Goal: Task Accomplishment & Management: Complete application form

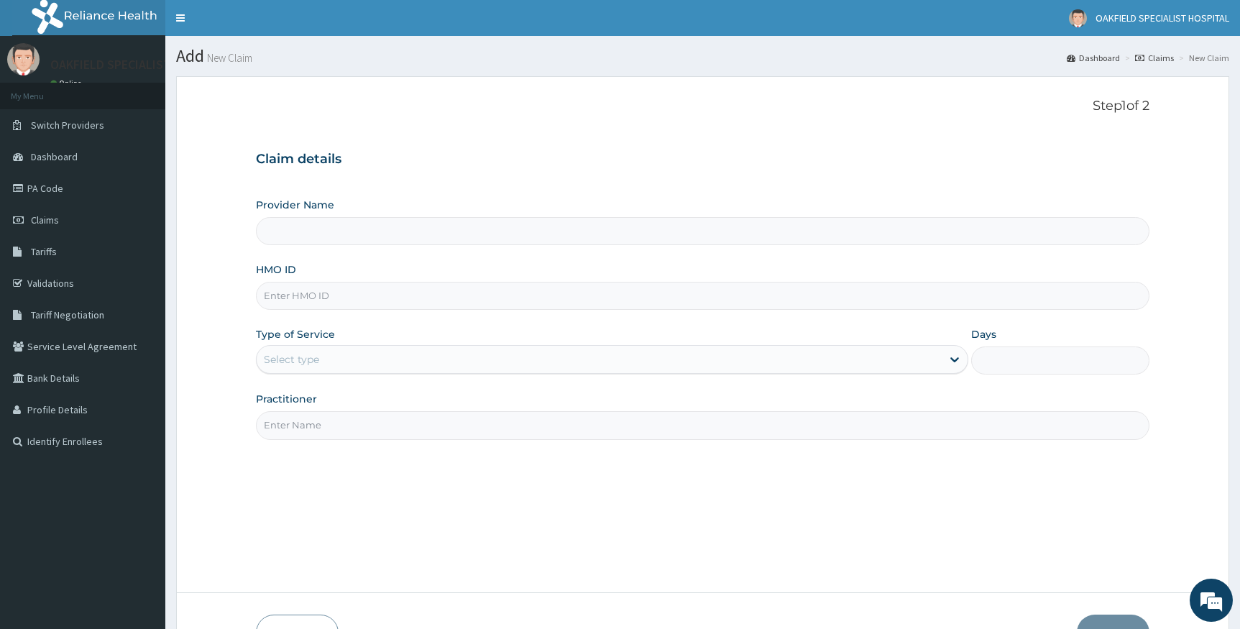
type input "Vinca Hospital Limited"
click at [318, 290] on input "HMO ID" at bounding box center [703, 296] width 894 height 28
paste input "NIT/10004/D"
type input "NIT/10004/D"
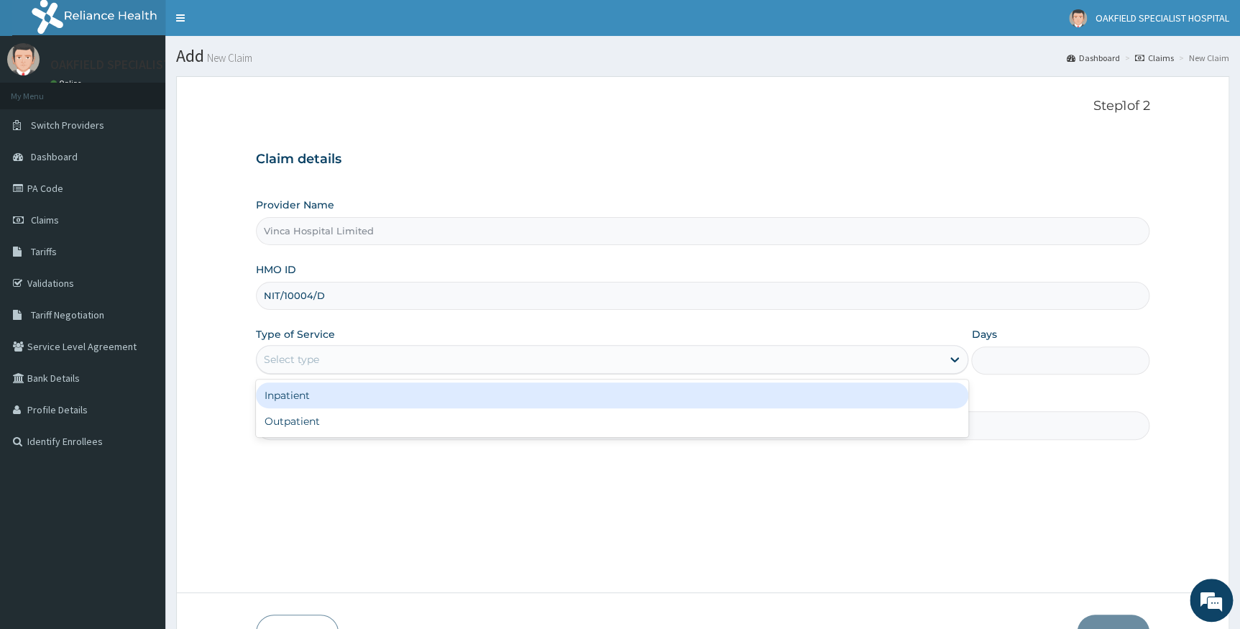
click at [313, 356] on div "Select type" at bounding box center [291, 359] width 55 height 14
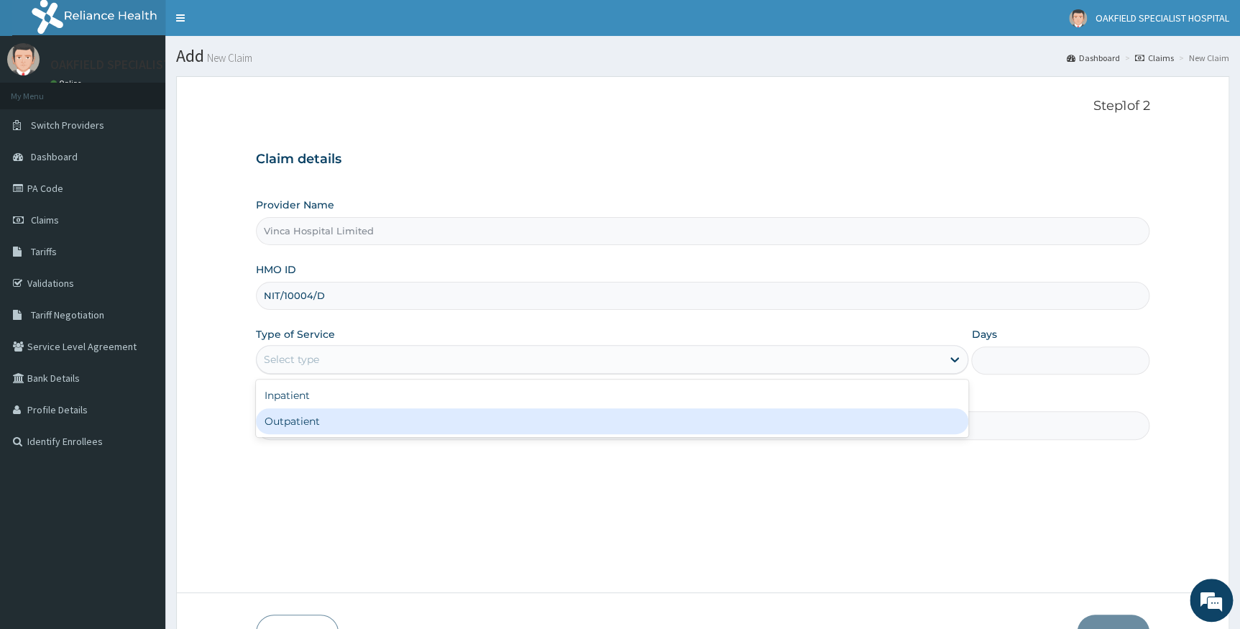
click at [300, 421] on div "Outpatient" at bounding box center [612, 421] width 713 height 26
type input "1"
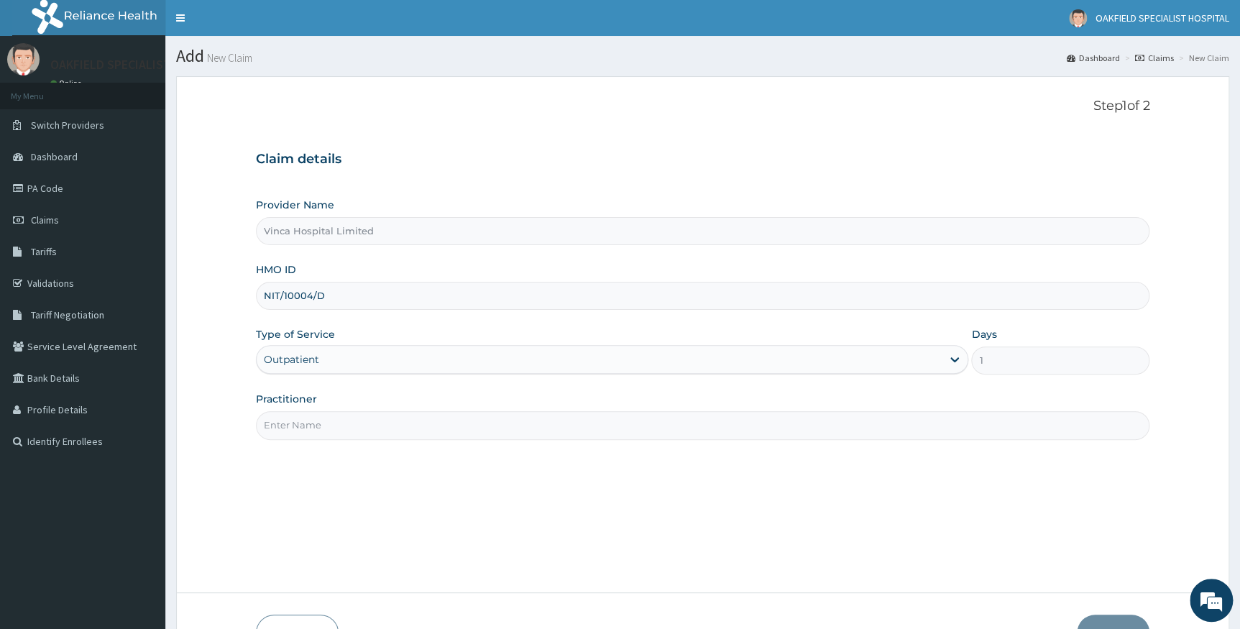
click at [295, 430] on input "Practitioner" at bounding box center [703, 425] width 894 height 28
type input "C"
type input "D"
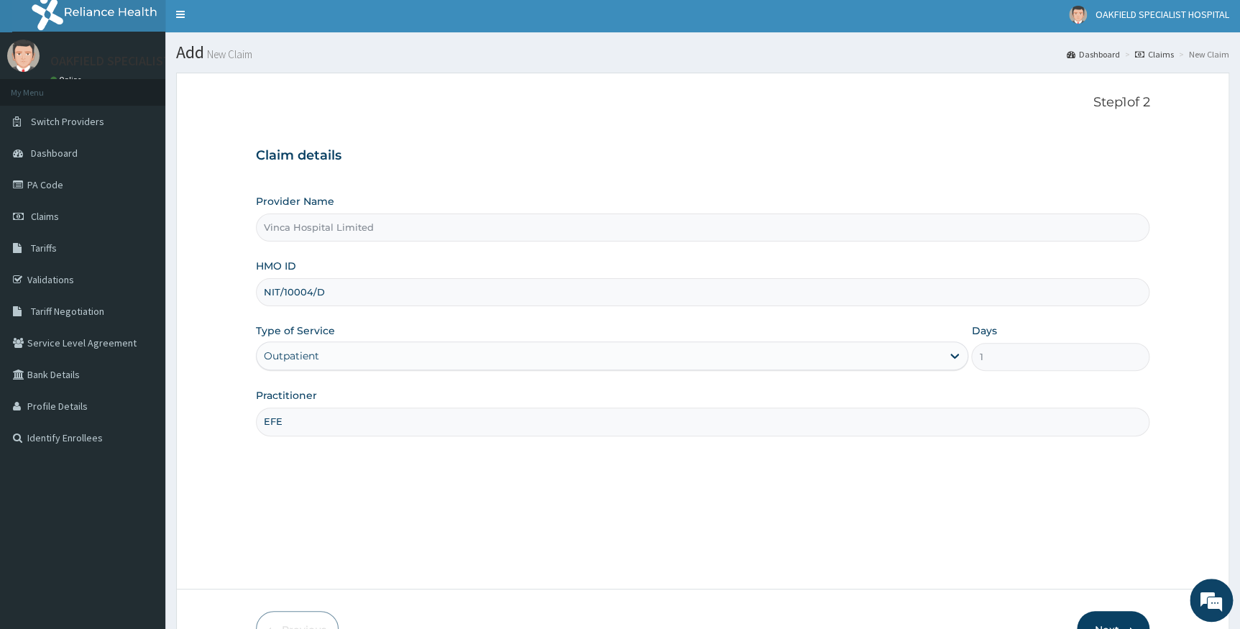
scroll to position [92, 0]
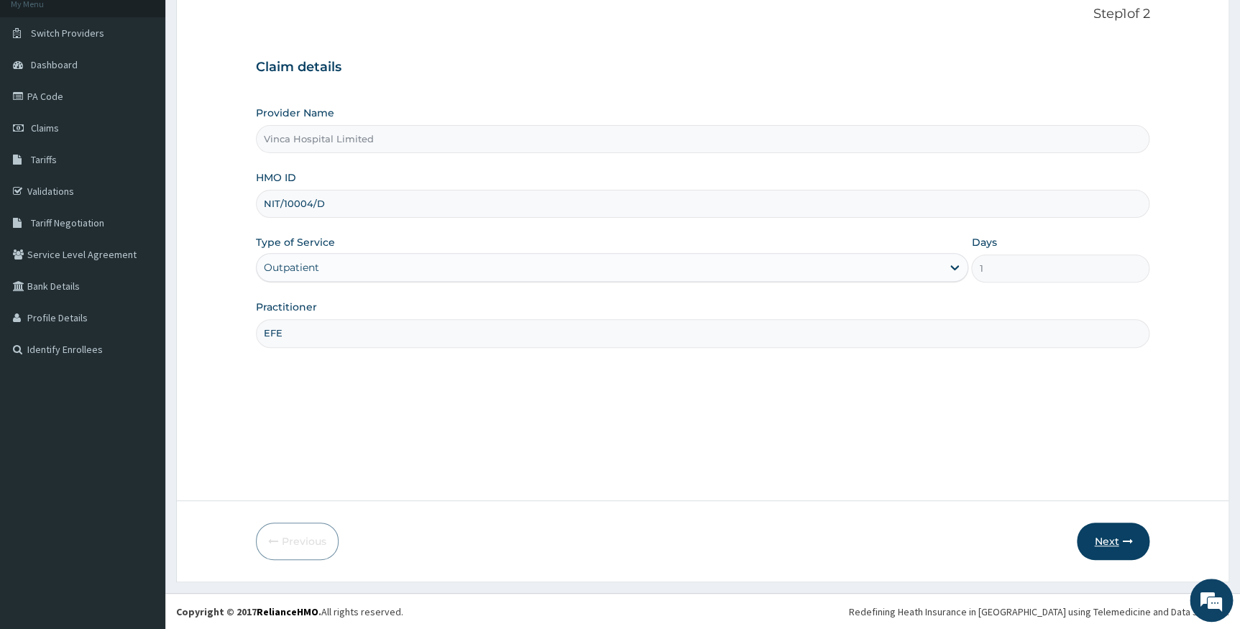
type input "EFE"
click at [1108, 547] on button "Next" at bounding box center [1112, 540] width 73 height 37
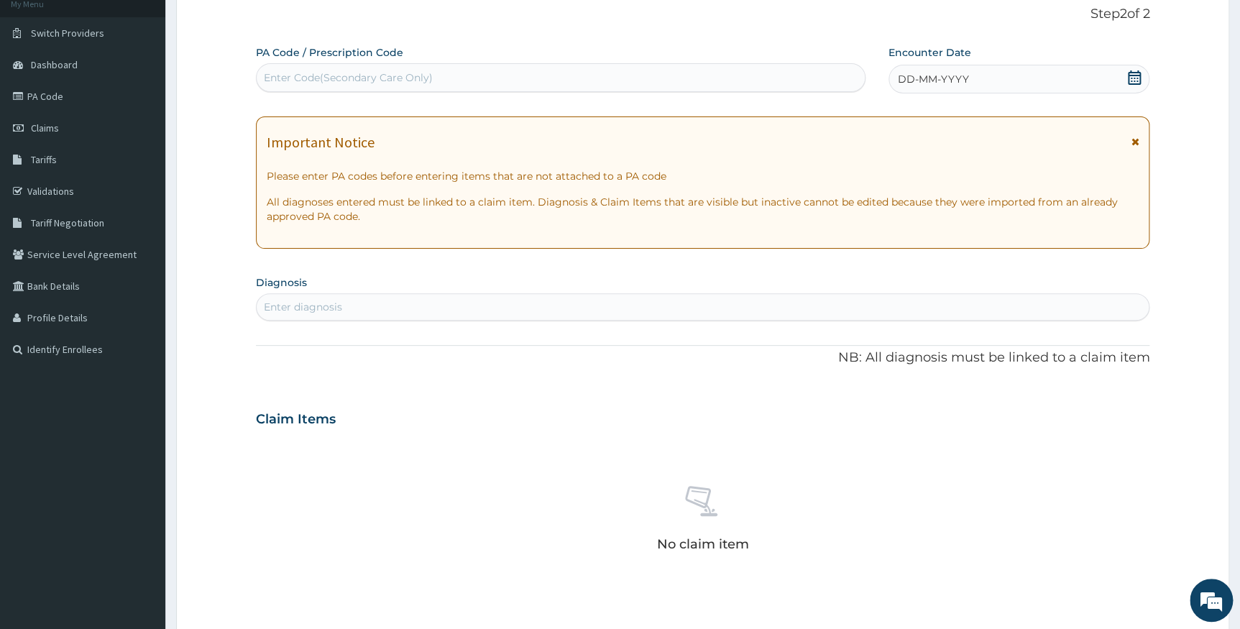
click at [459, 75] on div "Enter Code(Secondary Care Only)" at bounding box center [561, 77] width 608 height 23
paste input "PA/6C9C47"
type input "PA/6C9C47"
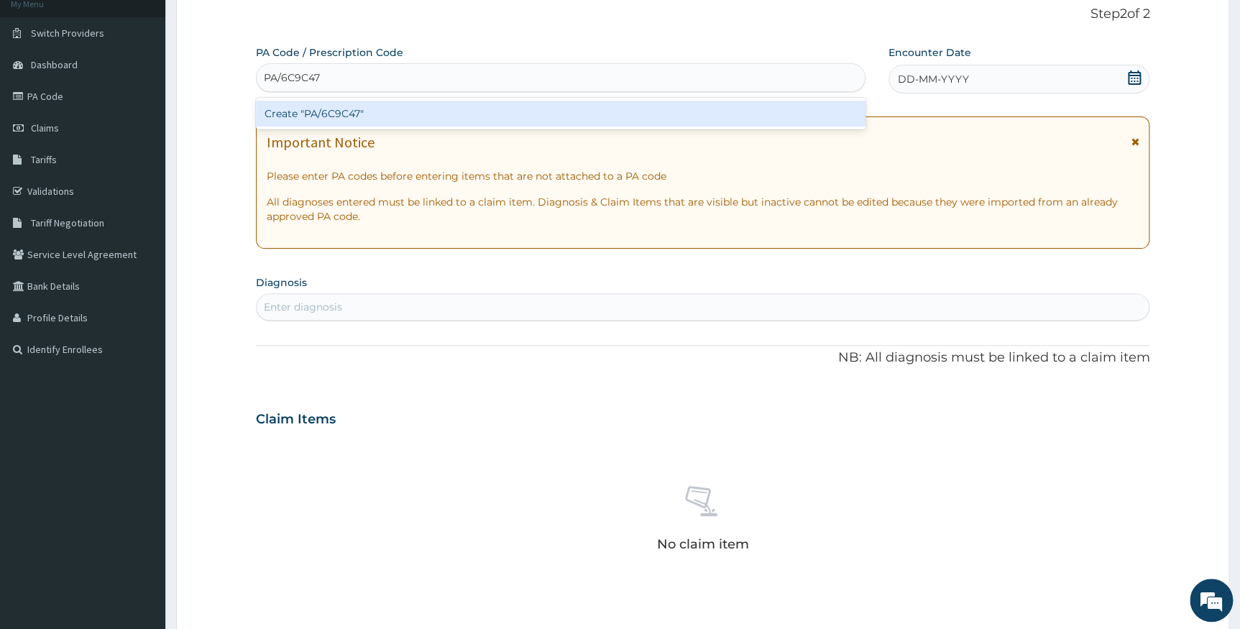
click at [346, 111] on div "Create "PA/6C9C47"" at bounding box center [560, 114] width 609 height 26
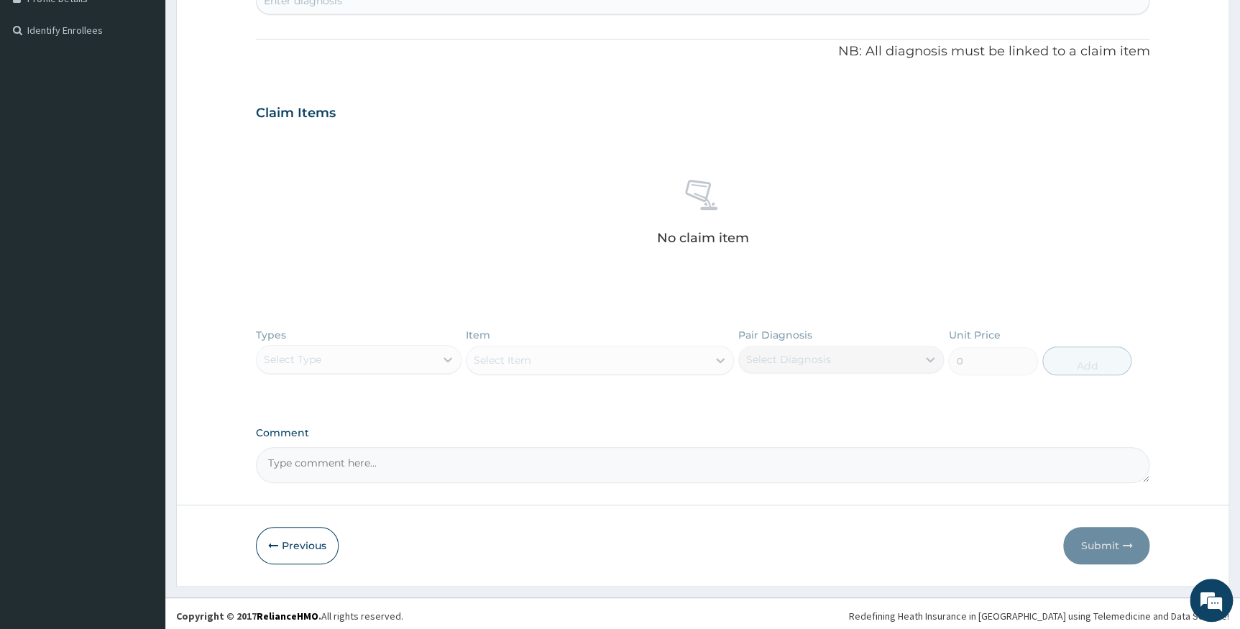
scroll to position [416, 0]
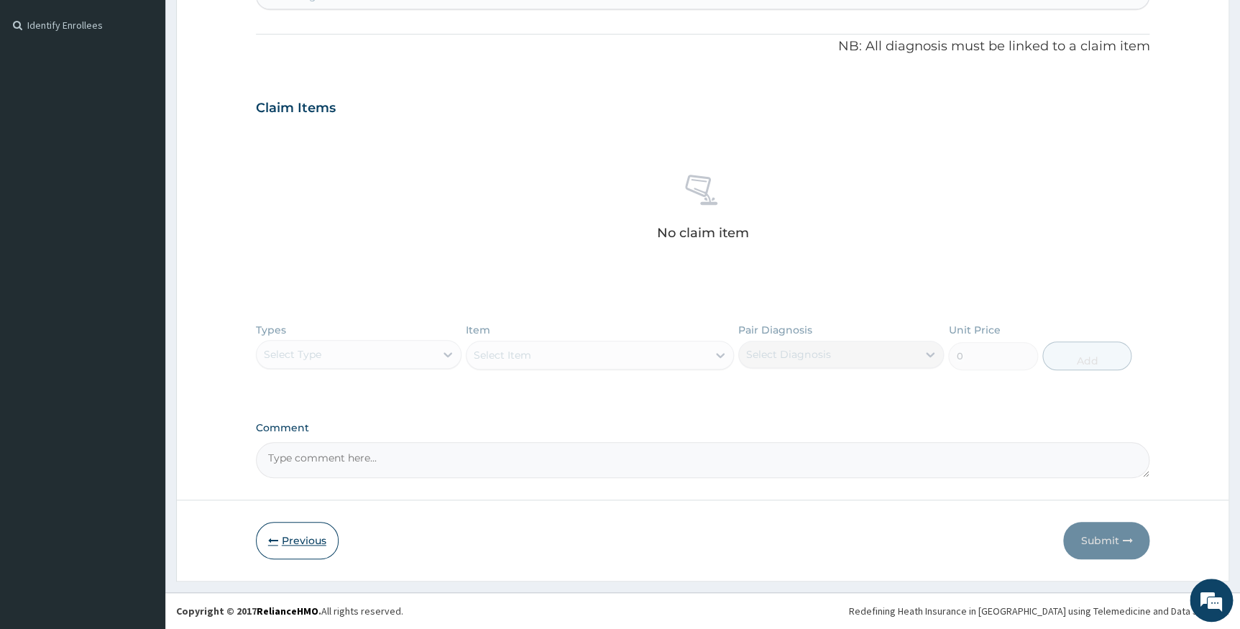
click at [320, 548] on button "Previous" at bounding box center [297, 540] width 83 height 37
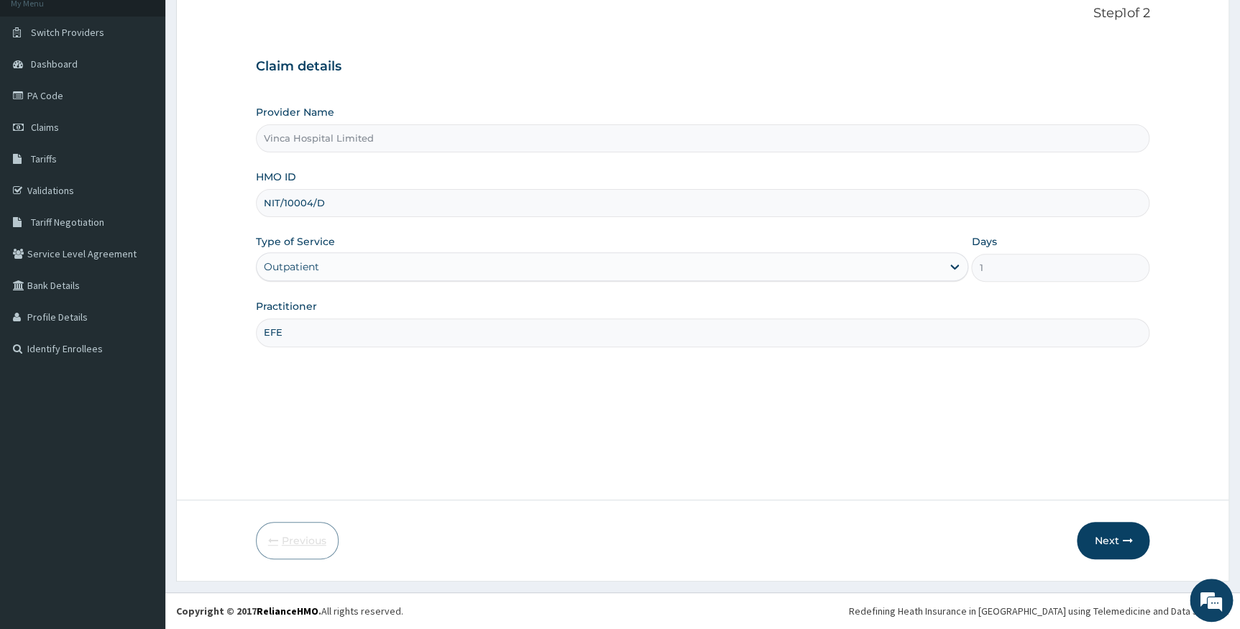
scroll to position [92, 0]
drag, startPoint x: 339, startPoint y: 206, endPoint x: 185, endPoint y: 206, distance: 153.8
click at [185, 206] on form "Step 1 of 2 Claim details Provider Name Vinca Hospital Limited HMO ID NIT/10004…" at bounding box center [702, 282] width 1053 height 597
paste input "AOF/10107/A"
type input "AOF/10107/A"
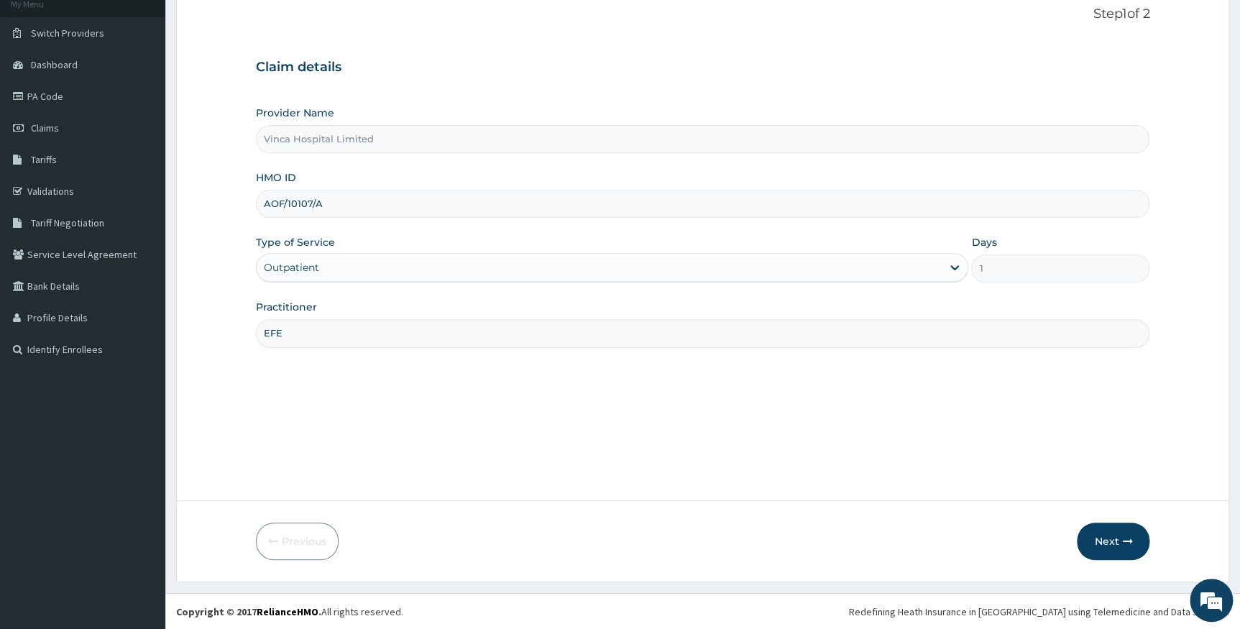
click at [298, 280] on div "Outpatient" at bounding box center [612, 267] width 713 height 29
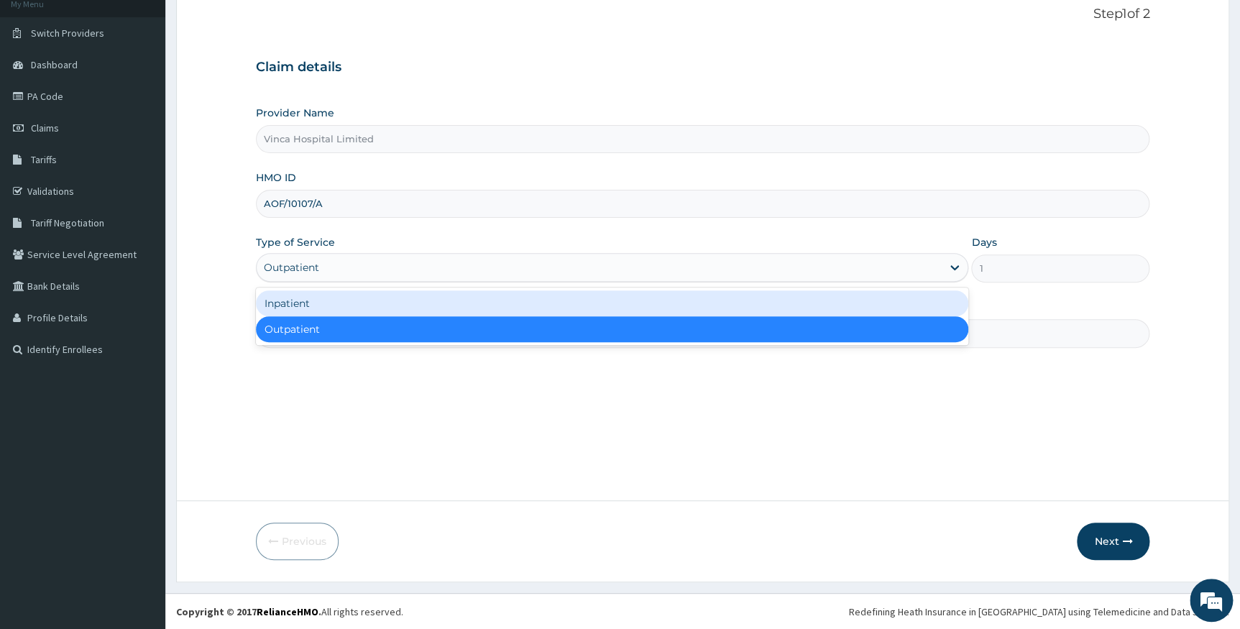
click at [292, 302] on div "Inpatient" at bounding box center [612, 303] width 713 height 26
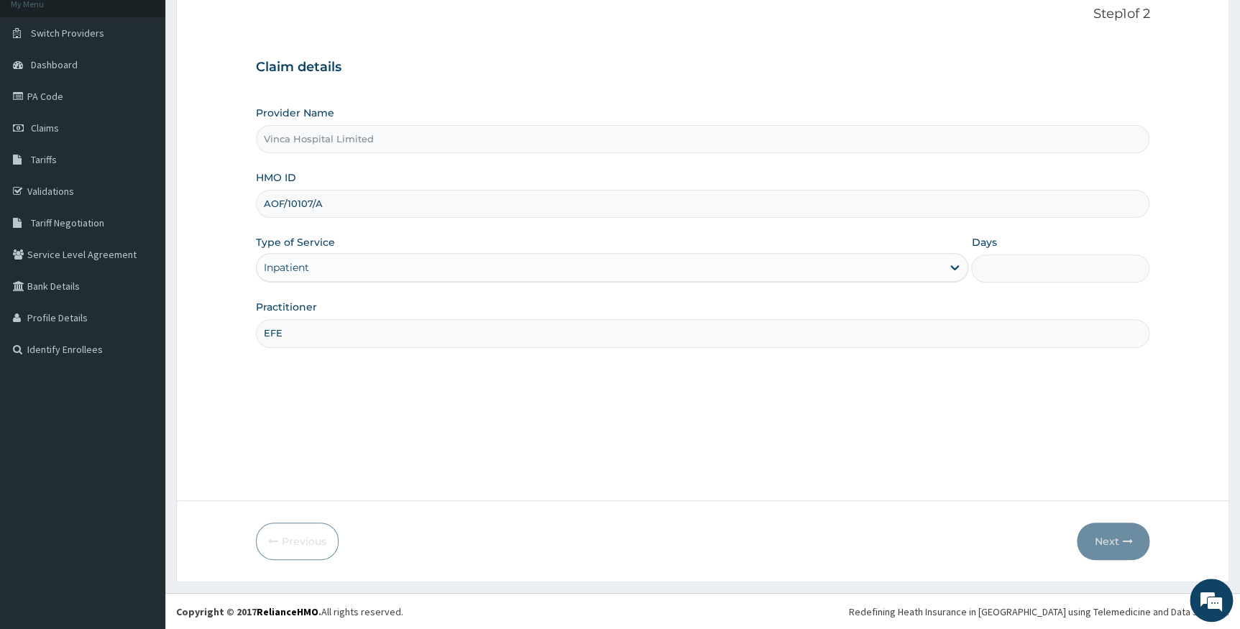
click at [988, 266] on input "Days" at bounding box center [1060, 268] width 178 height 28
type input "2"
type input "1"
click at [1125, 539] on icon "button" at bounding box center [1127, 541] width 10 height 10
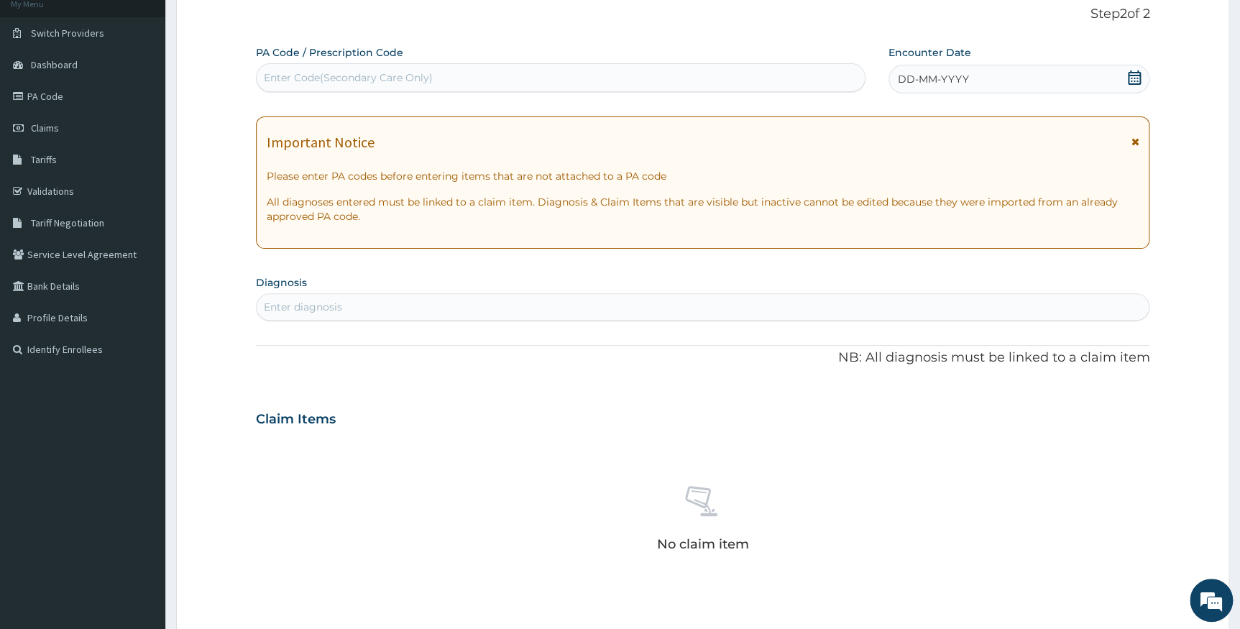
click at [338, 63] on div "Enter Code(Secondary Care Only)" at bounding box center [560, 77] width 609 height 29
paste input "PA/C1A3DA"
type input "PA/C1A3DA"
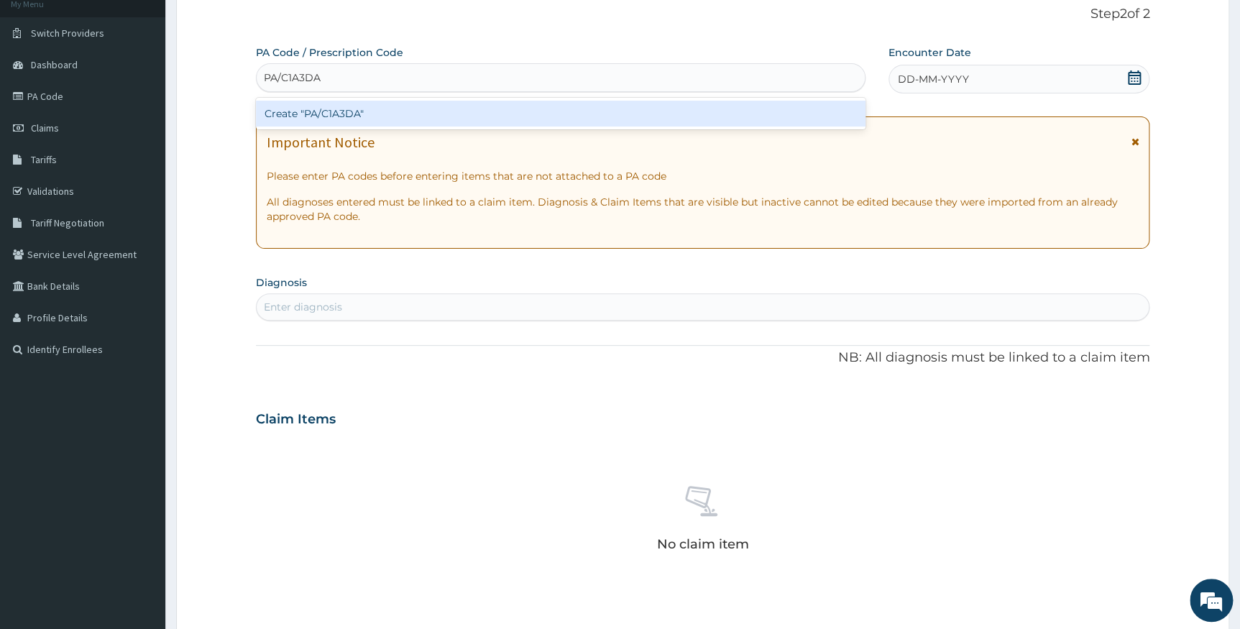
click at [343, 114] on div "Create "PA/C1A3DA"" at bounding box center [560, 114] width 609 height 26
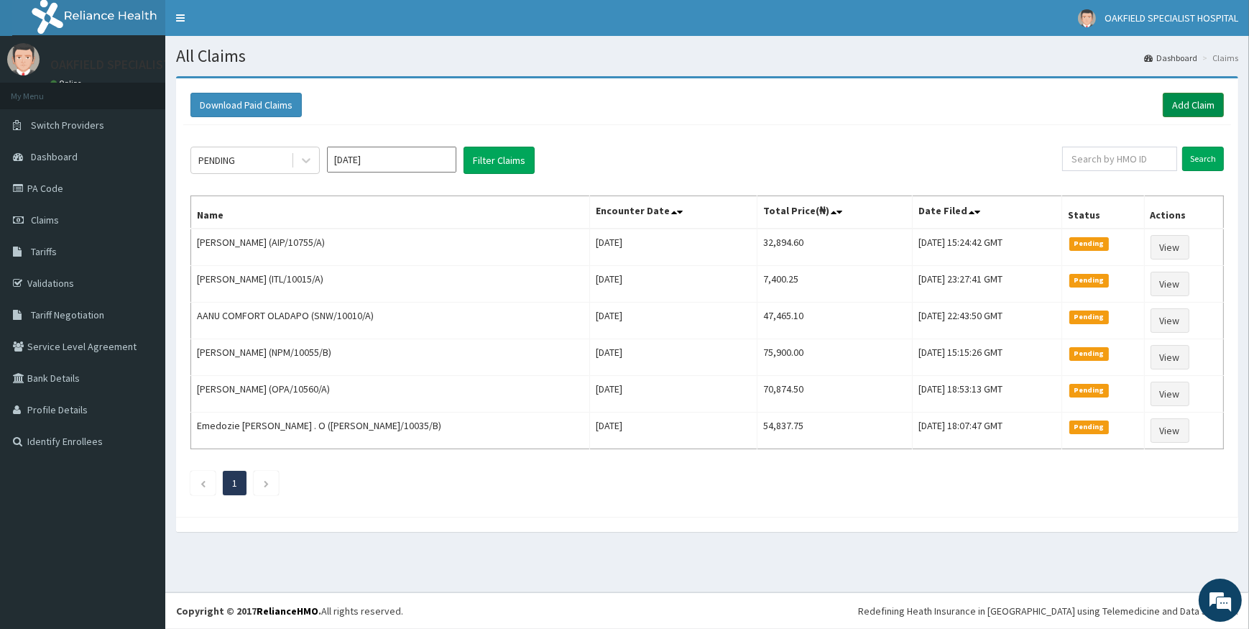
click at [1179, 108] on link "Add Claim" at bounding box center [1193, 105] width 61 height 24
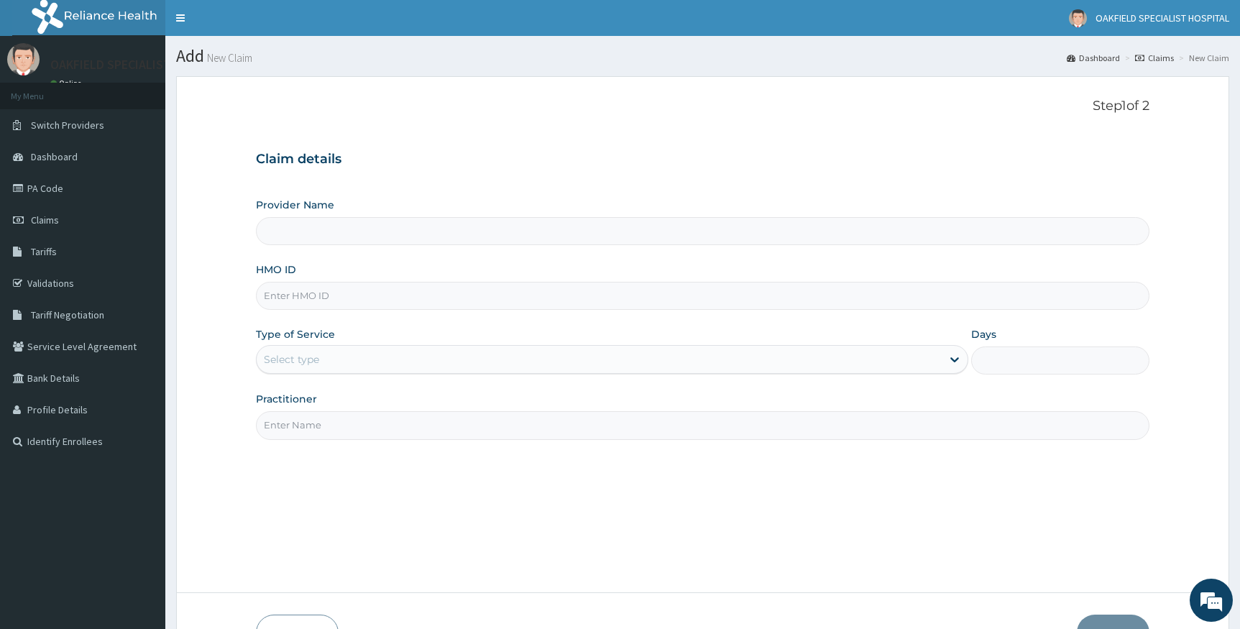
type input "Vinca Hospital Limited"
click at [274, 294] on input "HMO ID" at bounding box center [703, 296] width 894 height 28
paste input "TLR/10031/A"
type input "TLR/10031/A"
click at [322, 374] on div "Type of Service Select type" at bounding box center [612, 350] width 713 height 47
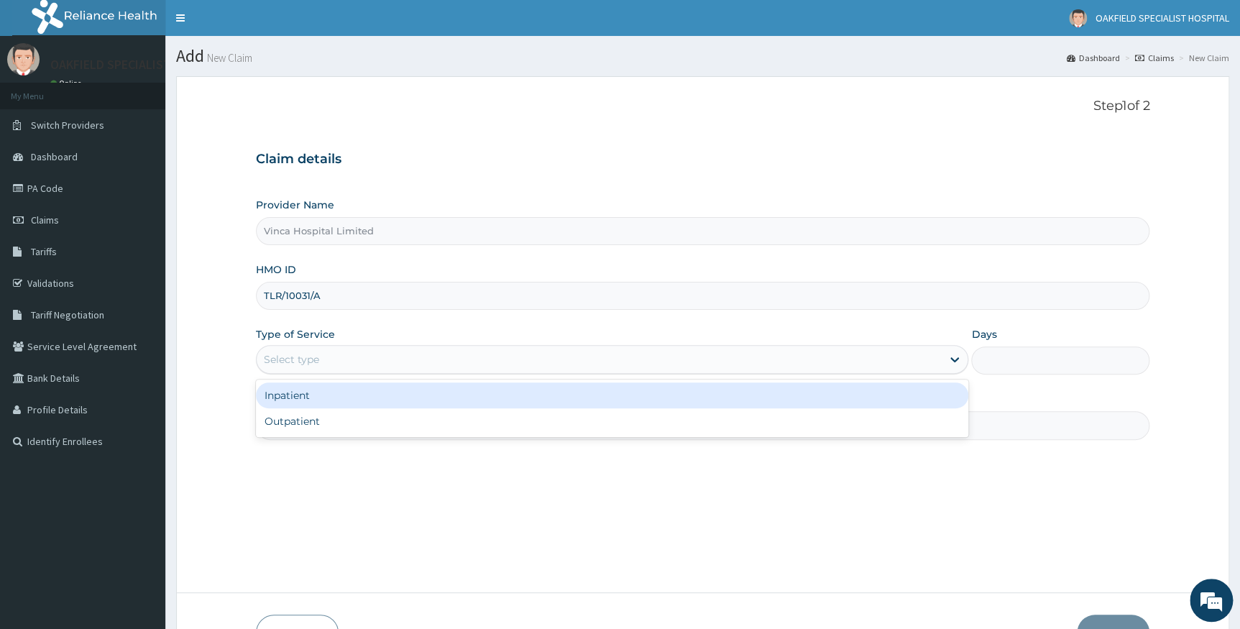
drag, startPoint x: 288, startPoint y: 351, endPoint x: 285, endPoint y: 377, distance: 26.0
click at [288, 353] on div "Select type" at bounding box center [291, 359] width 55 height 14
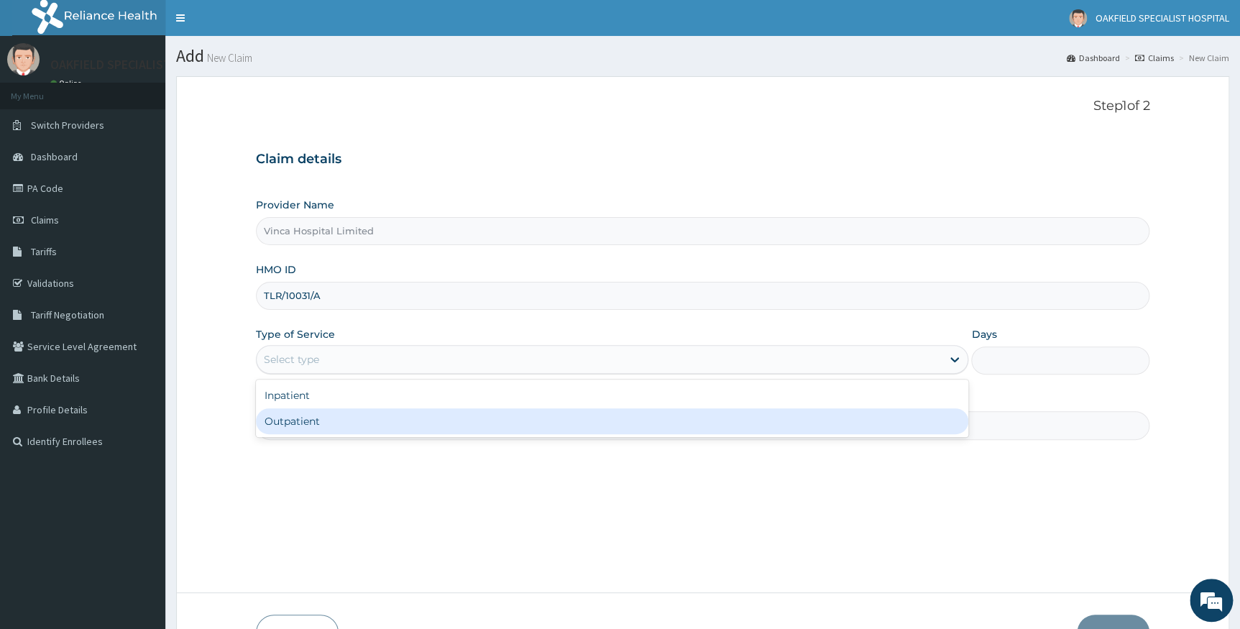
click at [279, 415] on div "Outpatient" at bounding box center [612, 421] width 713 height 26
type input "1"
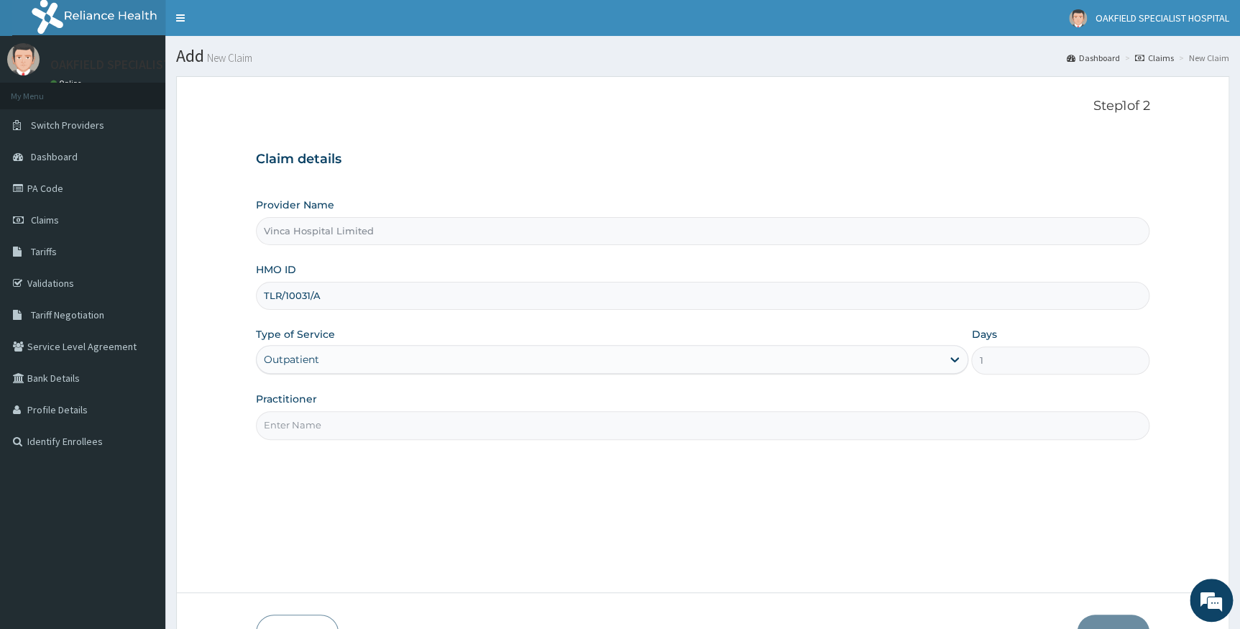
click at [282, 428] on input "Practitioner" at bounding box center [703, 425] width 894 height 28
type input "EFE"
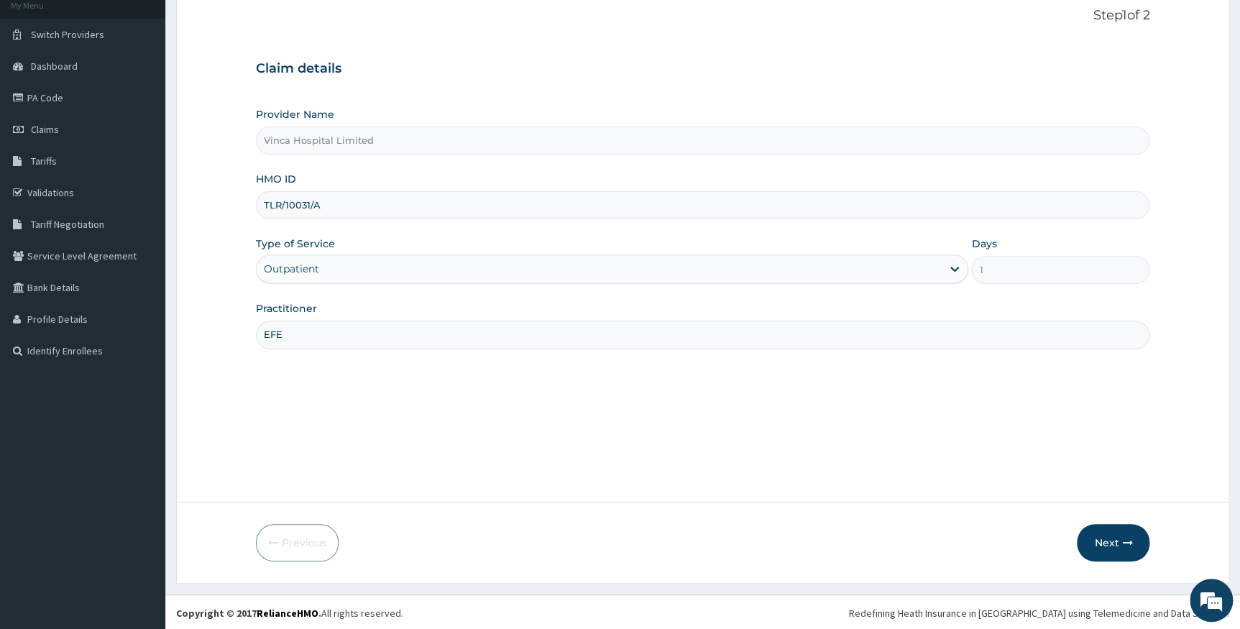
scroll to position [92, 0]
click at [1117, 537] on button "Next" at bounding box center [1112, 540] width 73 height 37
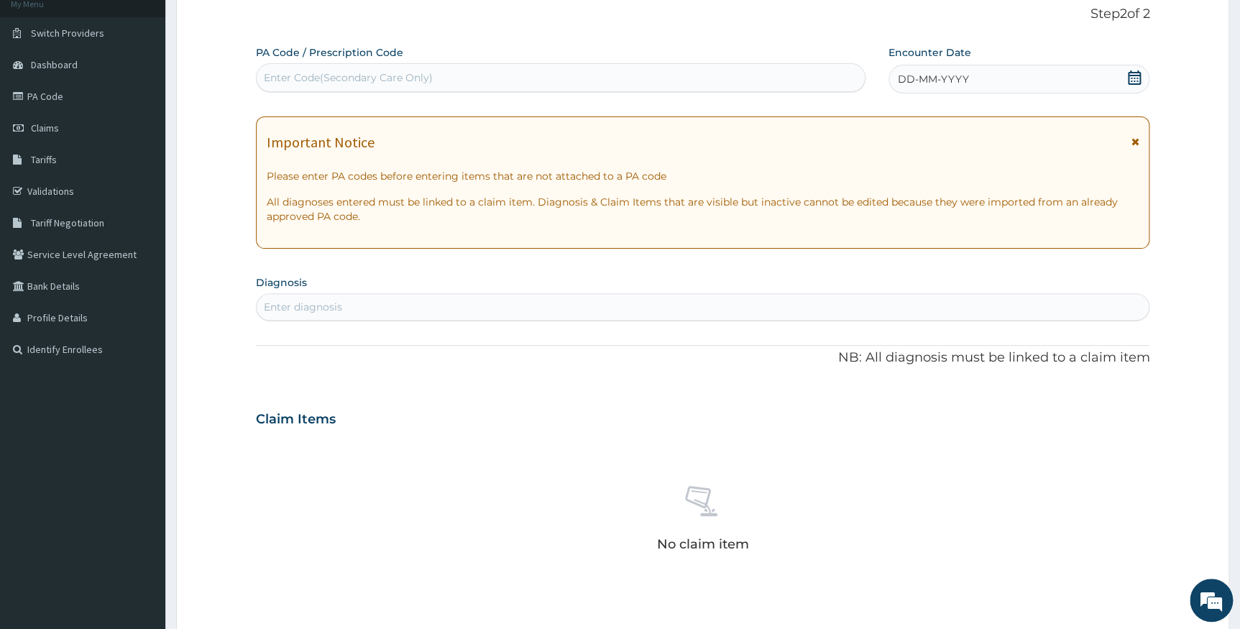
click at [327, 75] on div "Enter Code(Secondary Care Only)" at bounding box center [560, 77] width 609 height 29
click at [326, 77] on div "Enter Code(Secondary Care Only)" at bounding box center [348, 77] width 169 height 14
paste input "PA/45BA4E"
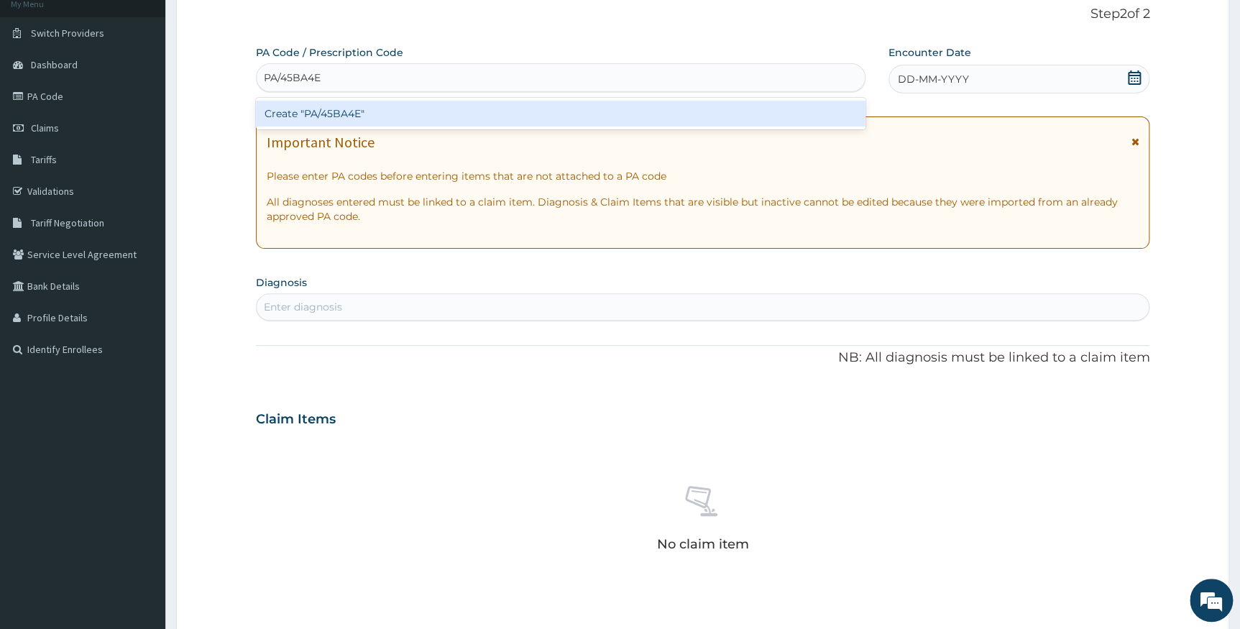
type input "PA/45BA4E"
click at [297, 104] on div "Create "PA/45BA4E"" at bounding box center [560, 114] width 609 height 26
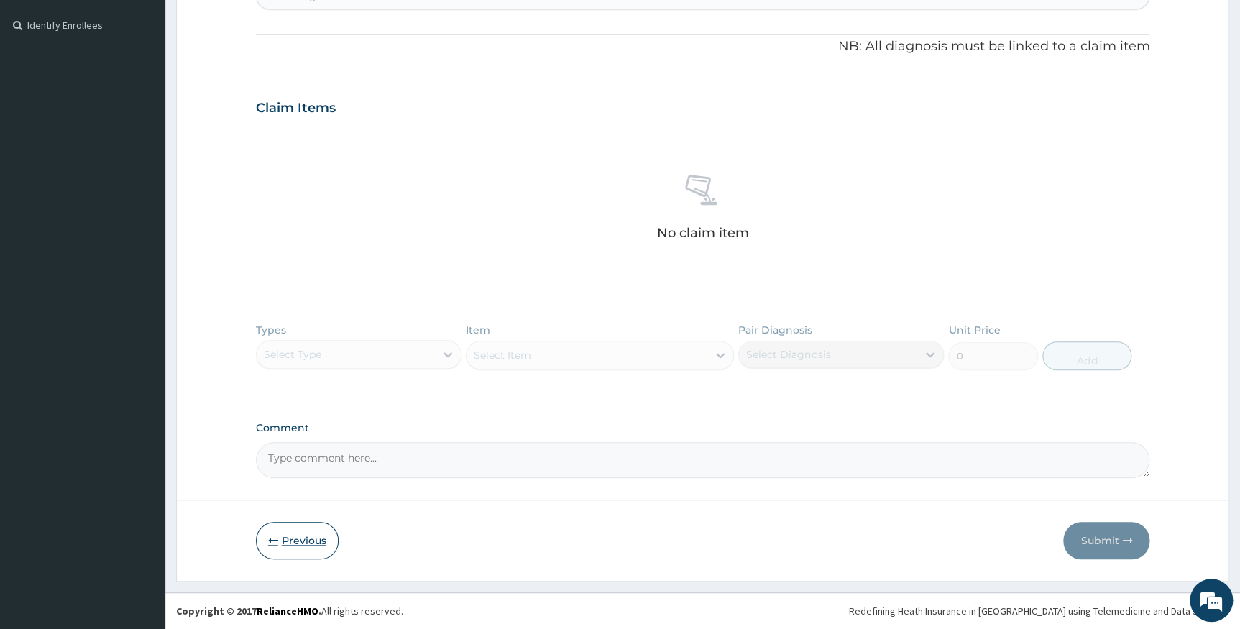
click at [308, 546] on button "Previous" at bounding box center [297, 540] width 83 height 37
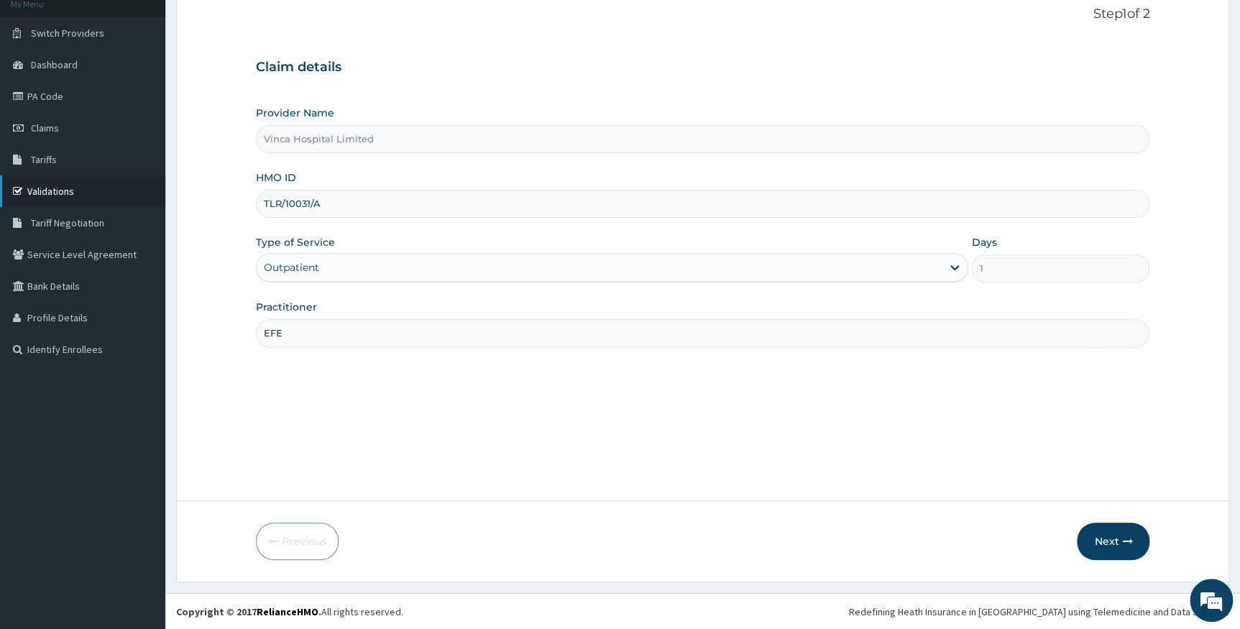
drag, startPoint x: 338, startPoint y: 210, endPoint x: 140, endPoint y: 195, distance: 198.8
click at [140, 195] on div "R EL Toggle navigation OAKFIELD SPECIALIST HOSPITAL OAKFIELD SPECIALIST HOSPITA…" at bounding box center [620, 268] width 1240 height 721
paste input "GSV/10679/E"
type input "GSV/10679/E"
click at [1091, 533] on button "Next" at bounding box center [1112, 540] width 73 height 37
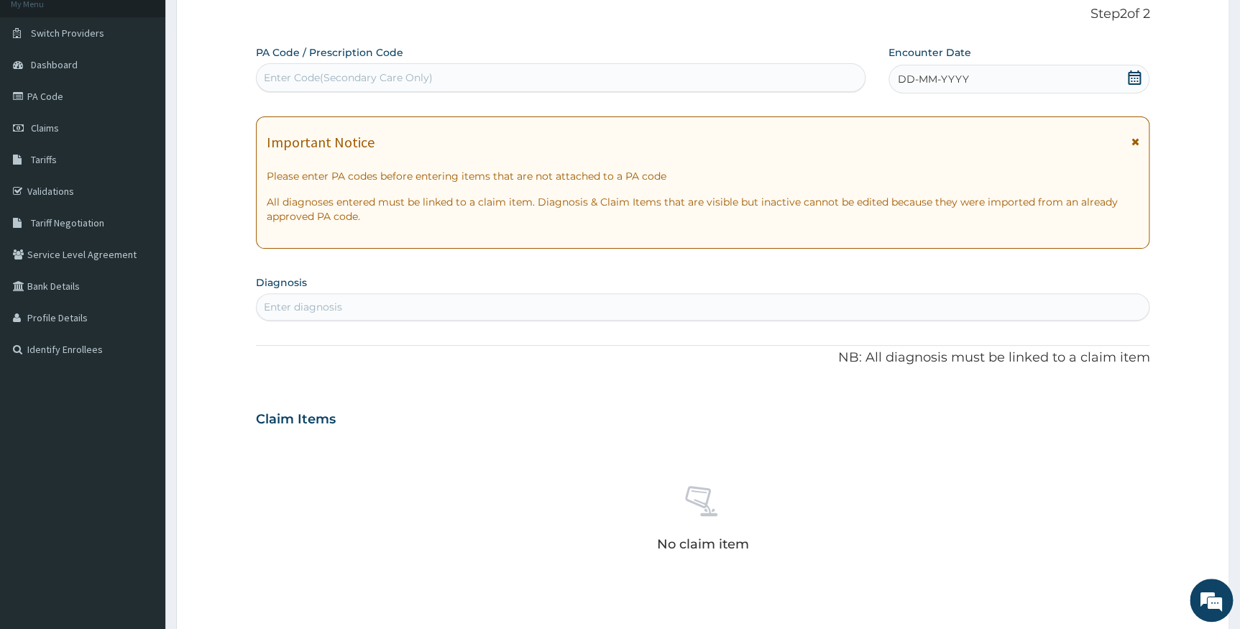
click at [394, 80] on div "Enter Code(Secondary Care Only)" at bounding box center [348, 77] width 169 height 14
paste input "PA/39661E"
type input "PA/39661E"
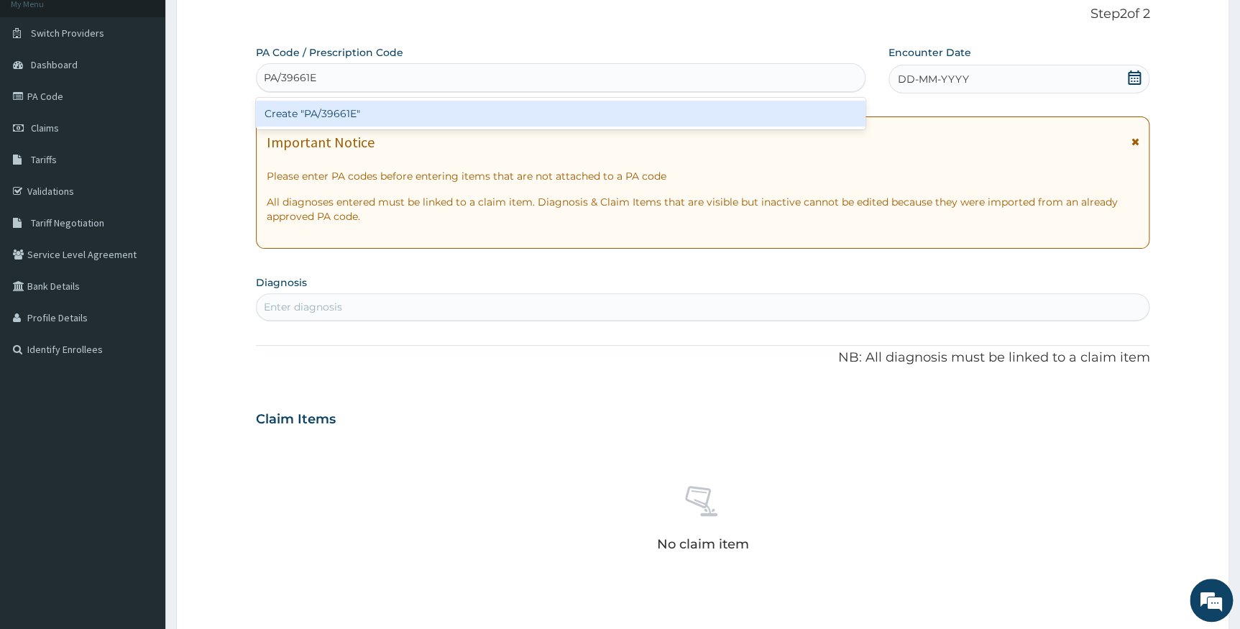
drag, startPoint x: 344, startPoint y: 114, endPoint x: 183, endPoint y: 10, distance: 191.7
click at [343, 115] on div "Create "PA/39661E"" at bounding box center [560, 114] width 609 height 26
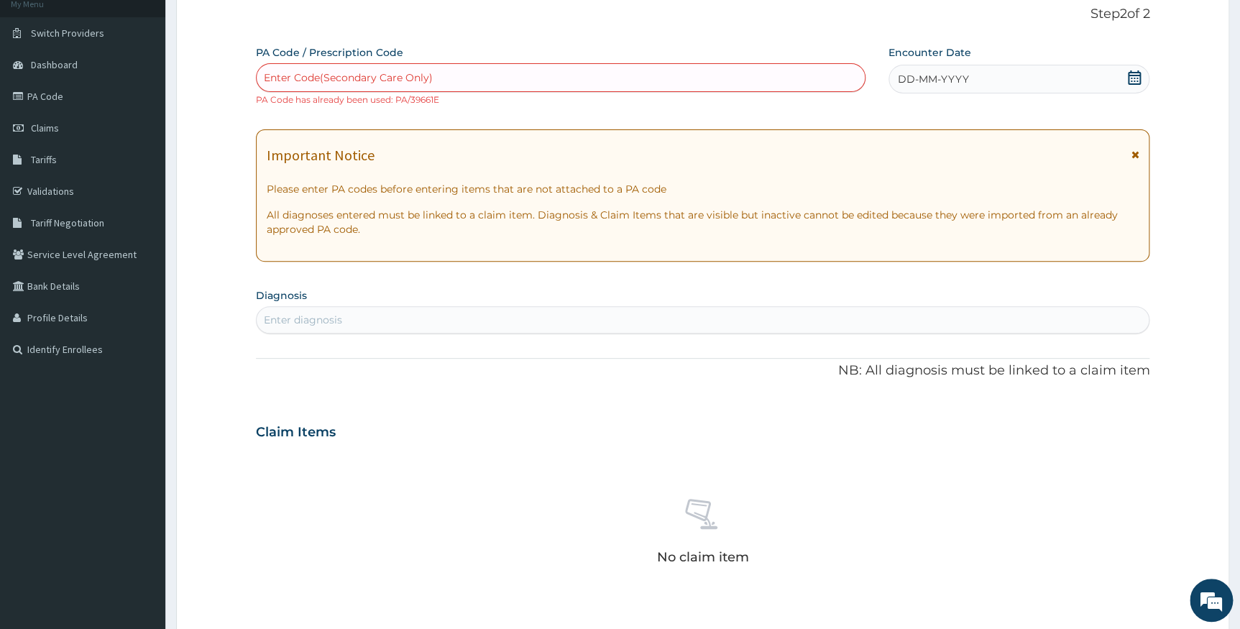
click at [459, 71] on div "Enter Code(Secondary Care Only)" at bounding box center [561, 77] width 608 height 23
paste input "PA/18A596"
type input "PA/18A596"
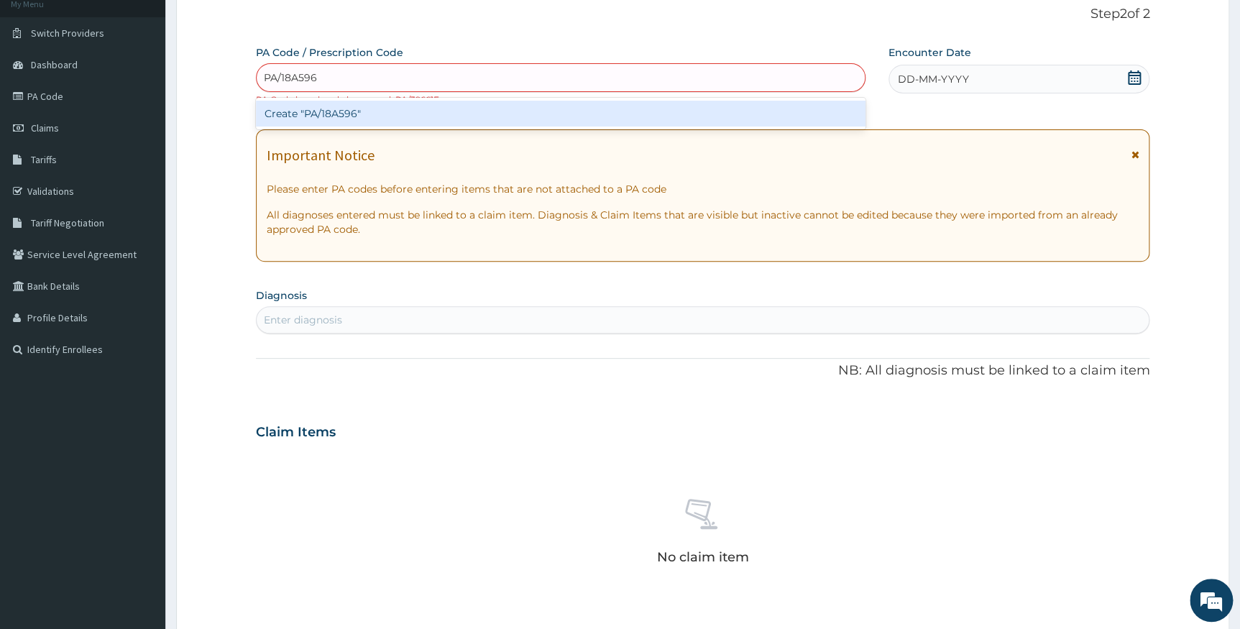
click at [321, 119] on div "Create "PA/18A596"" at bounding box center [560, 114] width 609 height 26
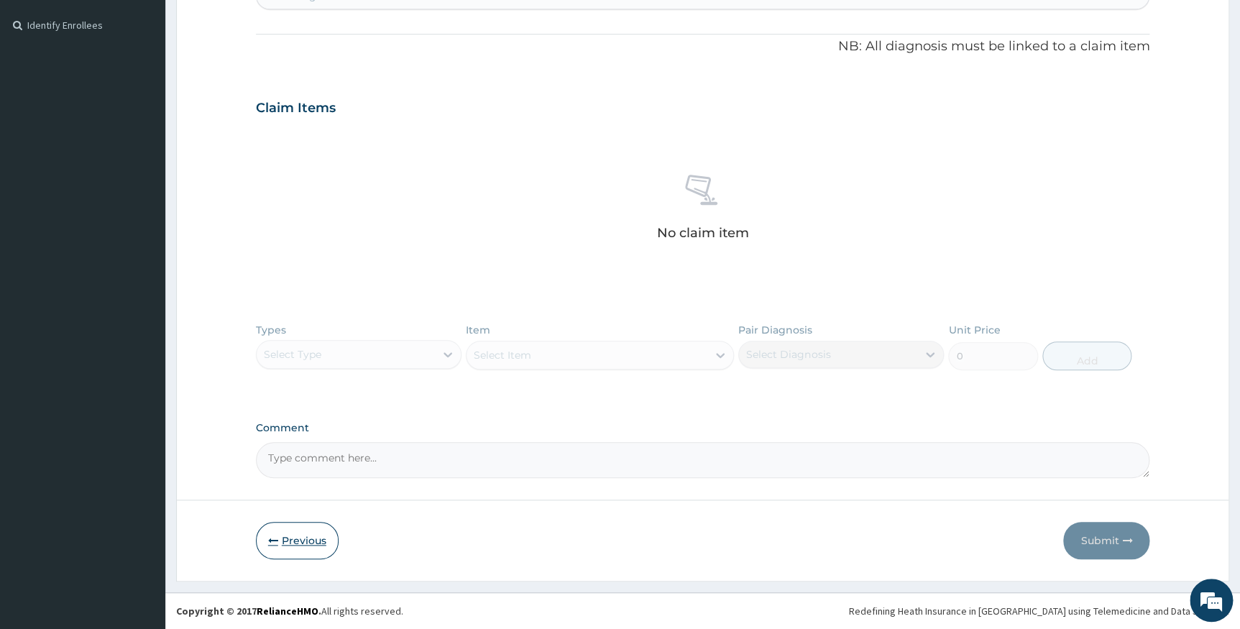
click at [296, 543] on button "Previous" at bounding box center [297, 540] width 83 height 37
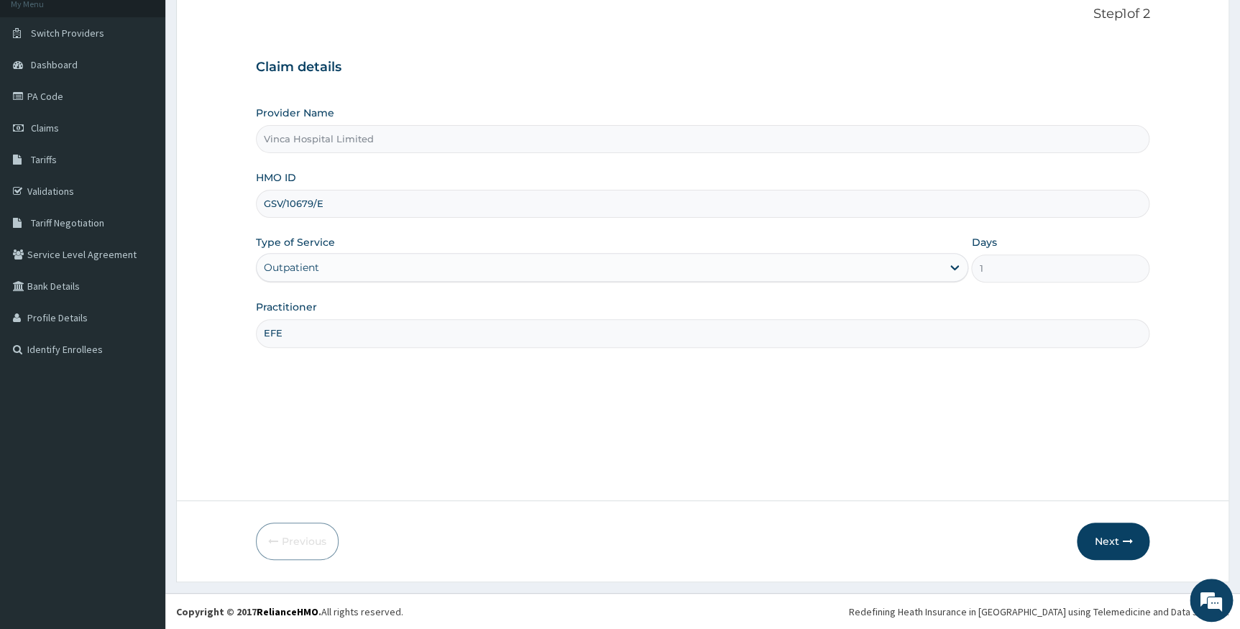
drag, startPoint x: 347, startPoint y: 200, endPoint x: 223, endPoint y: 200, distance: 123.6
click at [223, 200] on form "Step 1 of 2 Claim details Provider Name Vinca Hospital Limited HMO ID GSV/10679…" at bounding box center [702, 282] width 1053 height 597
paste input "CYU/10341/A"
type input "CYU/10341/A"
click at [1125, 536] on icon "button" at bounding box center [1127, 541] width 10 height 10
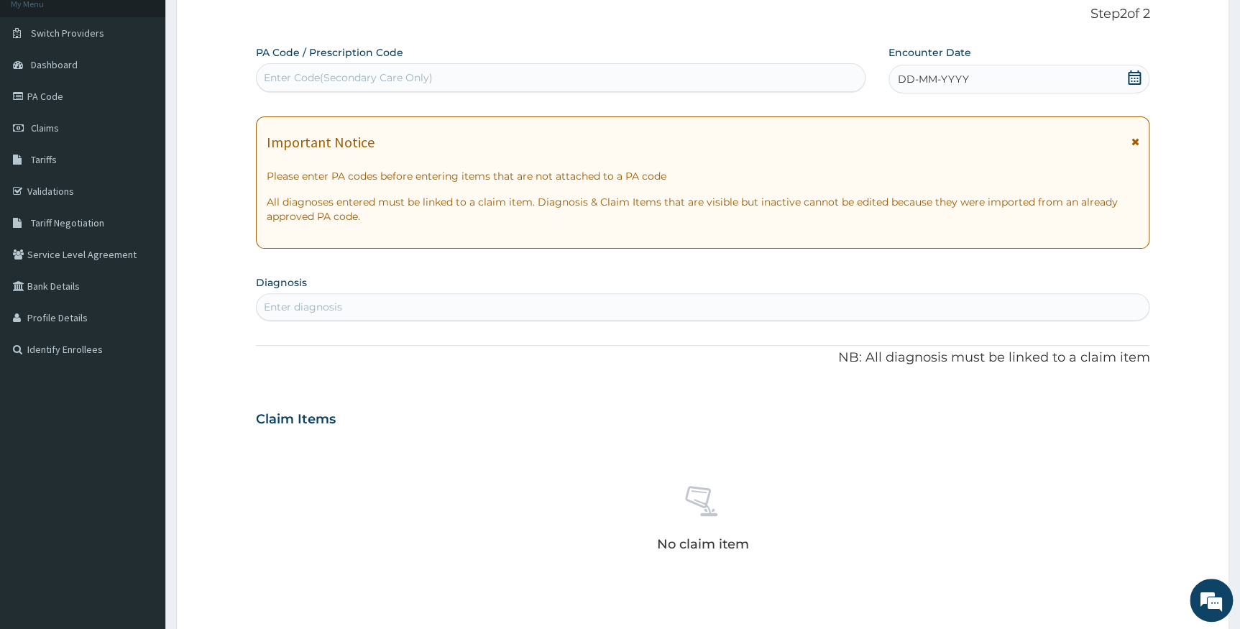
click at [424, 83] on div "Enter Code(Secondary Care Only)" at bounding box center [348, 77] width 169 height 14
paste input "PA/BDB469"
type input "PA/BDB469"
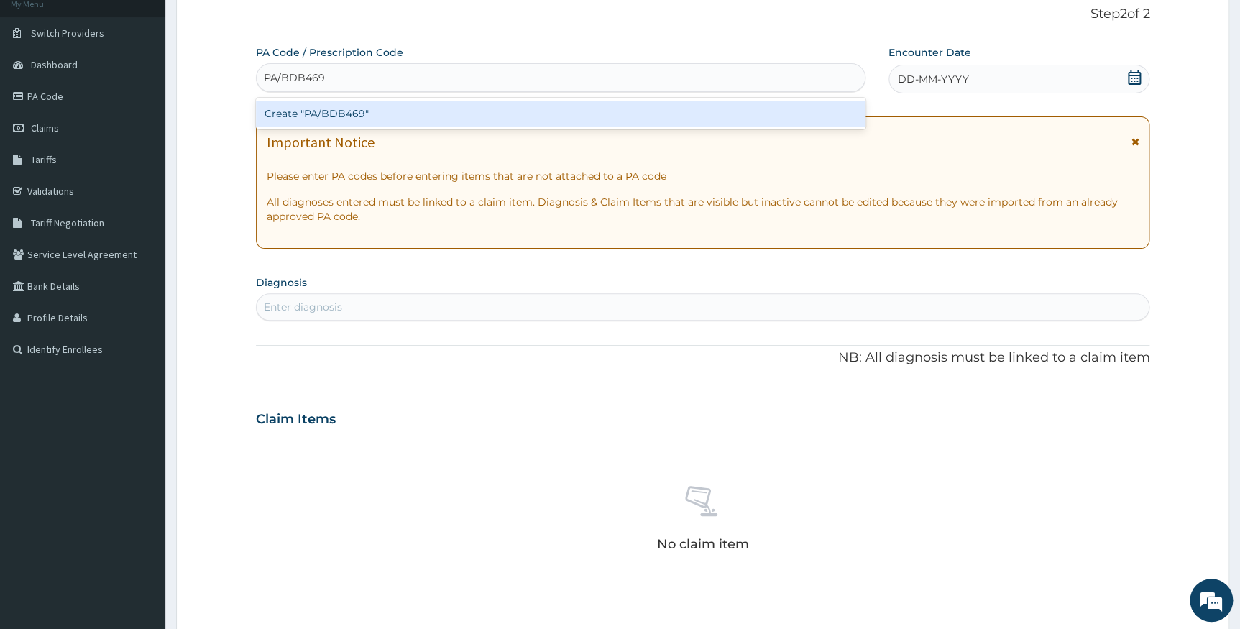
click at [344, 111] on div "Create "PA/BDB469"" at bounding box center [560, 114] width 609 height 26
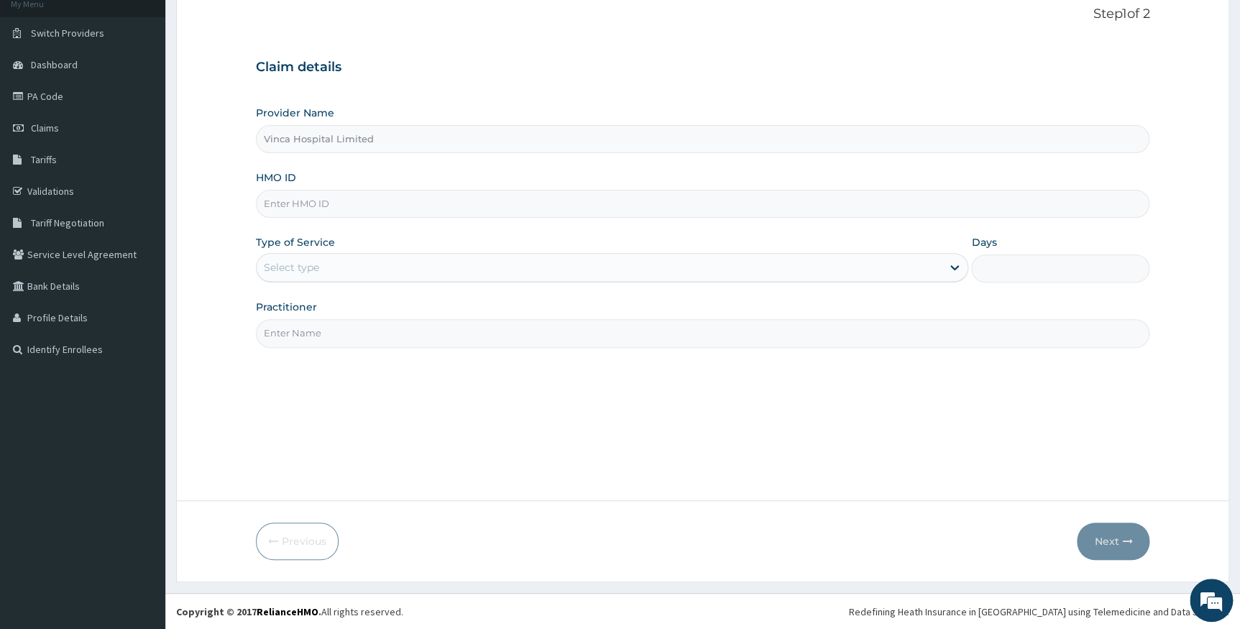
scroll to position [92, 0]
click at [299, 203] on input "HMO ID" at bounding box center [703, 204] width 894 height 28
paste input "BPO/10013/C"
type input "BPO/10013/C"
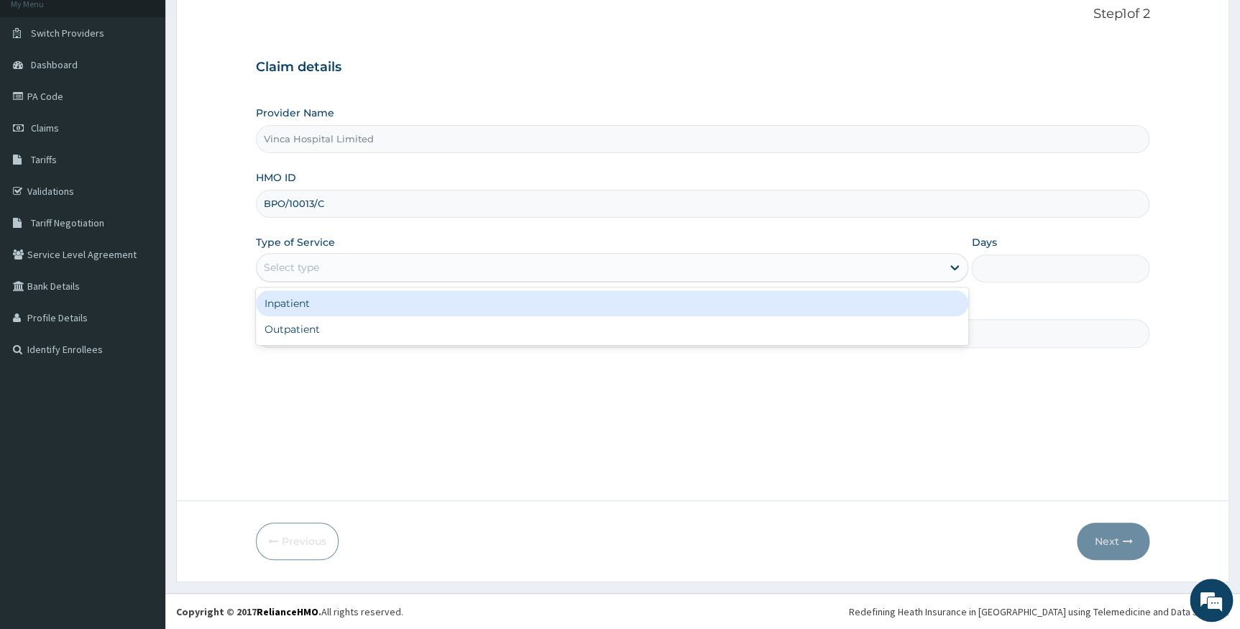
click at [300, 268] on div "Select type" at bounding box center [291, 267] width 55 height 14
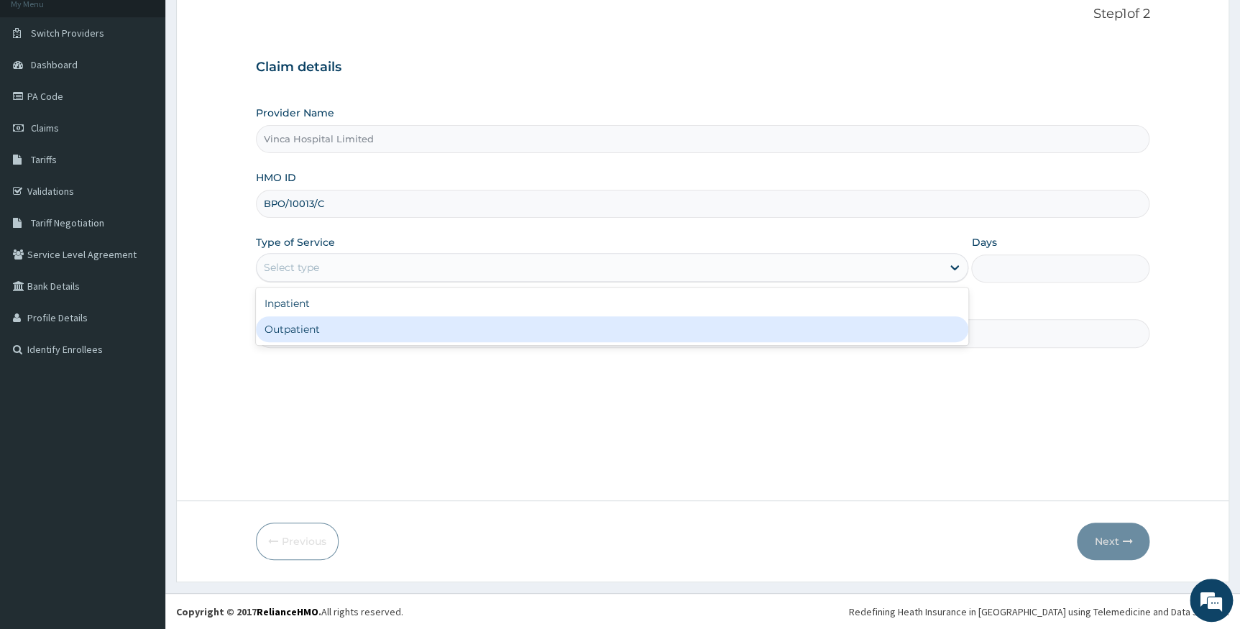
click at [292, 325] on div "Outpatient" at bounding box center [612, 329] width 713 height 26
type input "1"
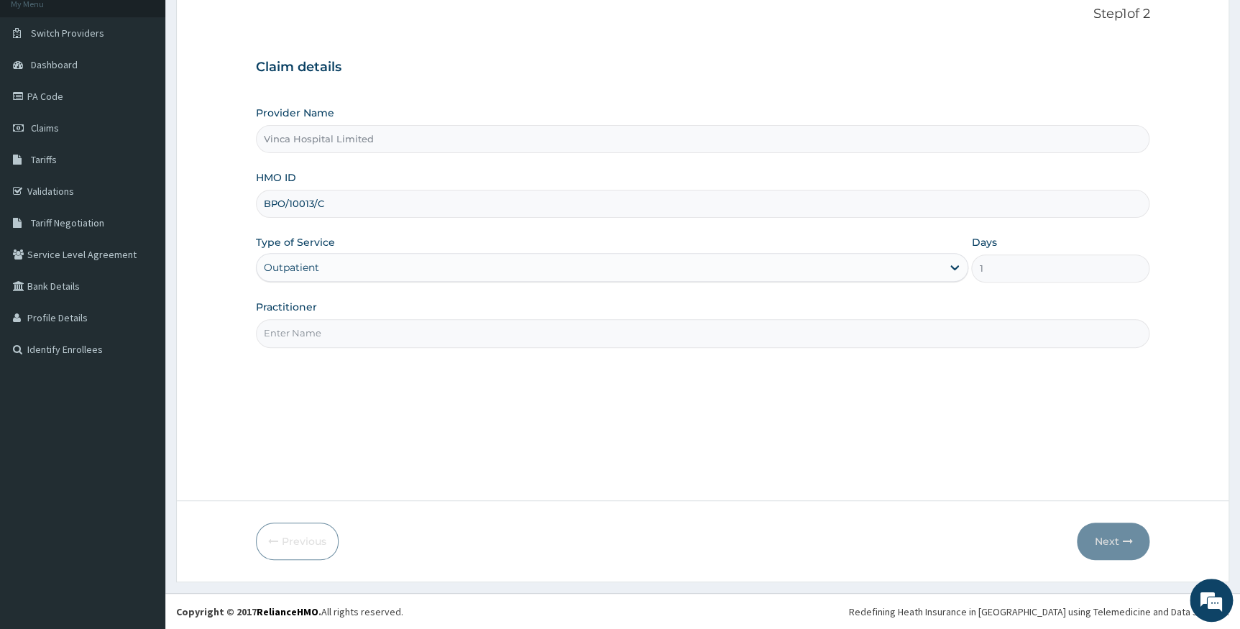
click at [305, 335] on input "Practitioner" at bounding box center [703, 333] width 894 height 28
type input "EFE"
click at [1104, 538] on button "Next" at bounding box center [1112, 540] width 73 height 37
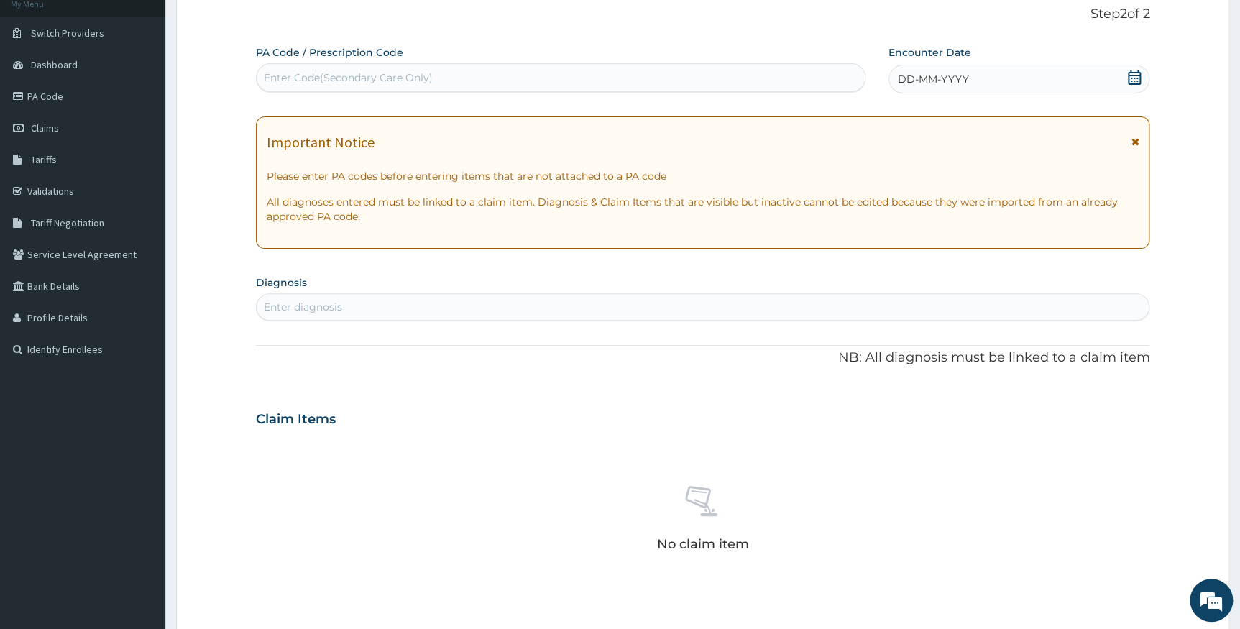
scroll to position [0, 0]
click at [292, 80] on div "Enter Code(Secondary Care Only)" at bounding box center [348, 77] width 169 height 14
paste input "PA/9AC503"
type input "PA/9AC503"
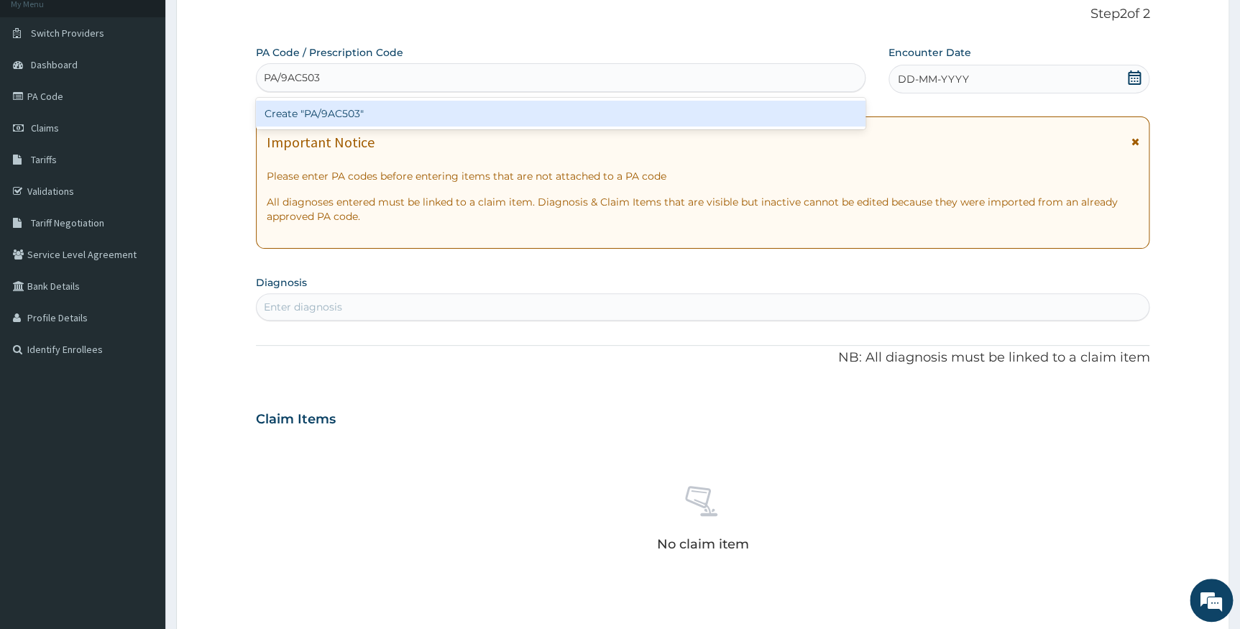
click at [318, 116] on div "Create "PA/9AC503"" at bounding box center [560, 114] width 609 height 26
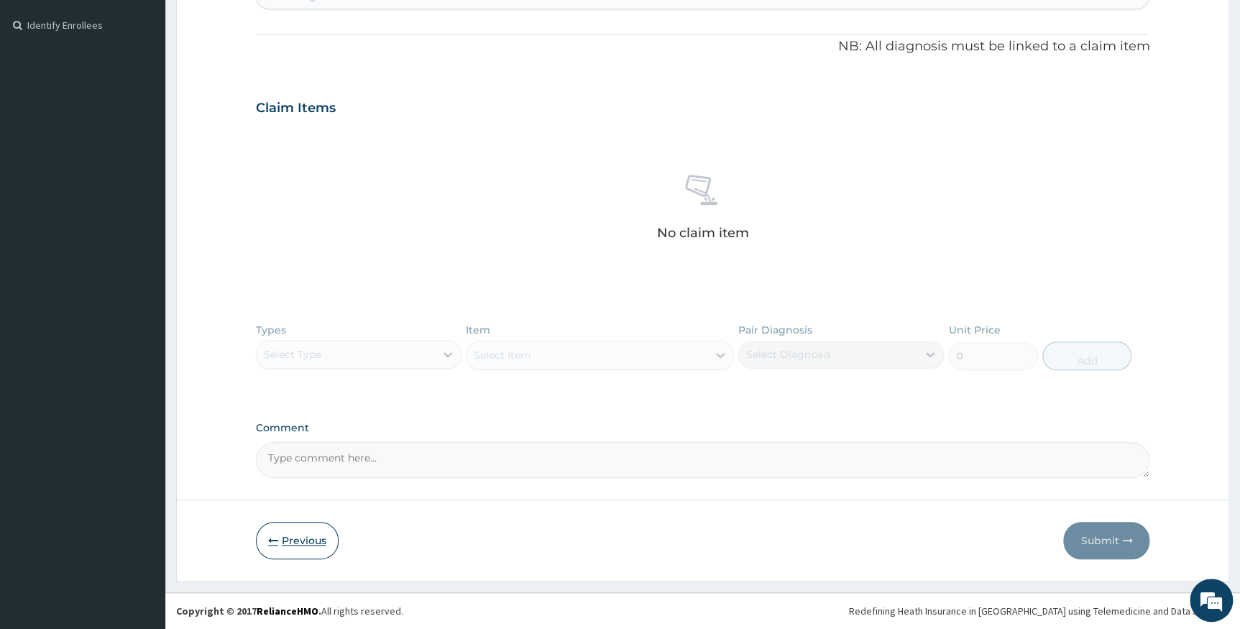
click at [311, 540] on button "Previous" at bounding box center [297, 540] width 83 height 37
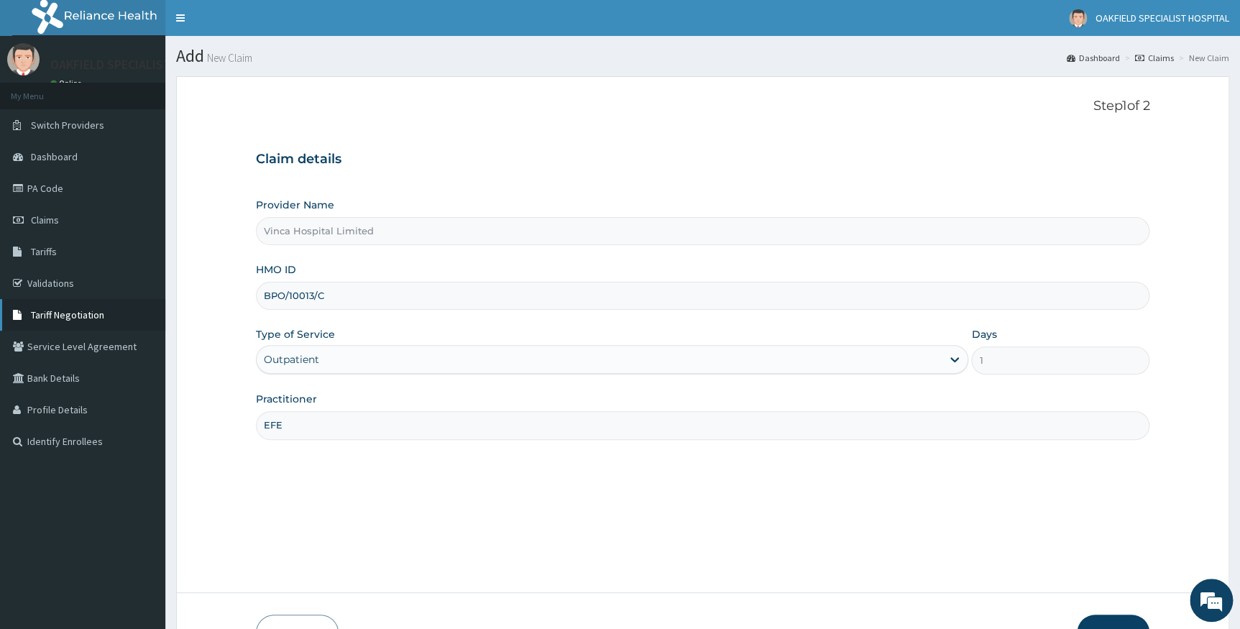
drag, startPoint x: 346, startPoint y: 300, endPoint x: 163, endPoint y: 306, distance: 183.3
click at [163, 306] on div "R EL Toggle navigation OAKFIELD SPECIALIST HOSPITAL OAKFIELD SPECIALIST HOSPITA…" at bounding box center [620, 360] width 1240 height 721
paste input "LSD/10010/A"
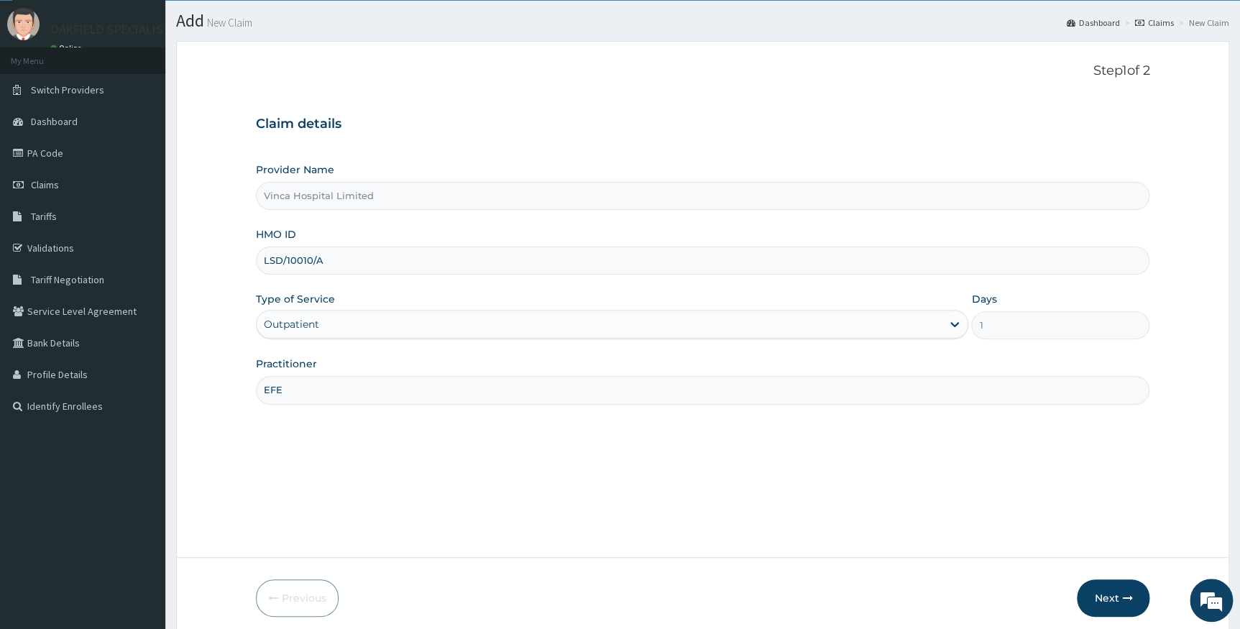
scroll to position [65, 0]
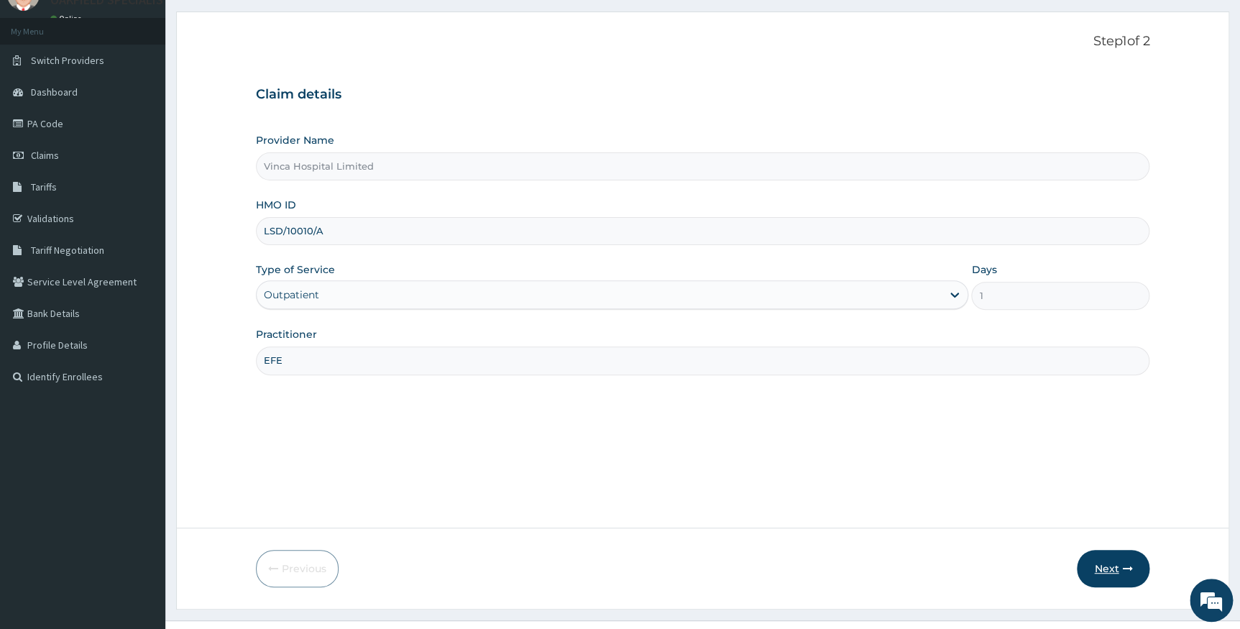
type input "LSD/10010/A"
click at [1107, 563] on button "Next" at bounding box center [1112, 568] width 73 height 37
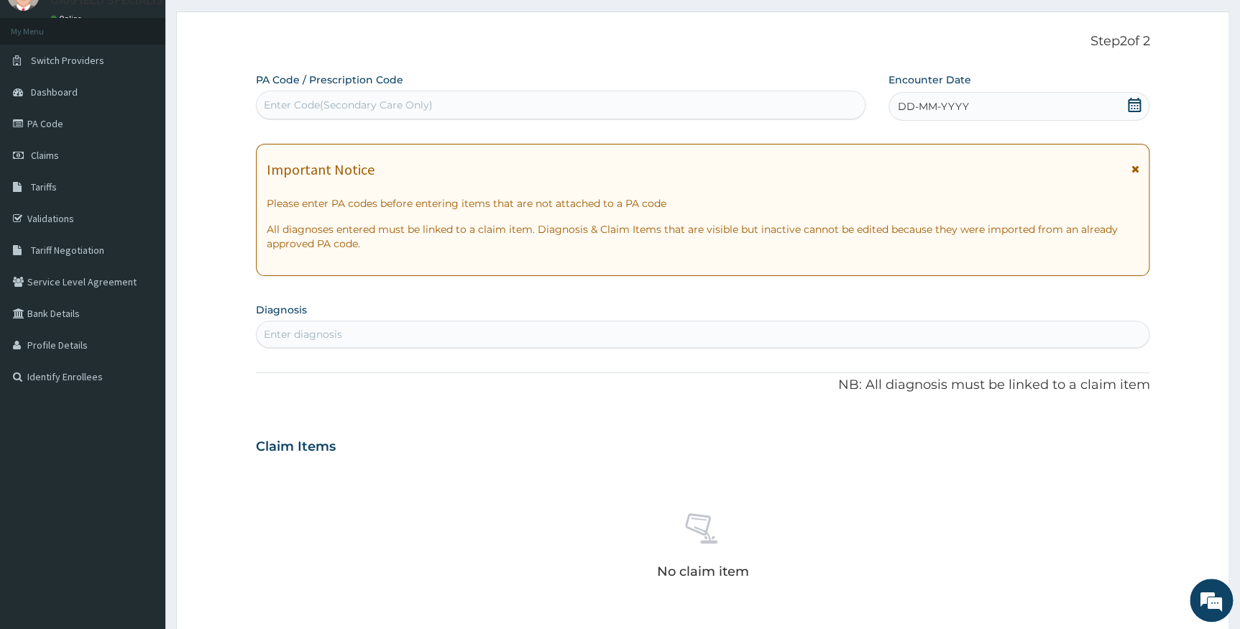
click at [392, 108] on div "Enter Code(Secondary Care Only)" at bounding box center [348, 105] width 169 height 14
paste input "PA/FA5F11"
type input "PA/FA5F11"
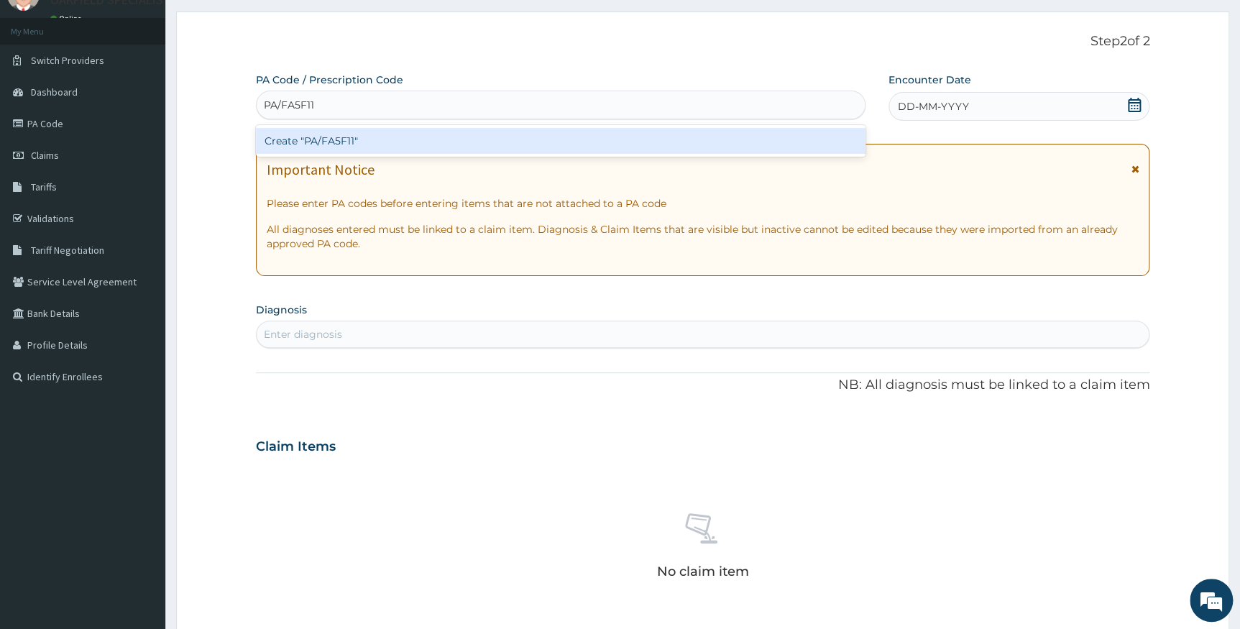
click at [346, 136] on div "Create "PA/FA5F11"" at bounding box center [560, 141] width 609 height 26
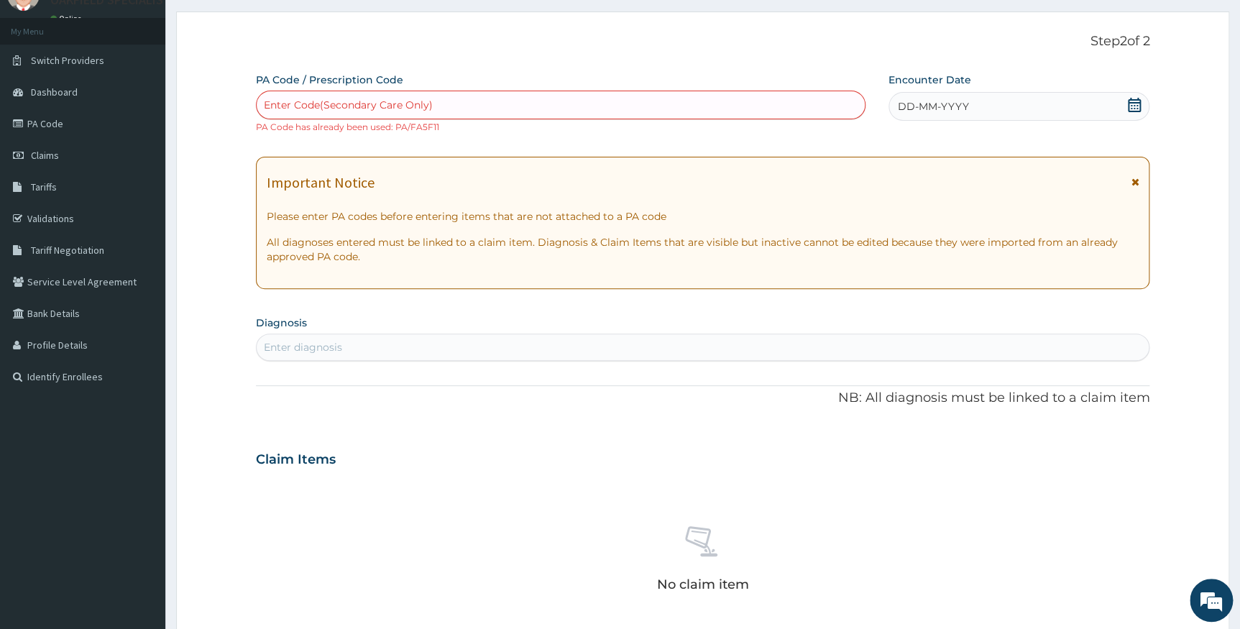
click at [337, 114] on div "Enter Code(Secondary Care Only)" at bounding box center [561, 104] width 608 height 23
paste input "PA/C53A0E"
type input "PA/C53A0E"
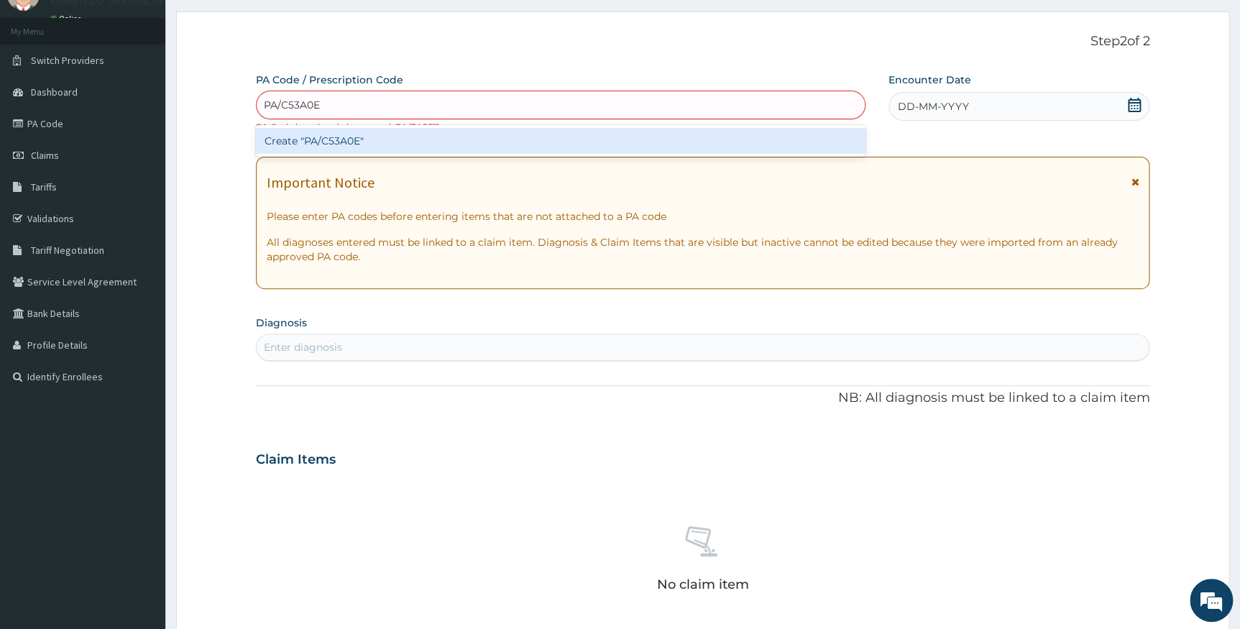
click at [339, 140] on div "Create "PA/C53A0E"" at bounding box center [560, 141] width 609 height 26
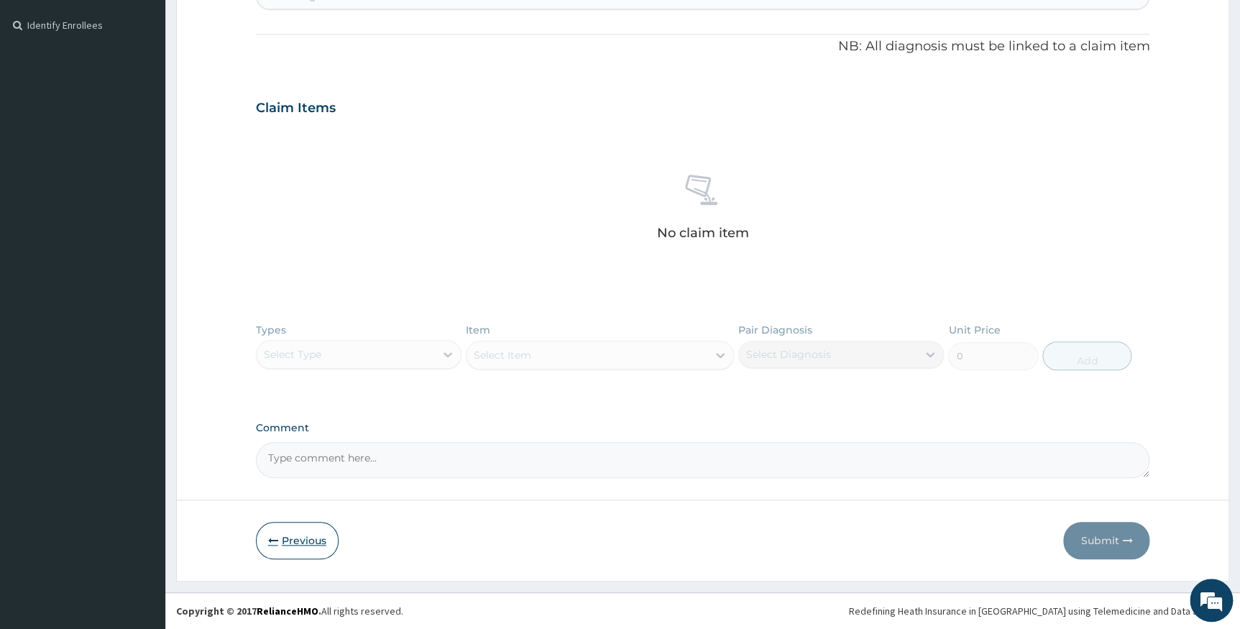
click at [306, 535] on button "Previous" at bounding box center [297, 540] width 83 height 37
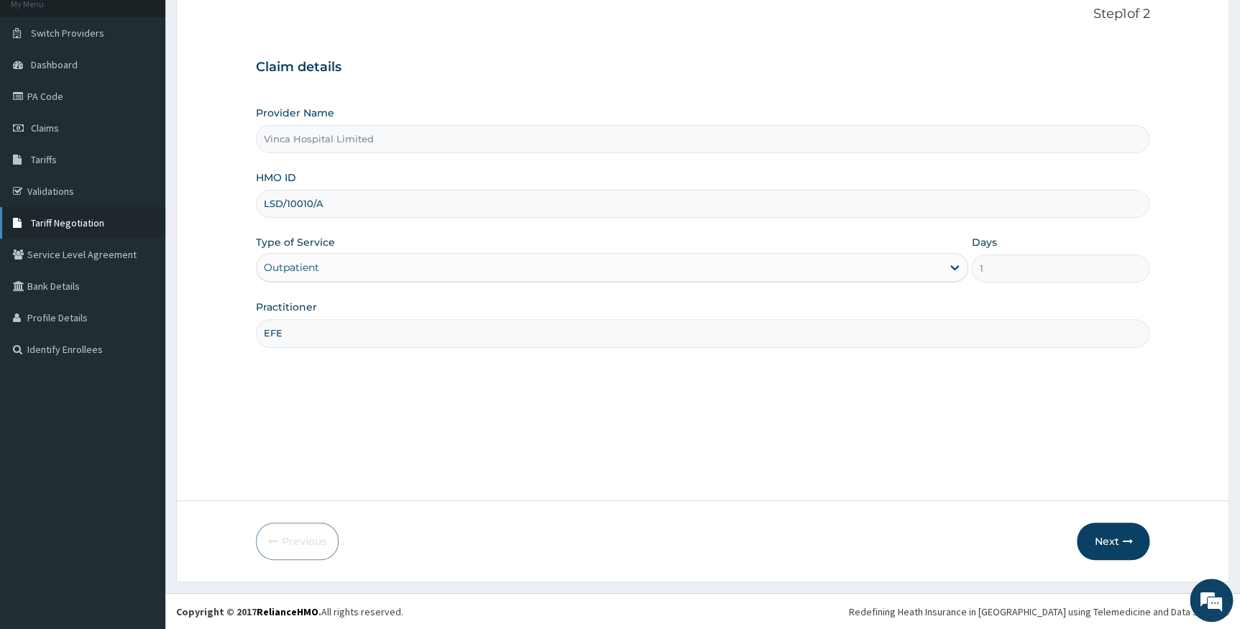
drag, startPoint x: 337, startPoint y: 208, endPoint x: 129, endPoint y: 206, distance: 208.4
click at [129, 206] on div "R EL Toggle navigation OAKFIELD SPECIALIST HOSPITAL OAKFIELD SPECIALIST HOSPITA…" at bounding box center [620, 268] width 1240 height 721
paste input "NBE/10015/C"
type input "NBE/10015/C"
drag, startPoint x: 1099, startPoint y: 543, endPoint x: 829, endPoint y: 21, distance: 587.8
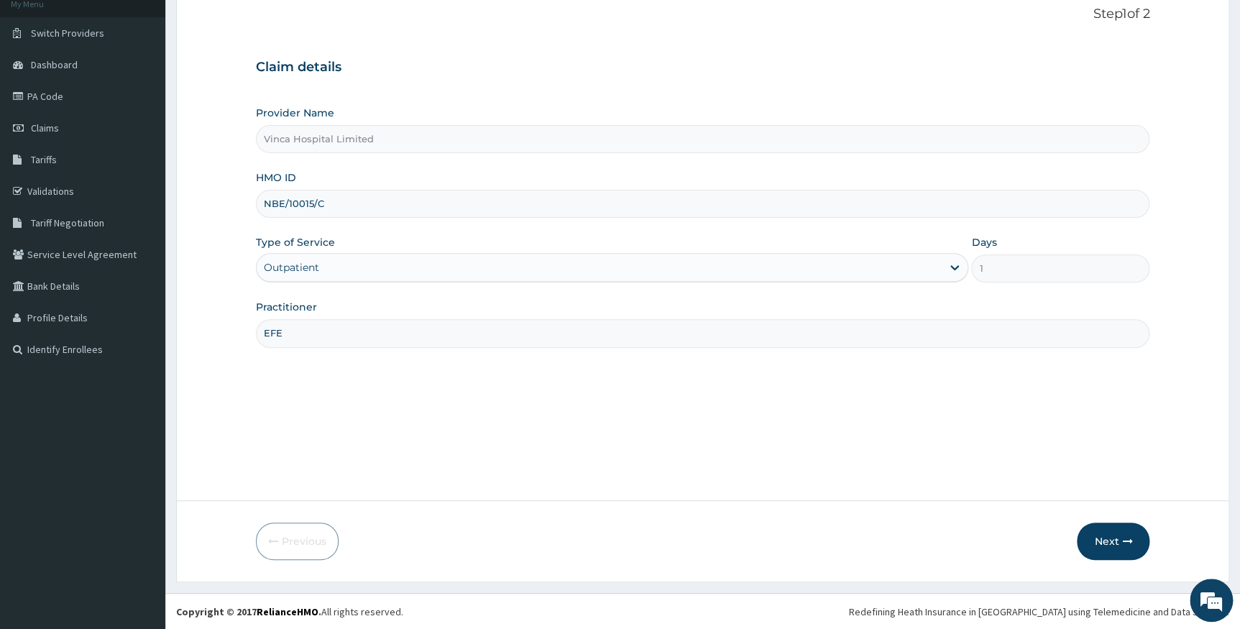
click at [1092, 532] on button "Next" at bounding box center [1112, 540] width 73 height 37
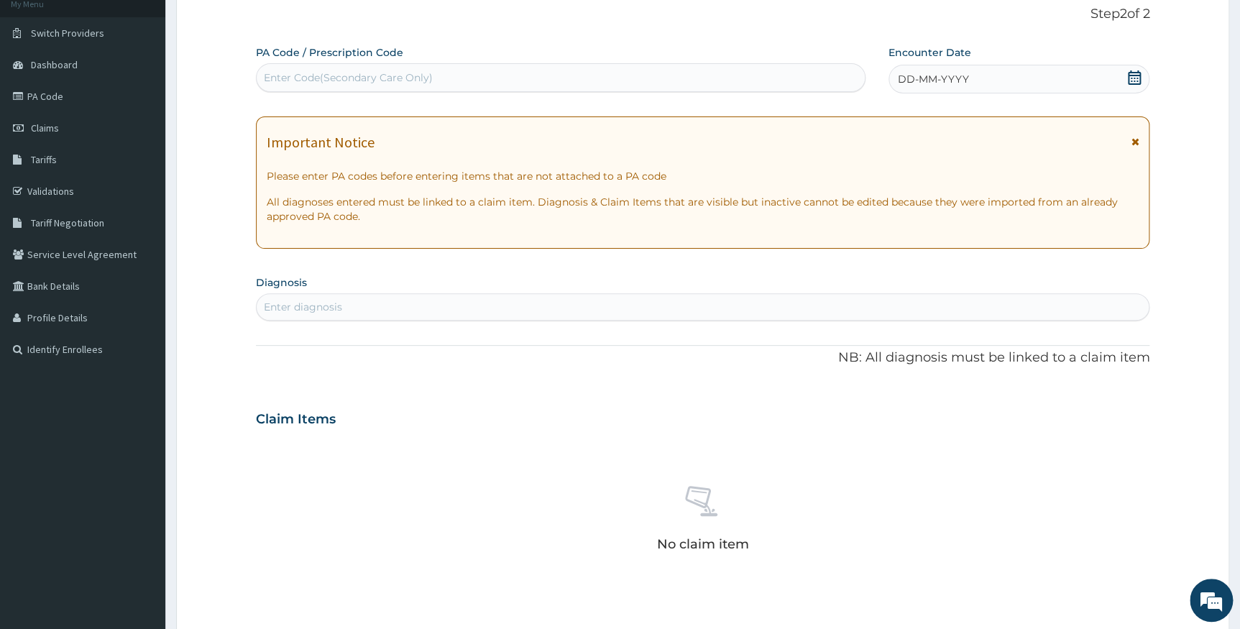
click at [415, 80] on div "Enter Code(Secondary Care Only)" at bounding box center [348, 77] width 169 height 14
paste input "PA/401208"
type input "PA/401208"
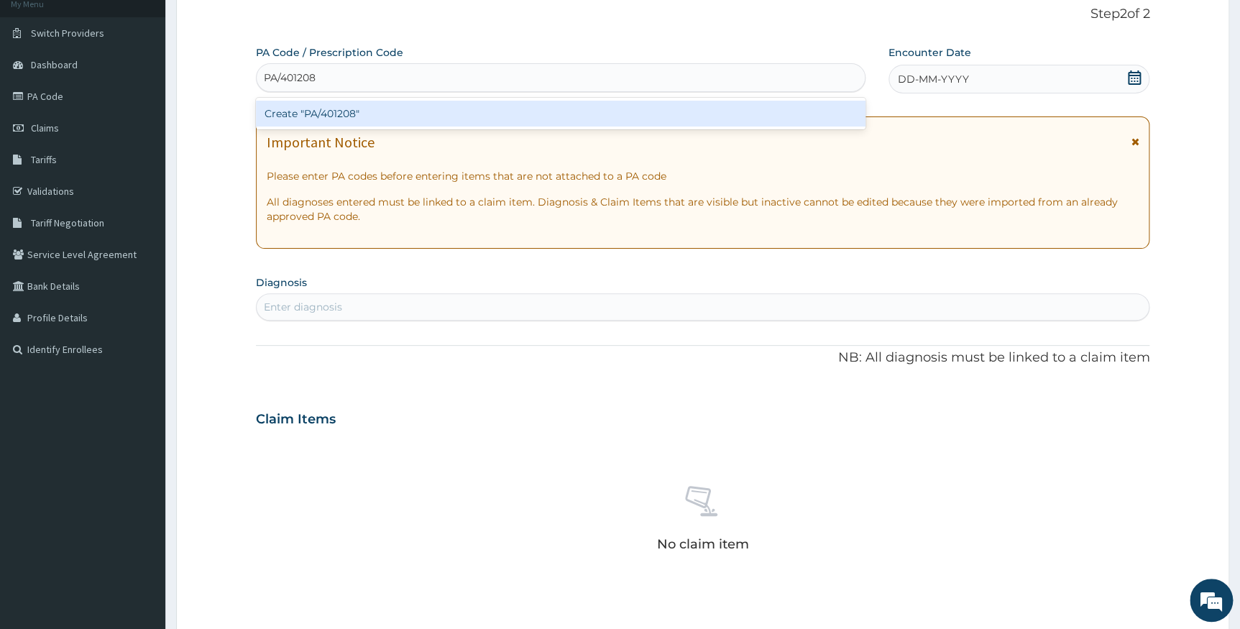
click at [343, 108] on div "Create "PA/401208"" at bounding box center [560, 114] width 609 height 26
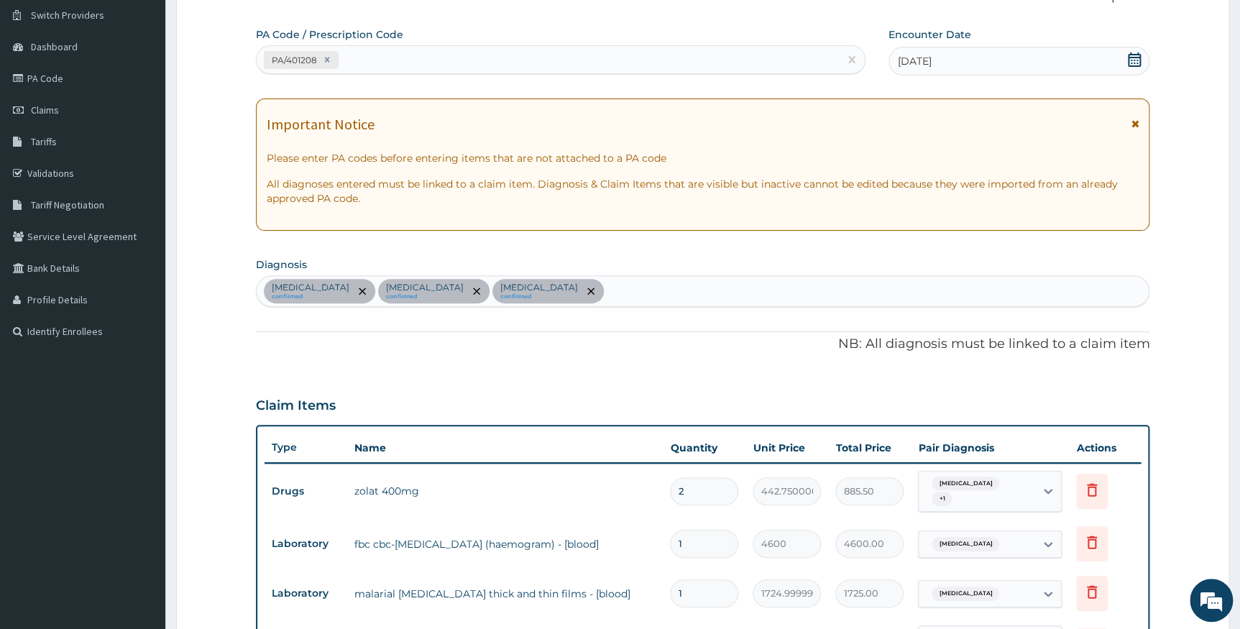
scroll to position [0, 0]
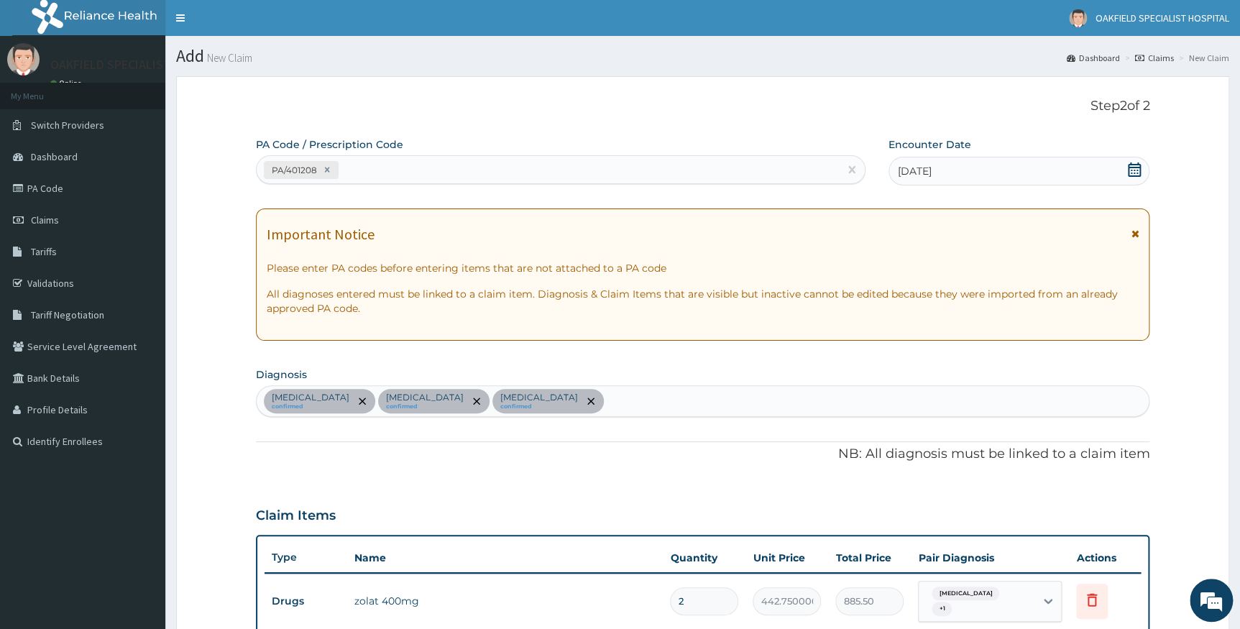
click at [387, 177] on div "PA/401208" at bounding box center [548, 170] width 582 height 24
paste input "PA/6745EC"
type input "PA/6745EC"
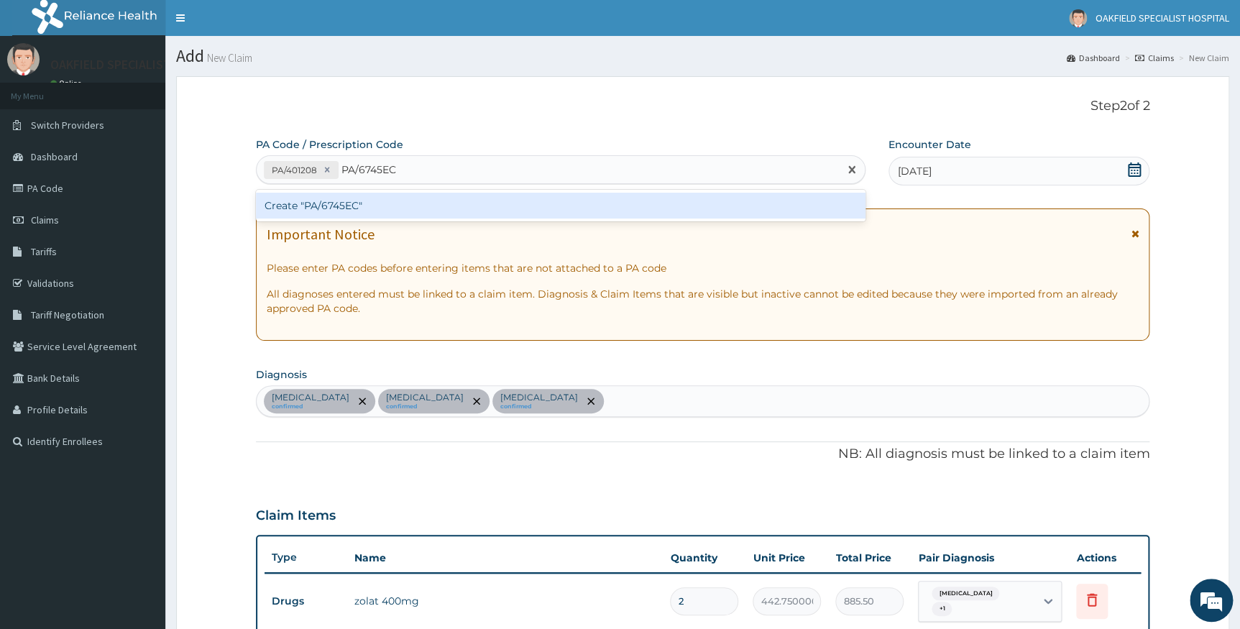
click at [369, 210] on div "Create "PA/6745EC"" at bounding box center [560, 206] width 609 height 26
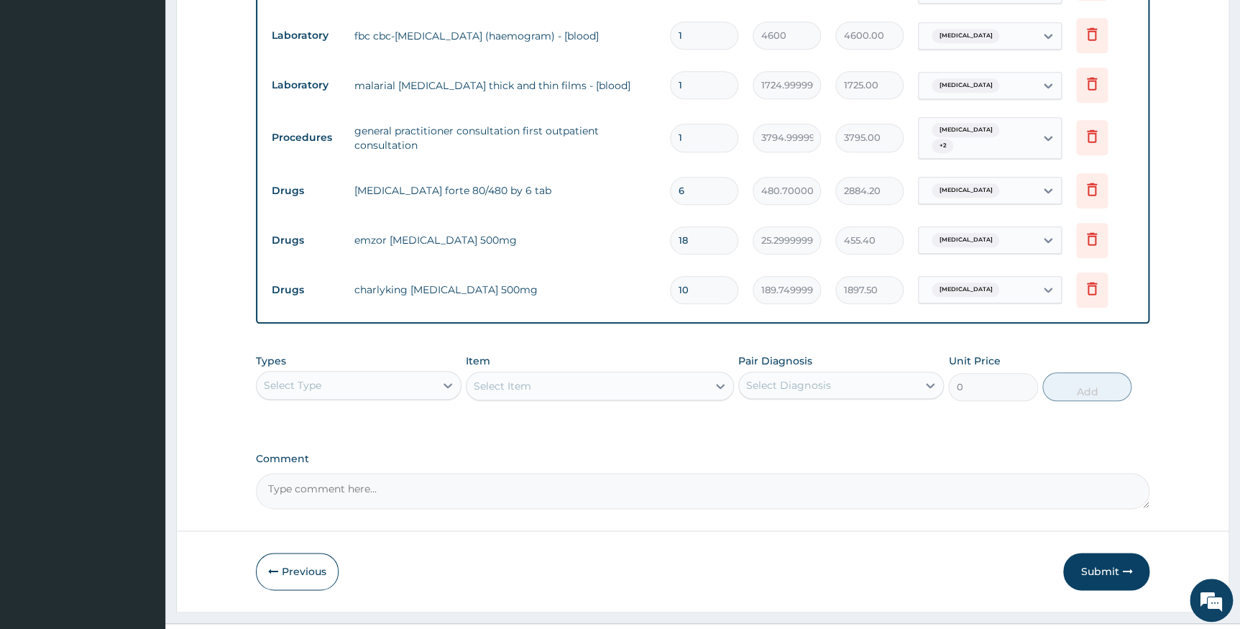
scroll to position [643, 0]
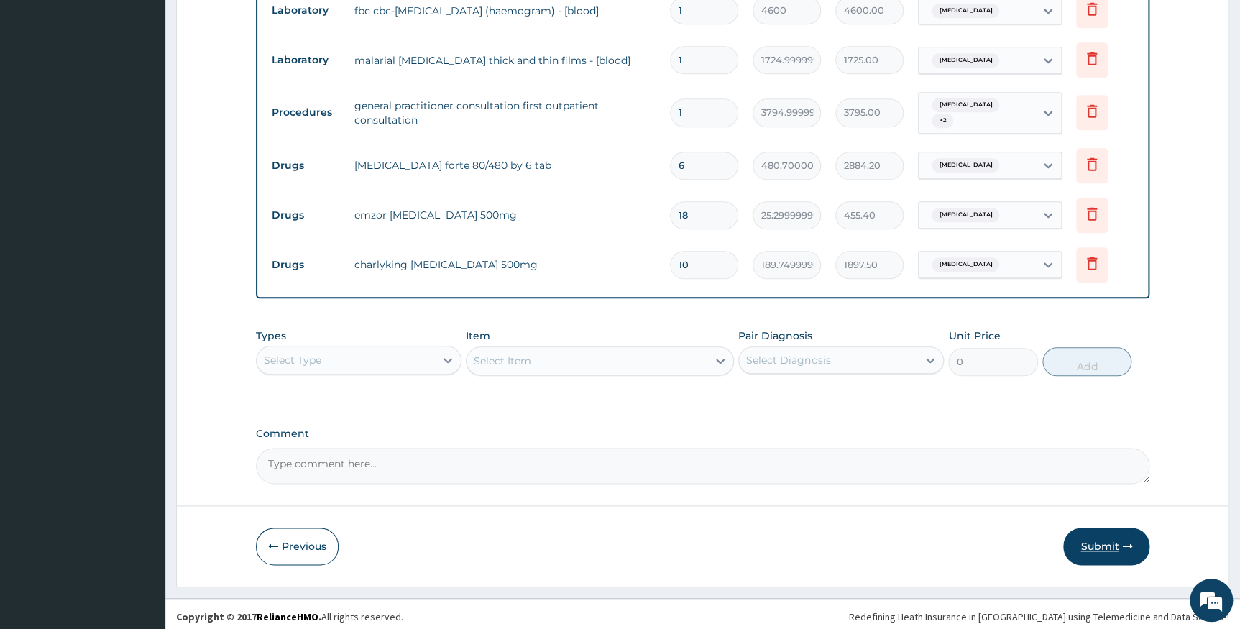
click at [1127, 545] on button "Submit" at bounding box center [1106, 545] width 86 height 37
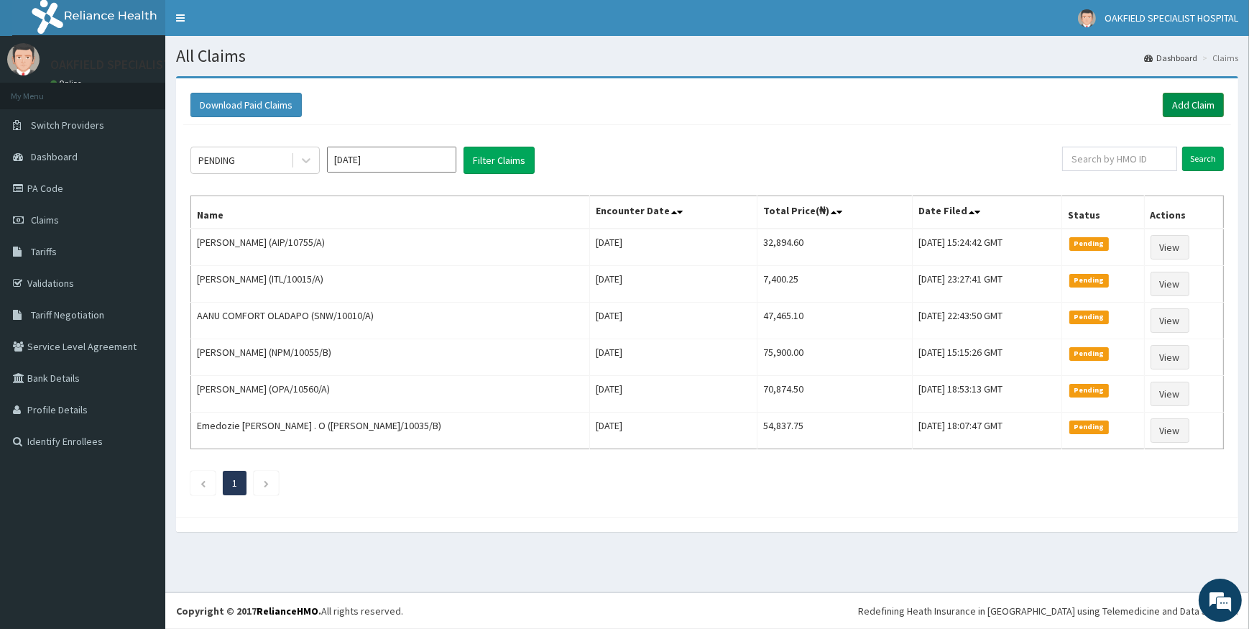
click at [1191, 101] on link "Add Claim" at bounding box center [1193, 105] width 61 height 24
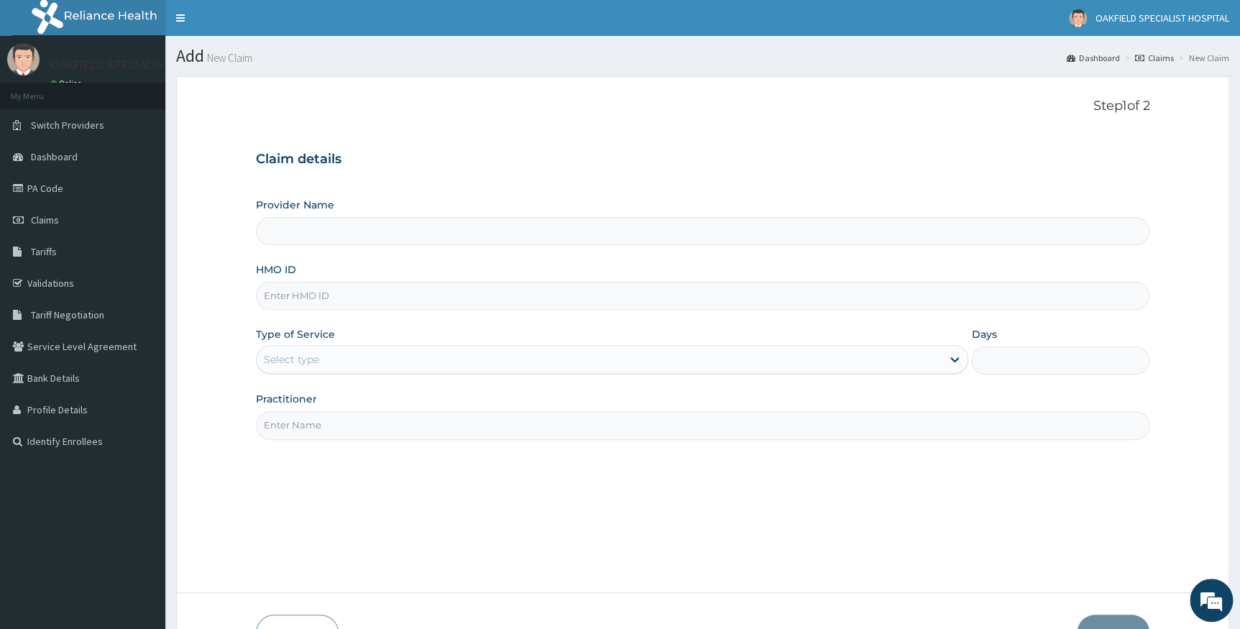
type input "Vinca Hospital Limited"
drag, startPoint x: 0, startPoint y: 0, endPoint x: 290, endPoint y: 305, distance: 420.9
click at [290, 305] on input "HMO ID" at bounding box center [703, 296] width 894 height 28
paste input "CMS/10040/A"
type input "CMS/10040/A"
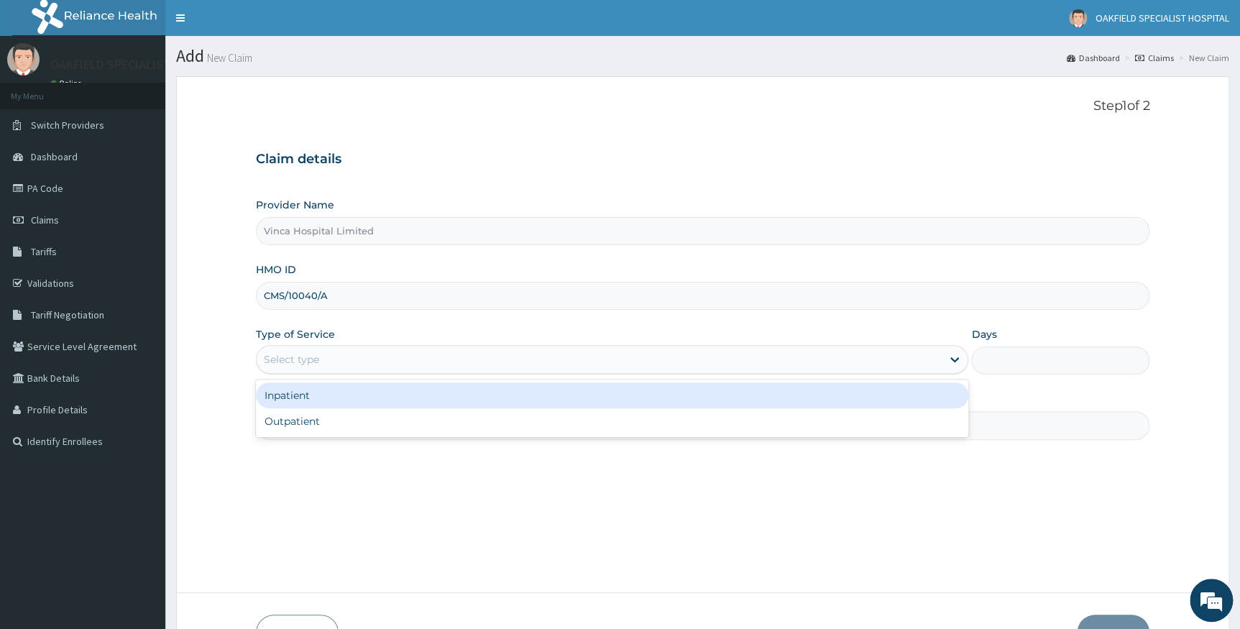
click at [302, 354] on div "Select type" at bounding box center [291, 359] width 55 height 14
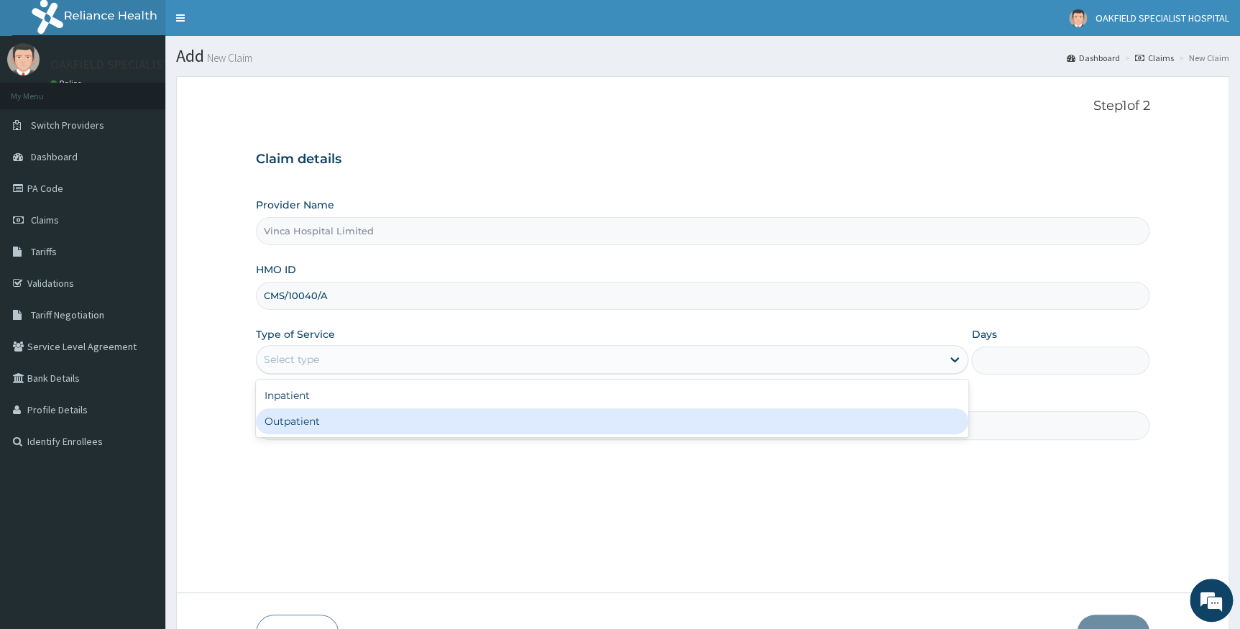
click at [285, 419] on div "Outpatient" at bounding box center [612, 421] width 713 height 26
type input "1"
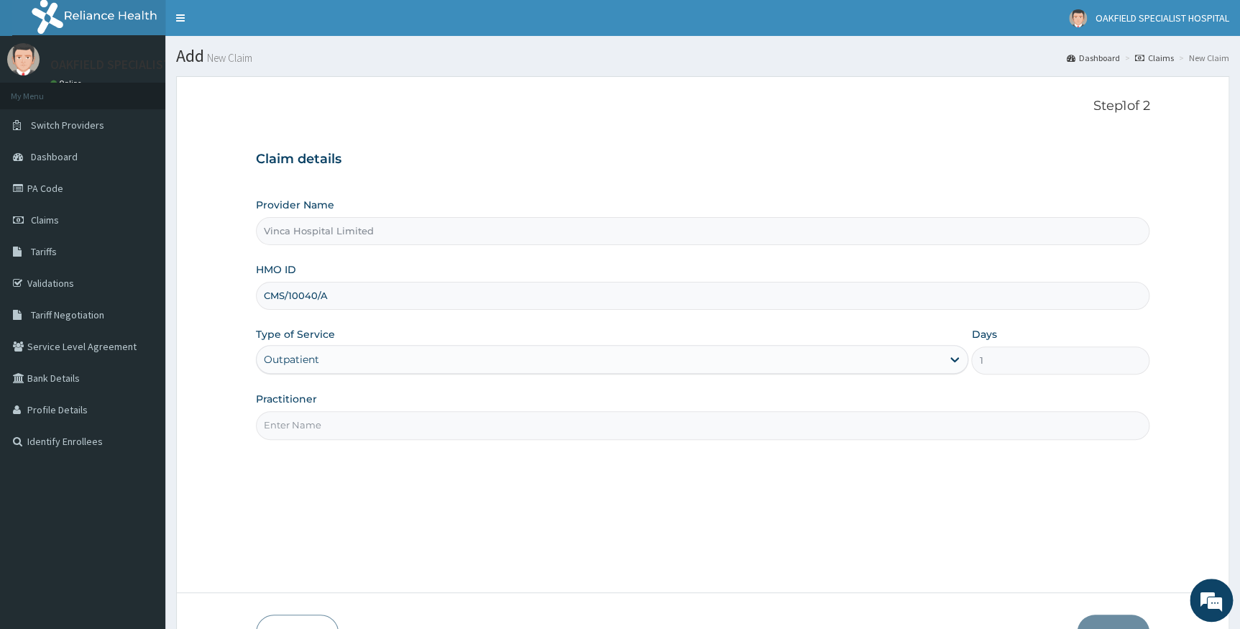
click at [308, 425] on input "Practitioner" at bounding box center [703, 425] width 894 height 28
type input "EFE"
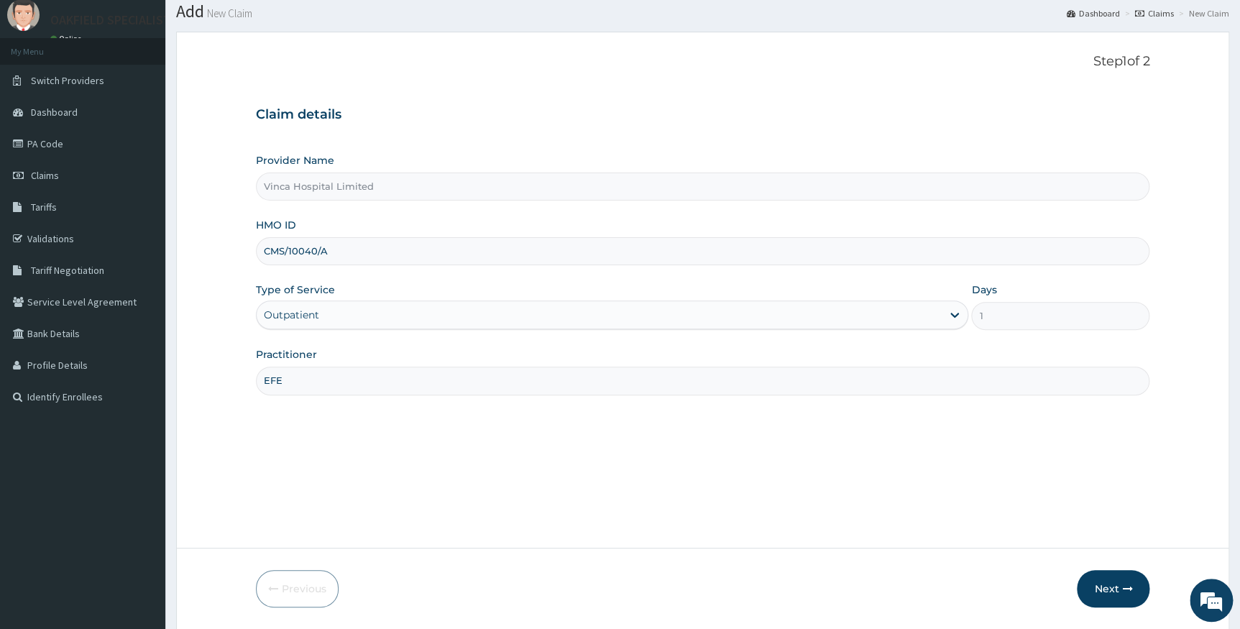
scroll to position [92, 0]
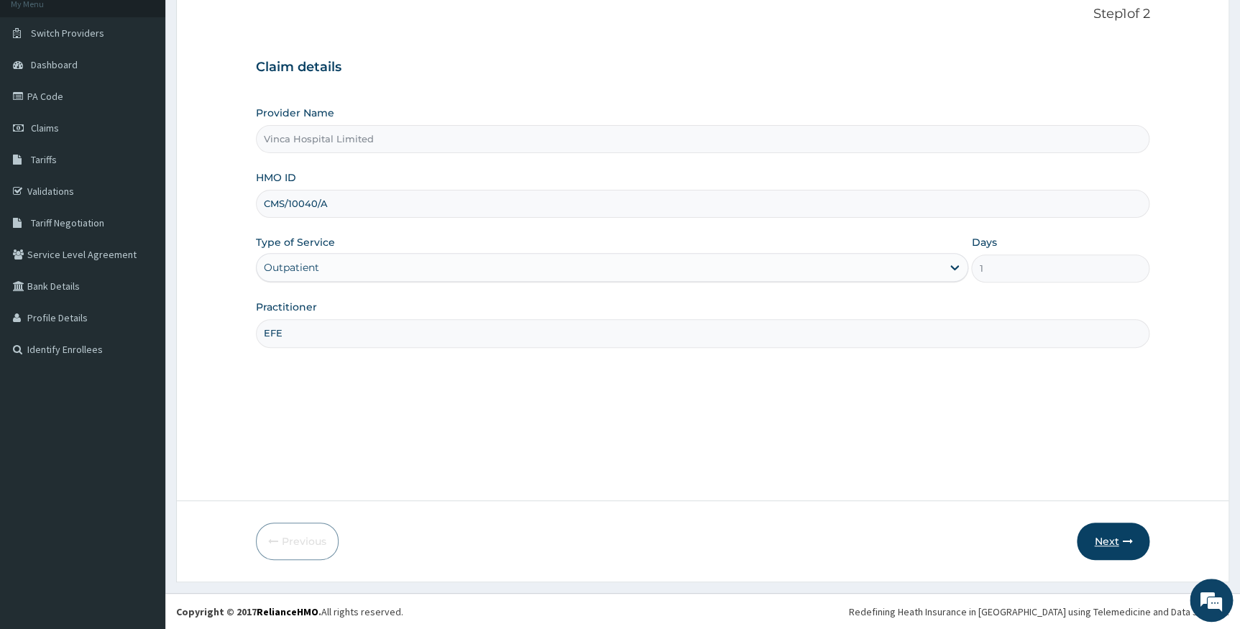
click at [1091, 535] on button "Next" at bounding box center [1112, 540] width 73 height 37
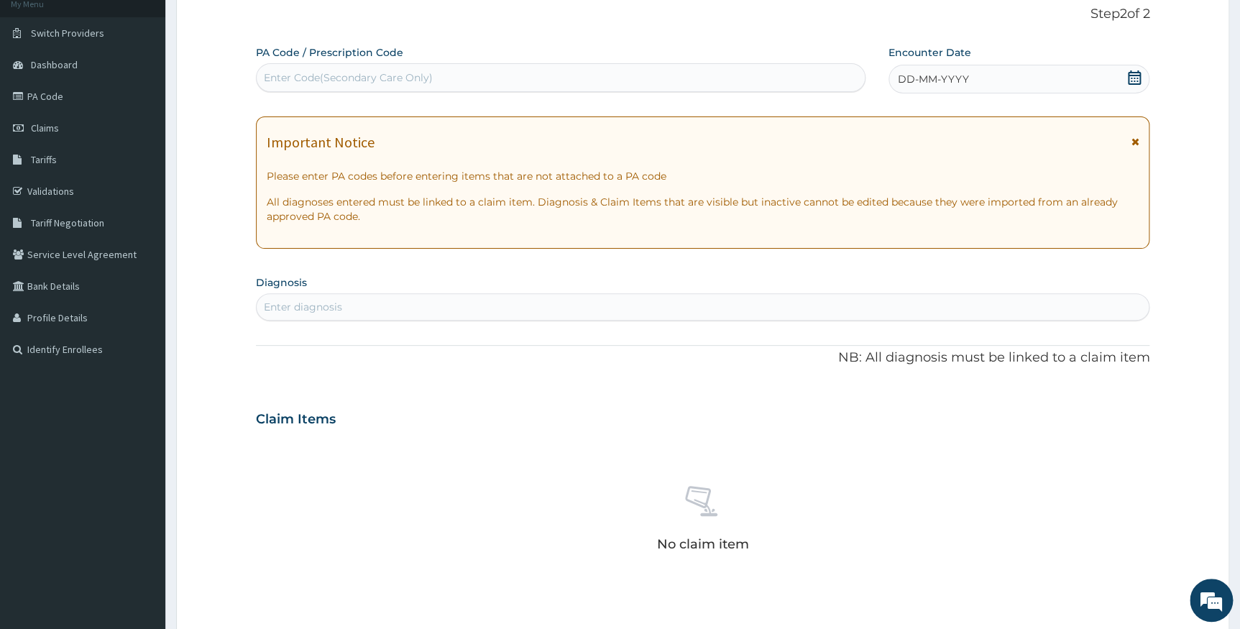
scroll to position [0, 0]
click at [315, 79] on div "Enter Code(Secondary Care Only)" at bounding box center [348, 77] width 169 height 14
paste input "PA/90486D"
type input "PA/90486D"
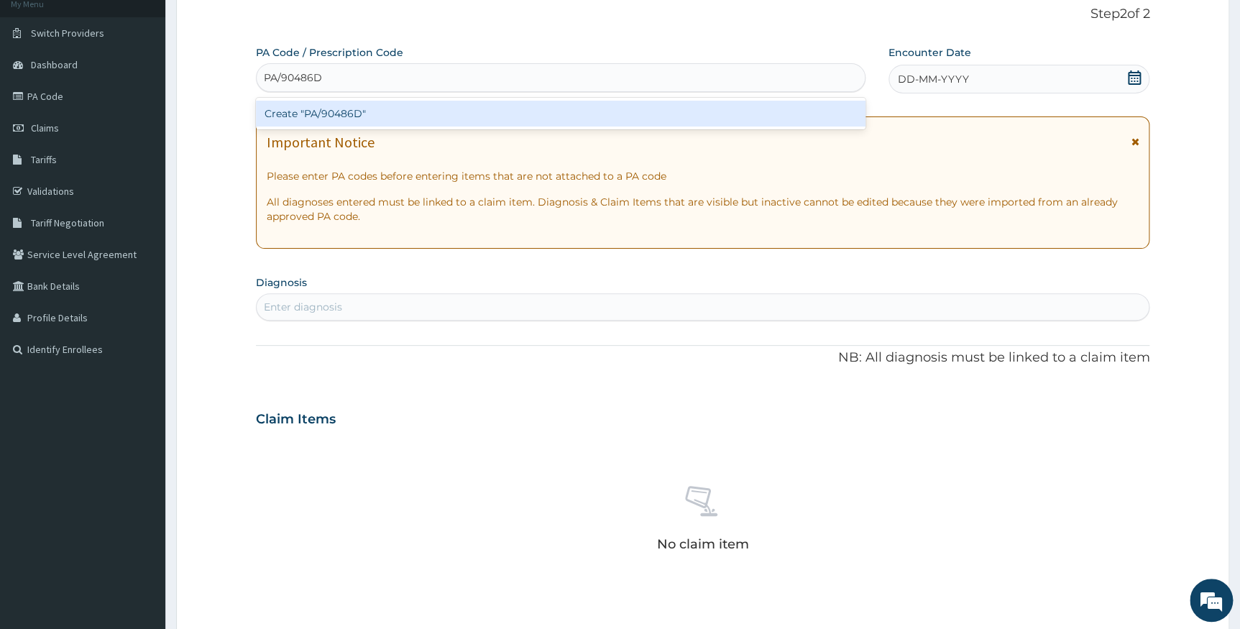
click at [349, 114] on div "Create "PA/90486D"" at bounding box center [560, 114] width 609 height 26
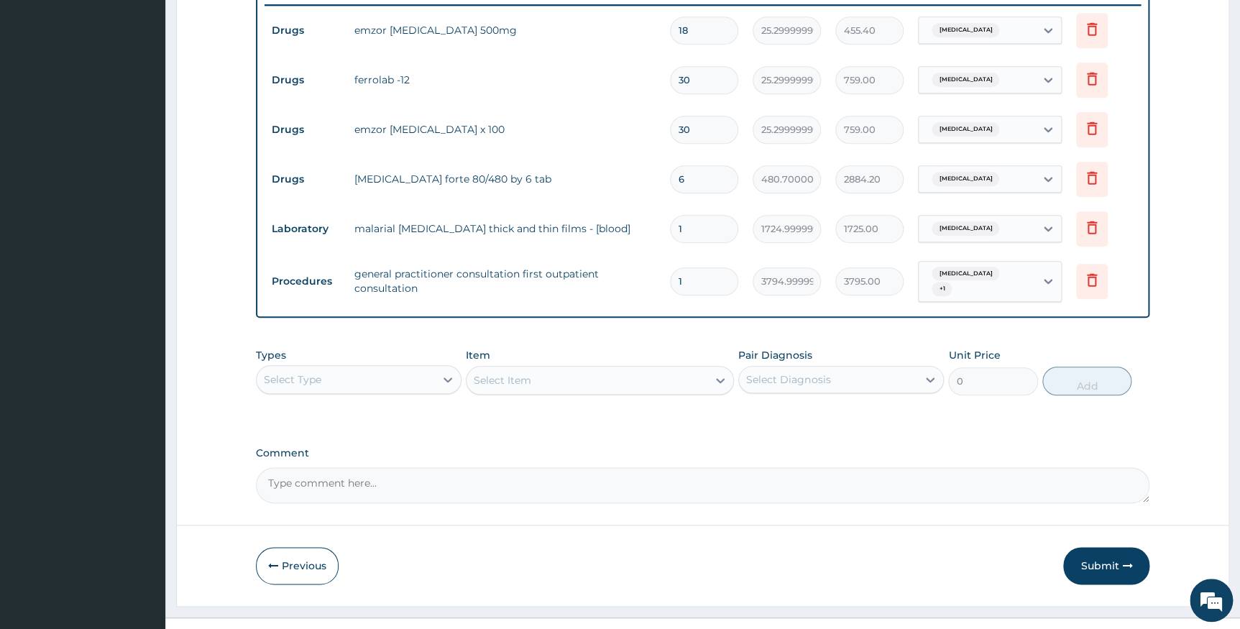
scroll to position [588, 0]
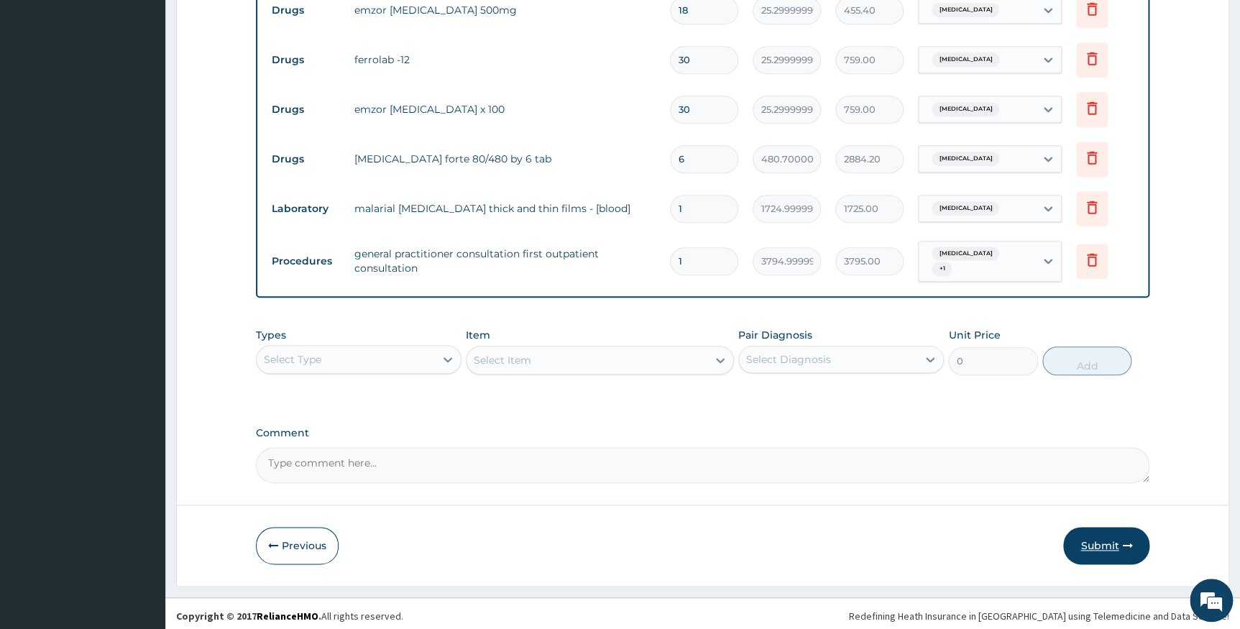
click at [1093, 541] on button "Submit" at bounding box center [1106, 545] width 86 height 37
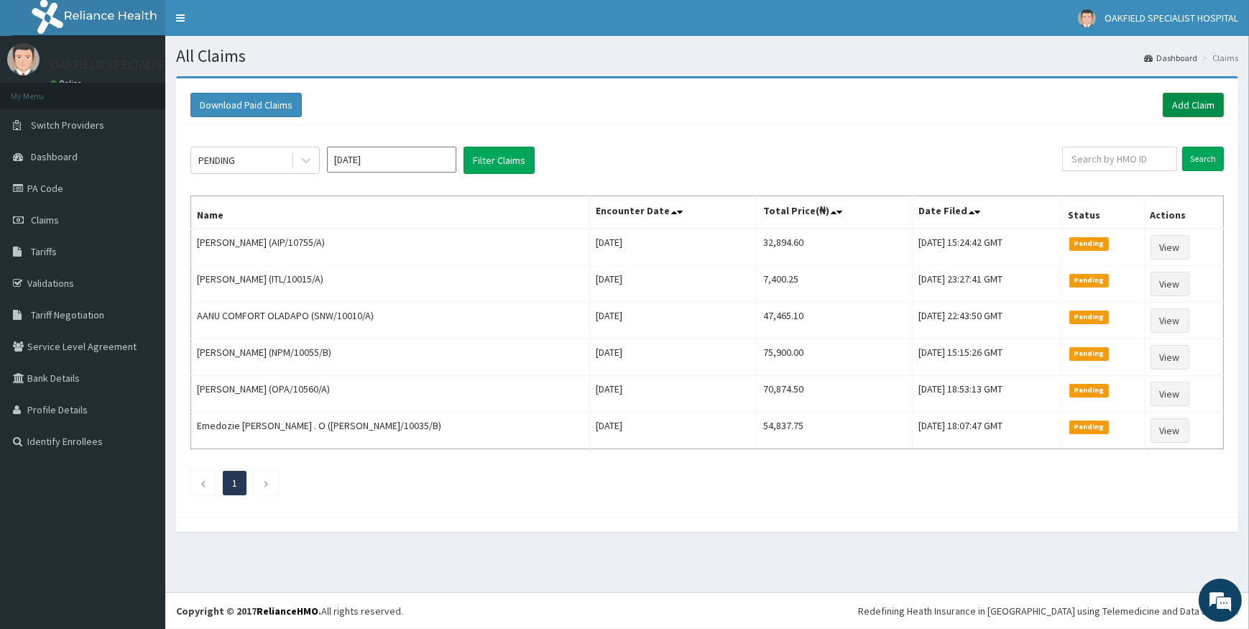
click at [1187, 112] on link "Add Claim" at bounding box center [1193, 105] width 61 height 24
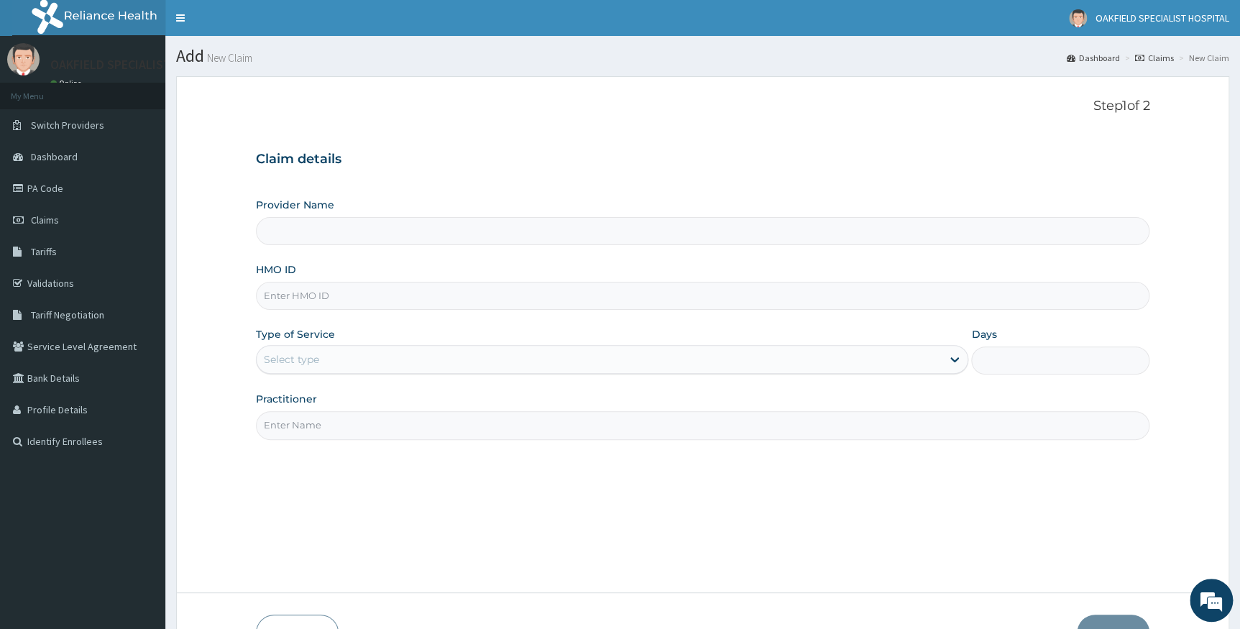
type input "Vinca Hospital Limited"
click at [318, 294] on input "HMO ID" at bounding box center [703, 296] width 894 height 28
paste input "NTL/10020/B"
type input "NTL/10020/B"
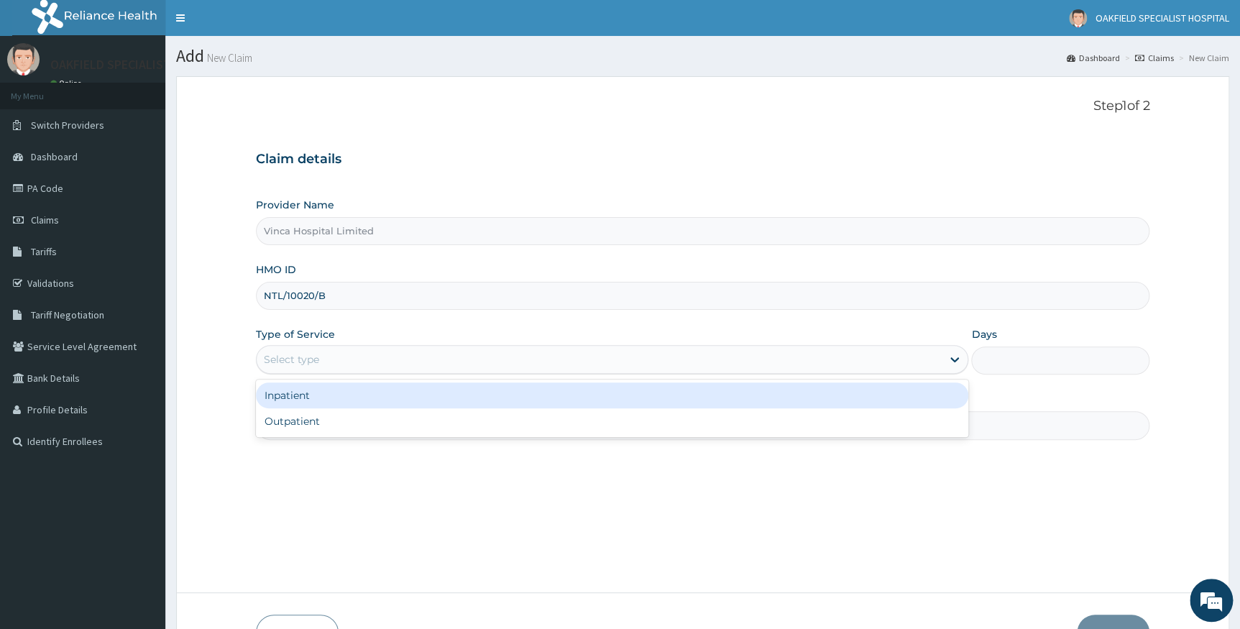
drag, startPoint x: 326, startPoint y: 359, endPoint x: 309, endPoint y: 397, distance: 41.5
click at [325, 361] on div "Select type" at bounding box center [600, 359] width 686 height 23
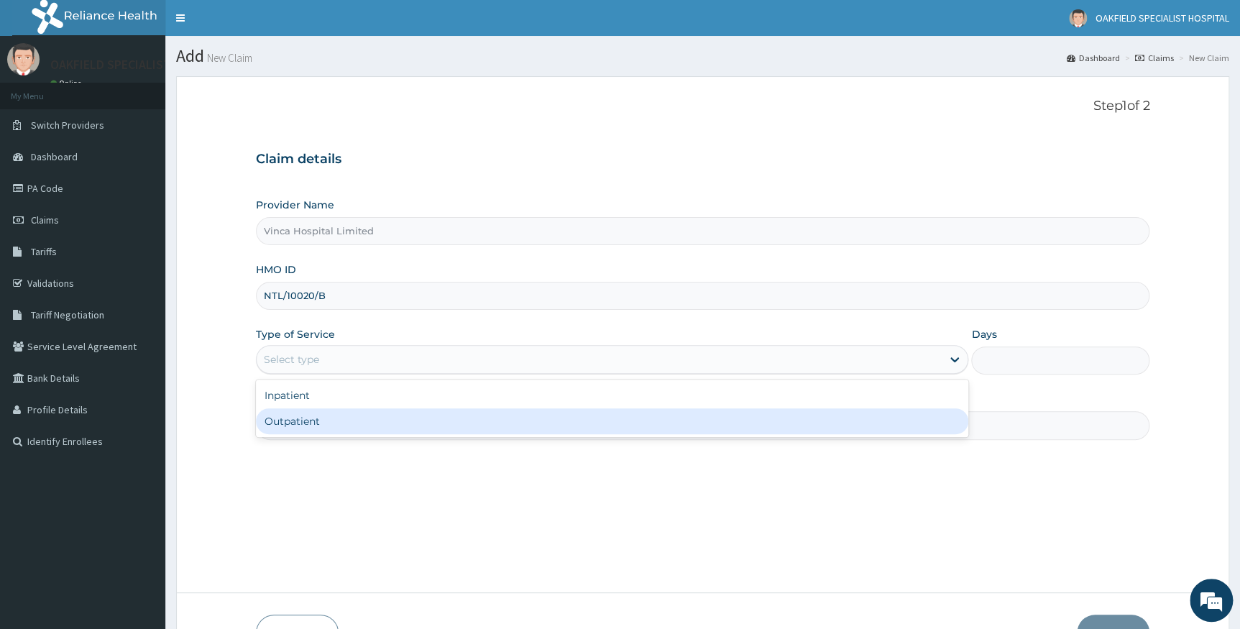
click at [302, 421] on div "Outpatient" at bounding box center [612, 421] width 713 height 26
type input "1"
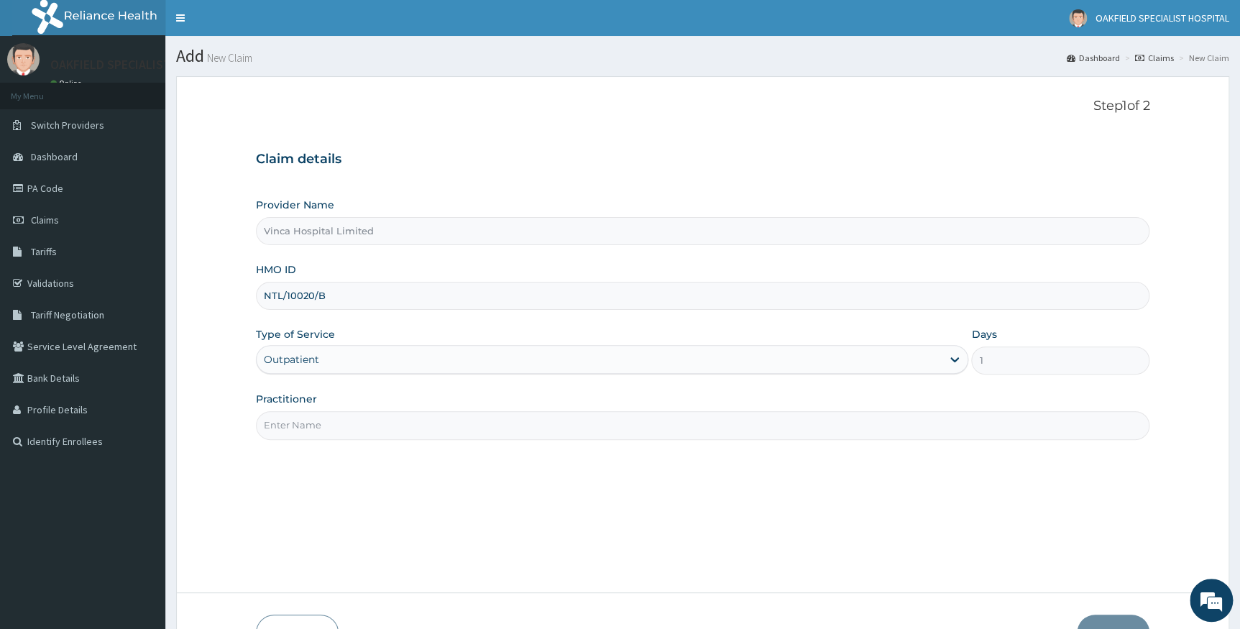
click at [303, 424] on input "Practitioner" at bounding box center [703, 425] width 894 height 28
type input "EFE"
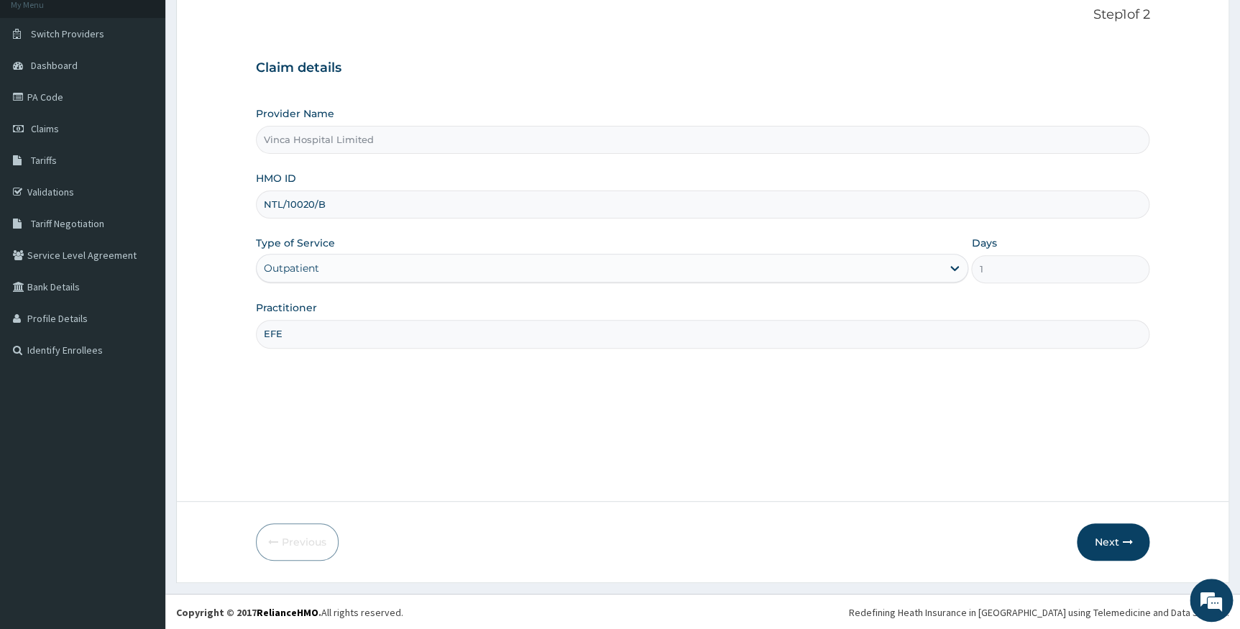
scroll to position [92, 0]
click at [1104, 541] on button "Next" at bounding box center [1112, 540] width 73 height 37
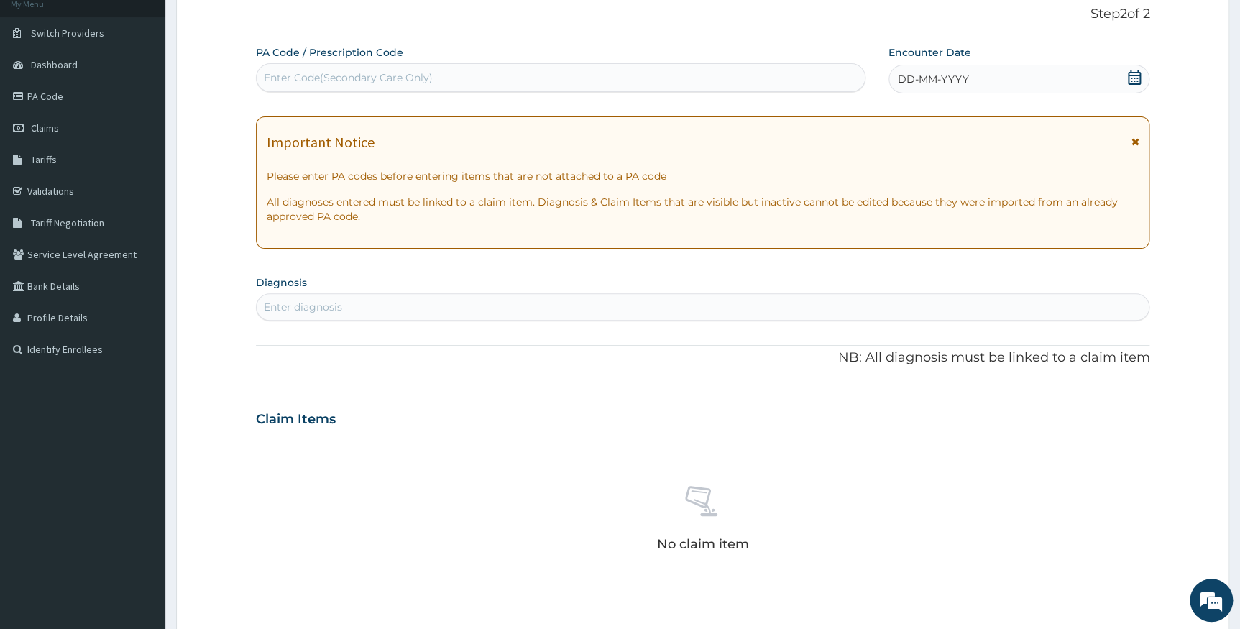
click at [388, 77] on div "Enter Code(Secondary Care Only)" at bounding box center [348, 77] width 169 height 14
paste input "PA/9A7E3F"
type input "PA/9A7E3F"
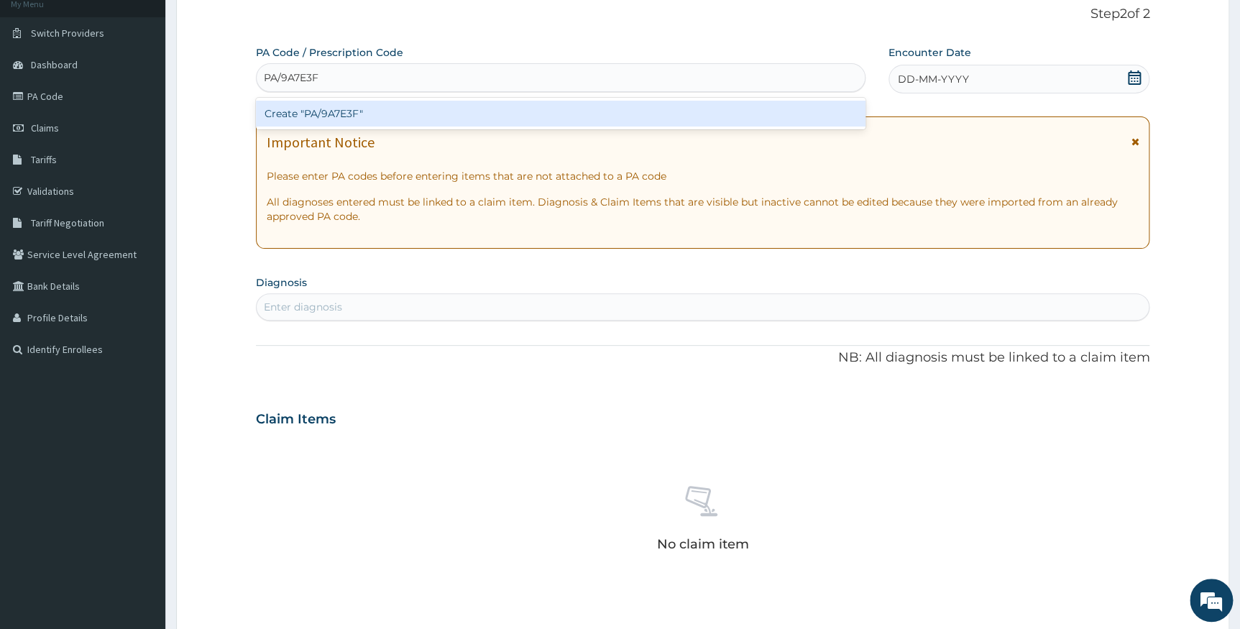
click at [334, 119] on div "Create "PA/9A7E3F"" at bounding box center [560, 114] width 609 height 26
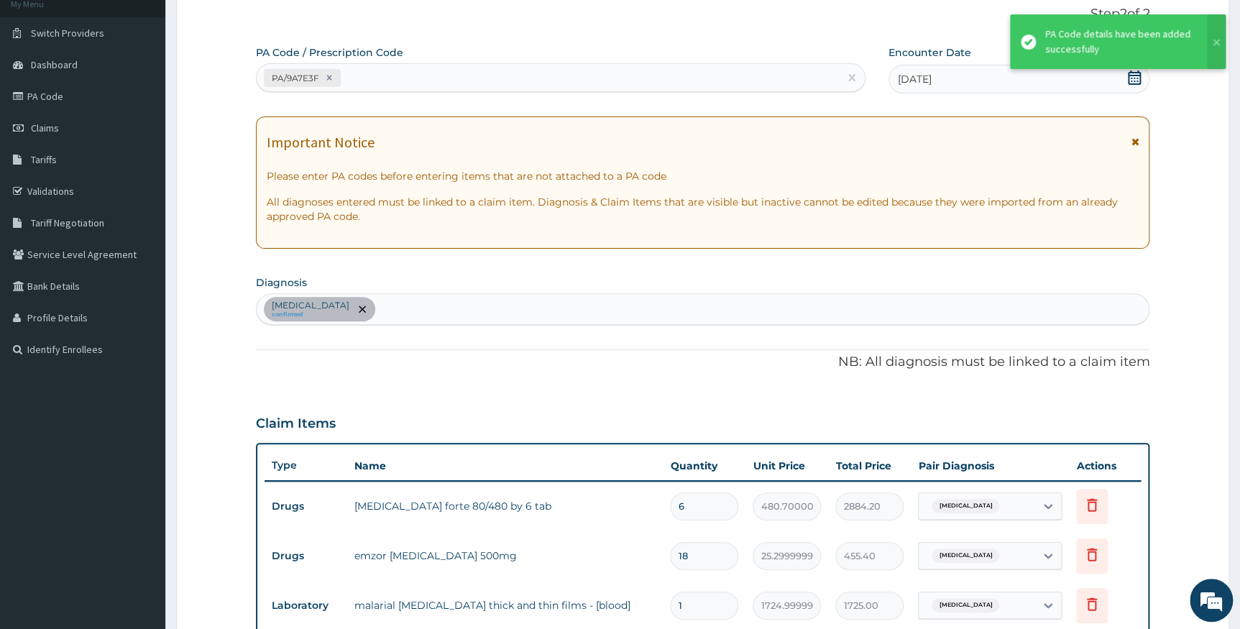
scroll to position [433, 0]
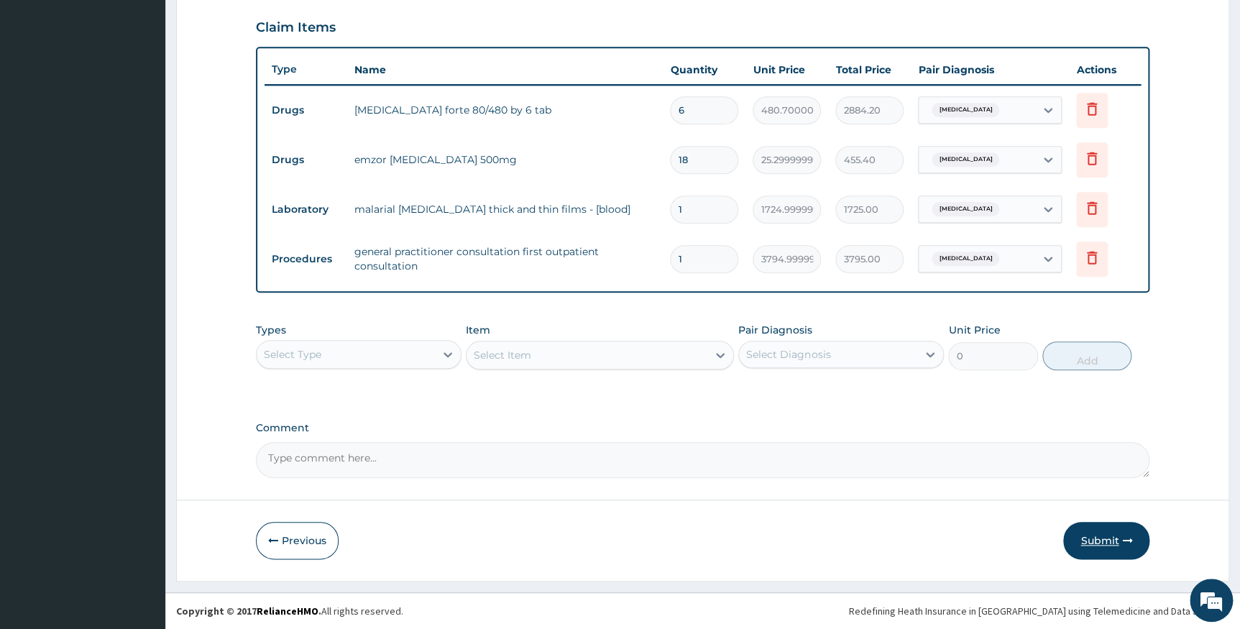
click at [1094, 551] on button "Submit" at bounding box center [1106, 540] width 86 height 37
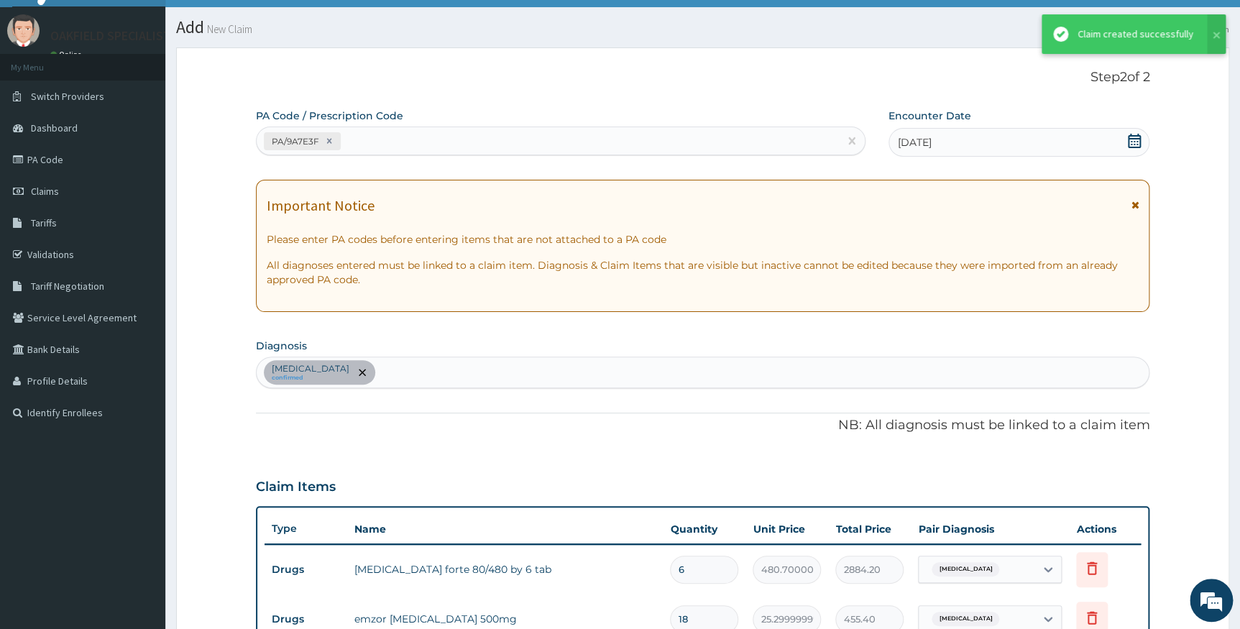
scroll to position [488, 0]
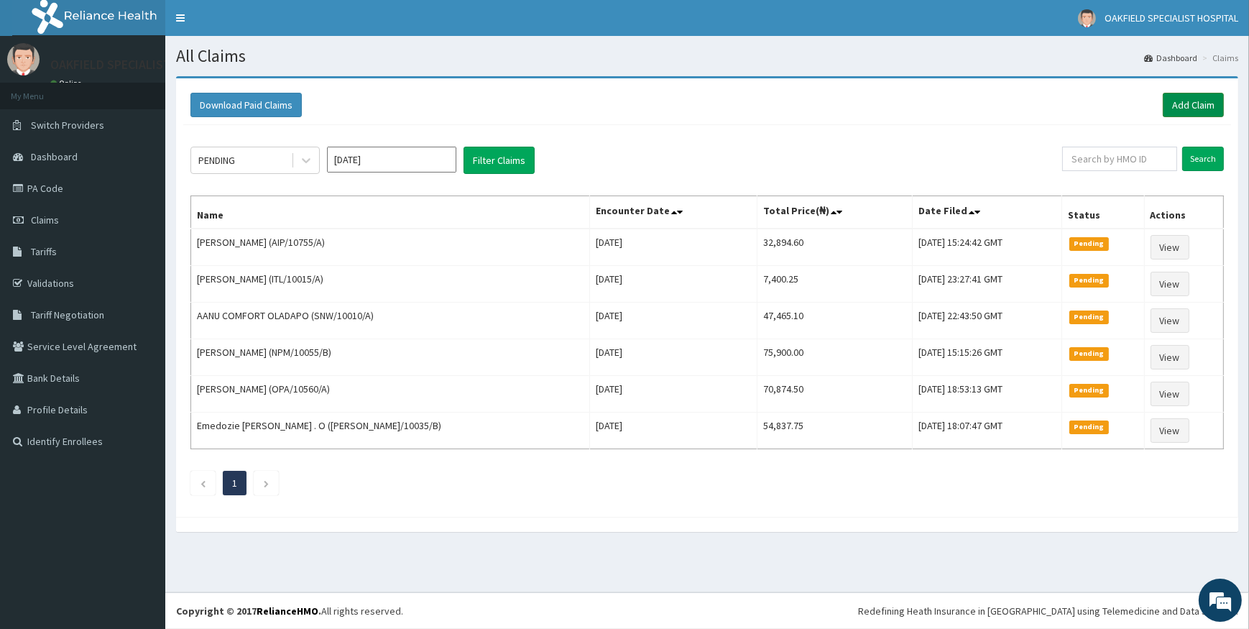
click at [1186, 106] on link "Add Claim" at bounding box center [1193, 105] width 61 height 24
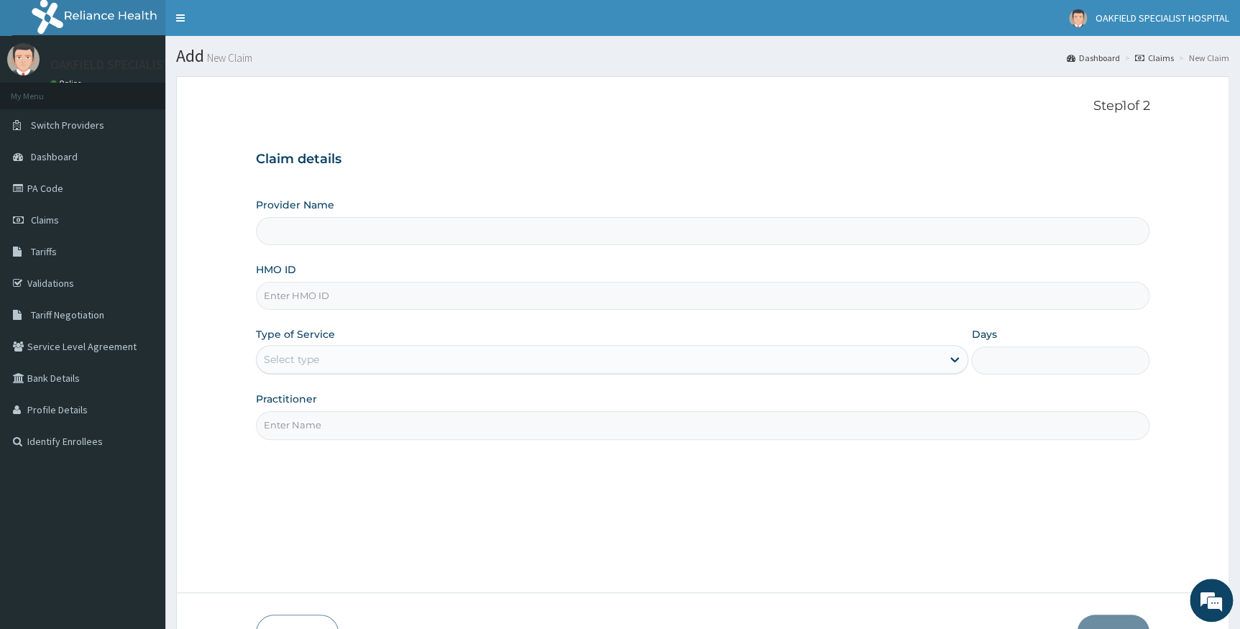
type input "Vinca Hospital Limited"
click at [304, 300] on input "HMO ID" at bounding box center [703, 296] width 894 height 28
paste input "NTL/10020/D"
type input "NTL/10020/D"
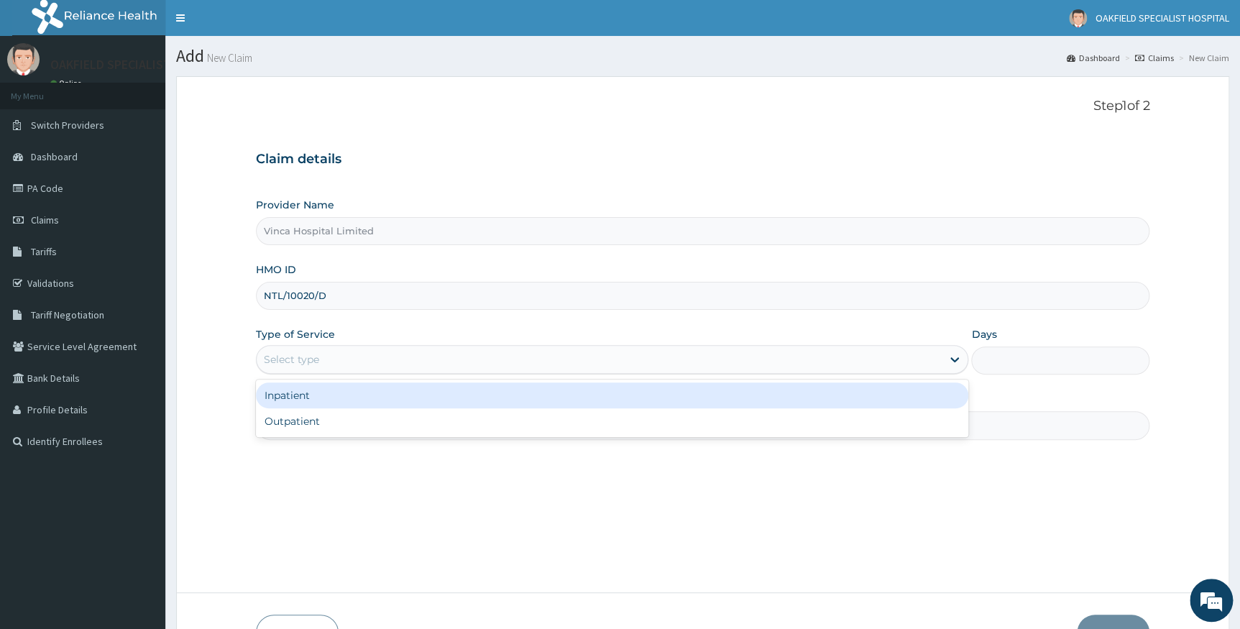
drag, startPoint x: 311, startPoint y: 367, endPoint x: 295, endPoint y: 408, distance: 43.9
click at [303, 377] on div "Provider Name Vinca Hospital Limited HMO ID NTL/10020/D Type of Service option …" at bounding box center [703, 318] width 894 height 241
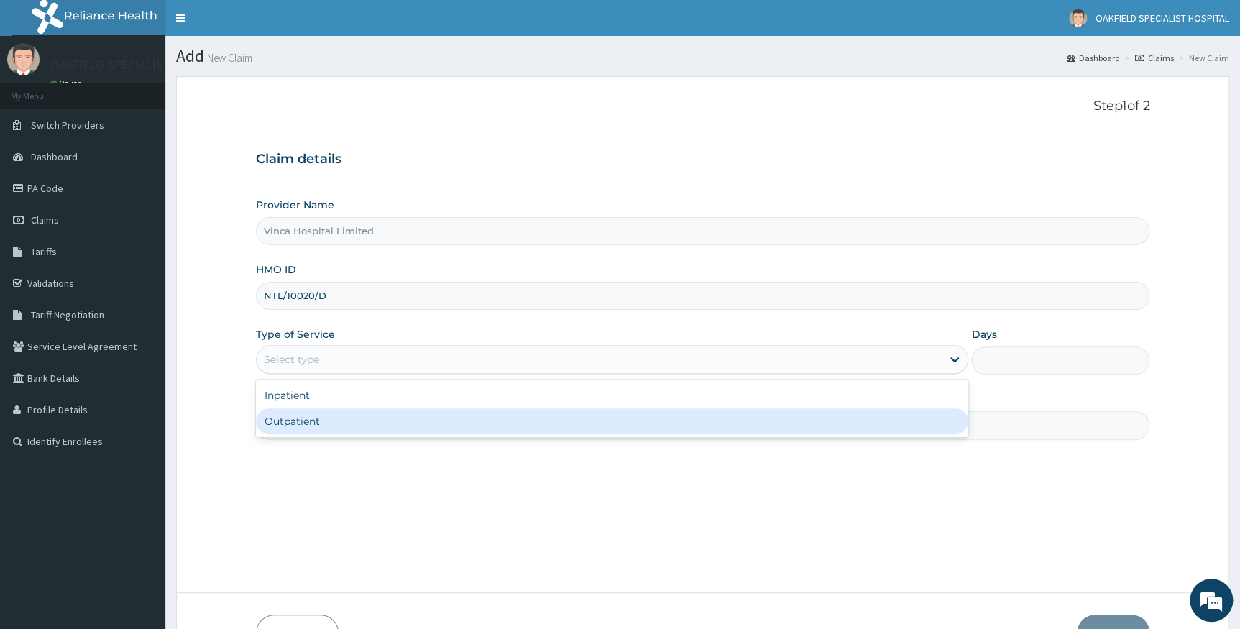
drag, startPoint x: 292, startPoint y: 424, endPoint x: 303, endPoint y: 427, distance: 11.2
click at [292, 424] on div "Outpatient" at bounding box center [612, 421] width 713 height 26
type input "1"
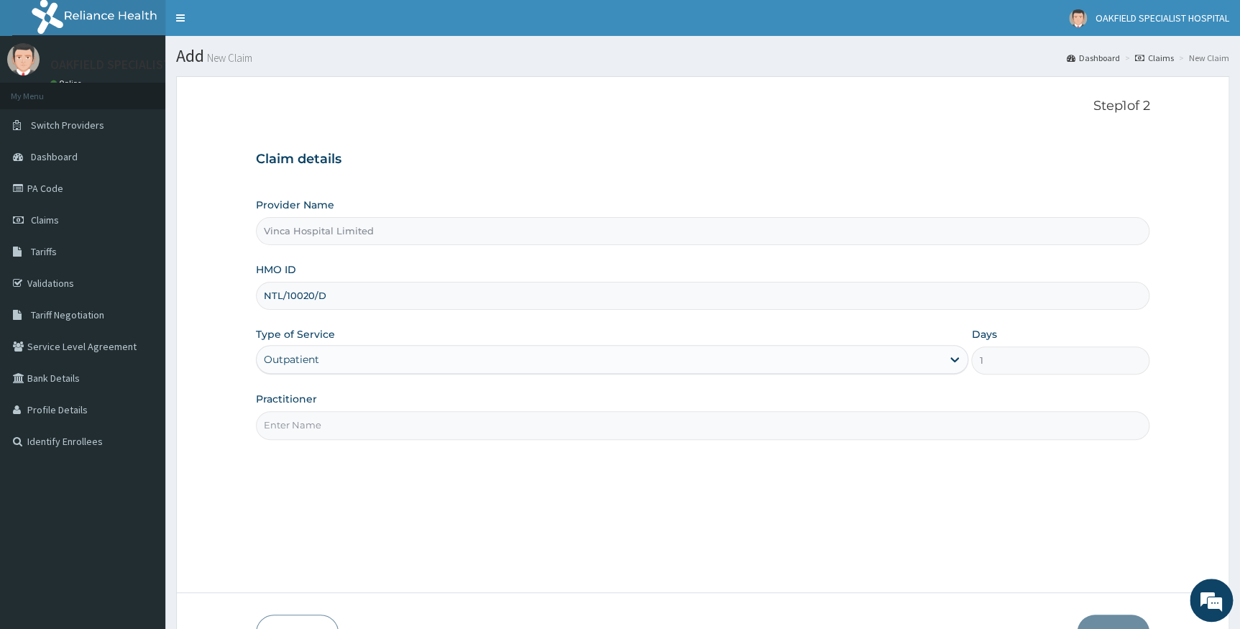
click at [308, 427] on input "Practitioner" at bounding box center [703, 425] width 894 height 28
type input "EFE"
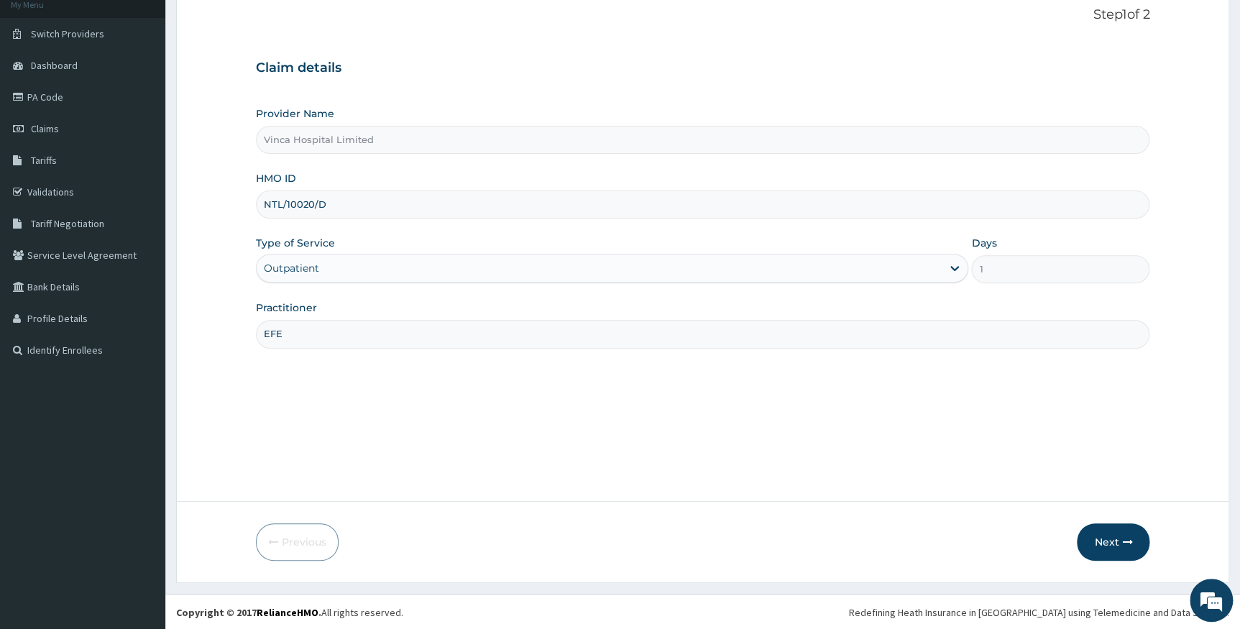
scroll to position [92, 0]
click at [1079, 539] on button "Next" at bounding box center [1112, 540] width 73 height 37
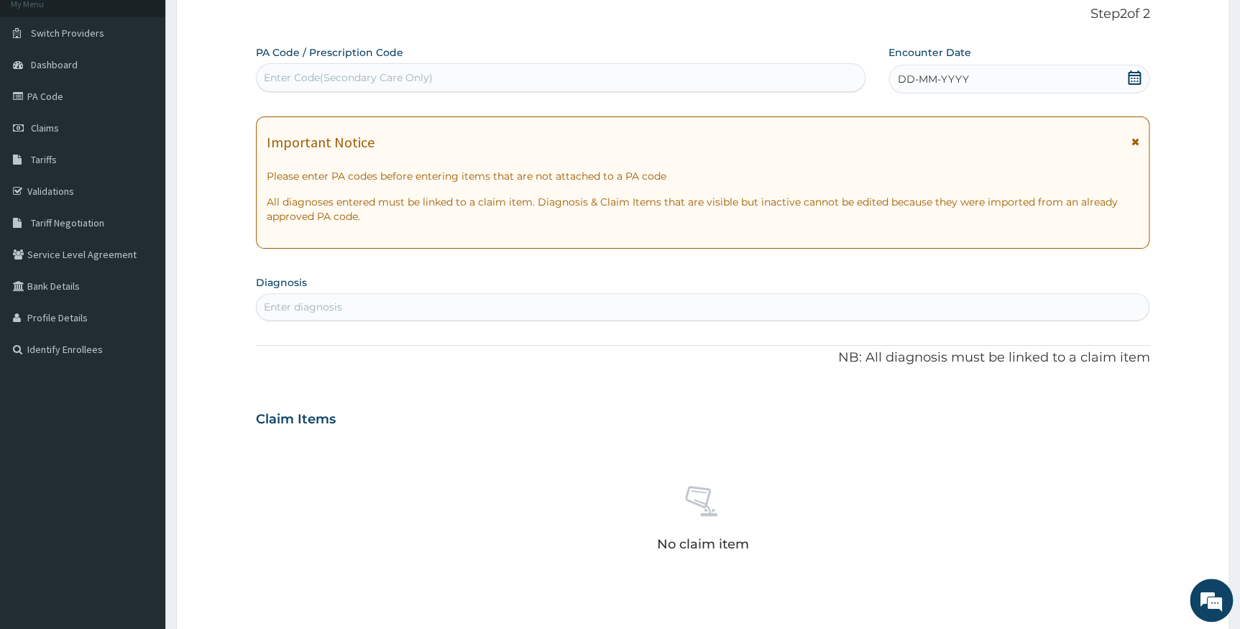
scroll to position [0, 0]
click at [361, 78] on div "Enter Code(Secondary Care Only)" at bounding box center [348, 77] width 169 height 14
paste input "PA/5C1F55"
type input "PA/5C1F55"
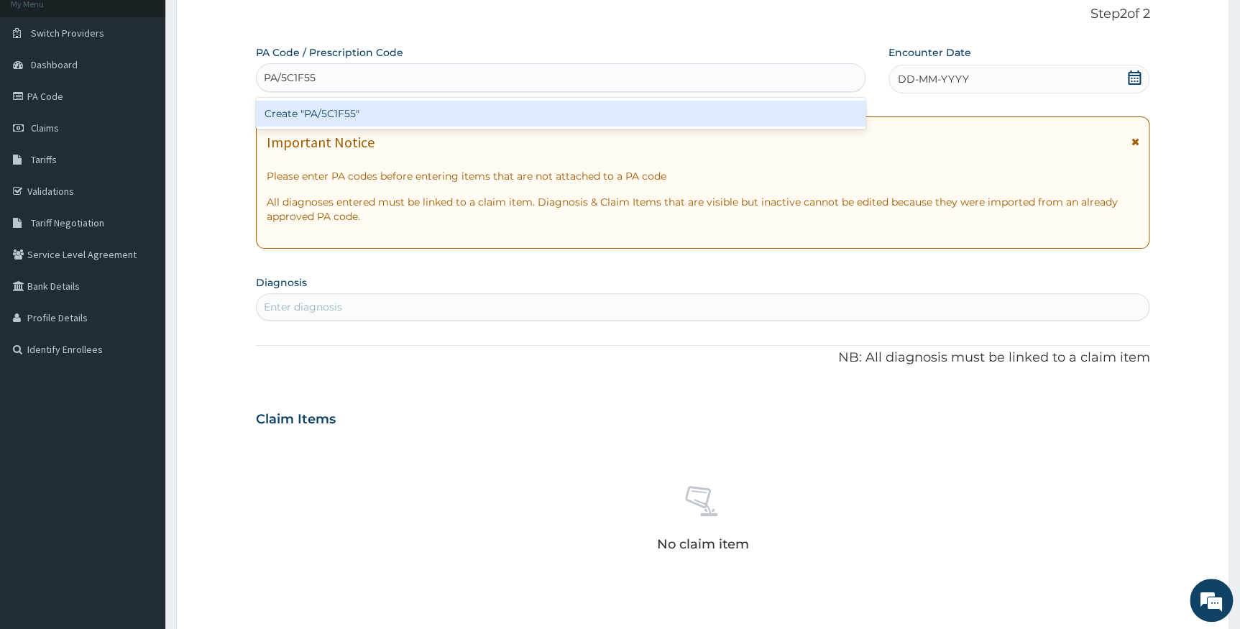
click at [289, 116] on div "Create "PA/5C1F55"" at bounding box center [560, 114] width 609 height 26
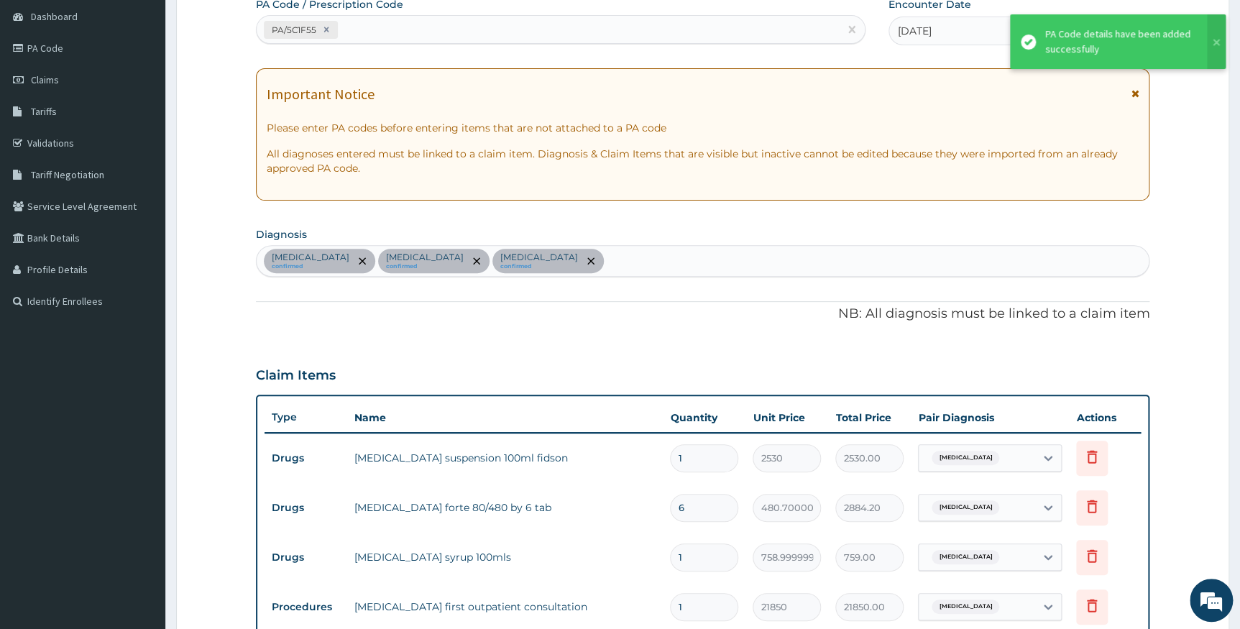
scroll to position [60, 0]
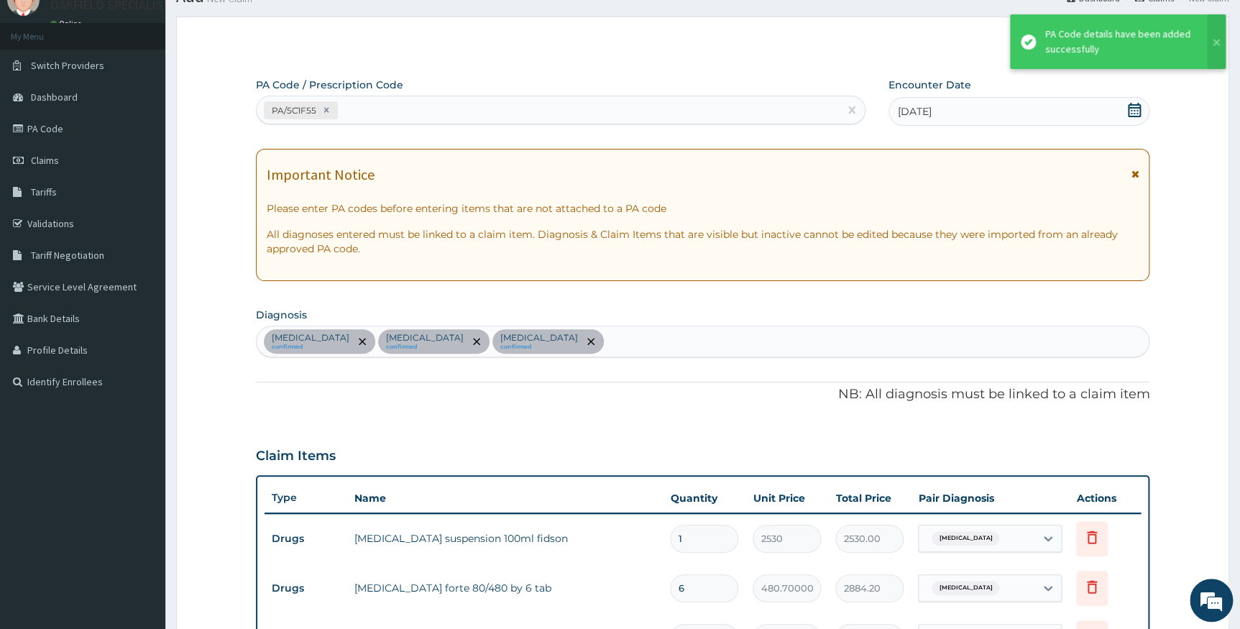
click at [392, 113] on div "PA/5C1F55" at bounding box center [548, 110] width 582 height 24
paste input "PA/D9D186"
type input "PA/D9D186"
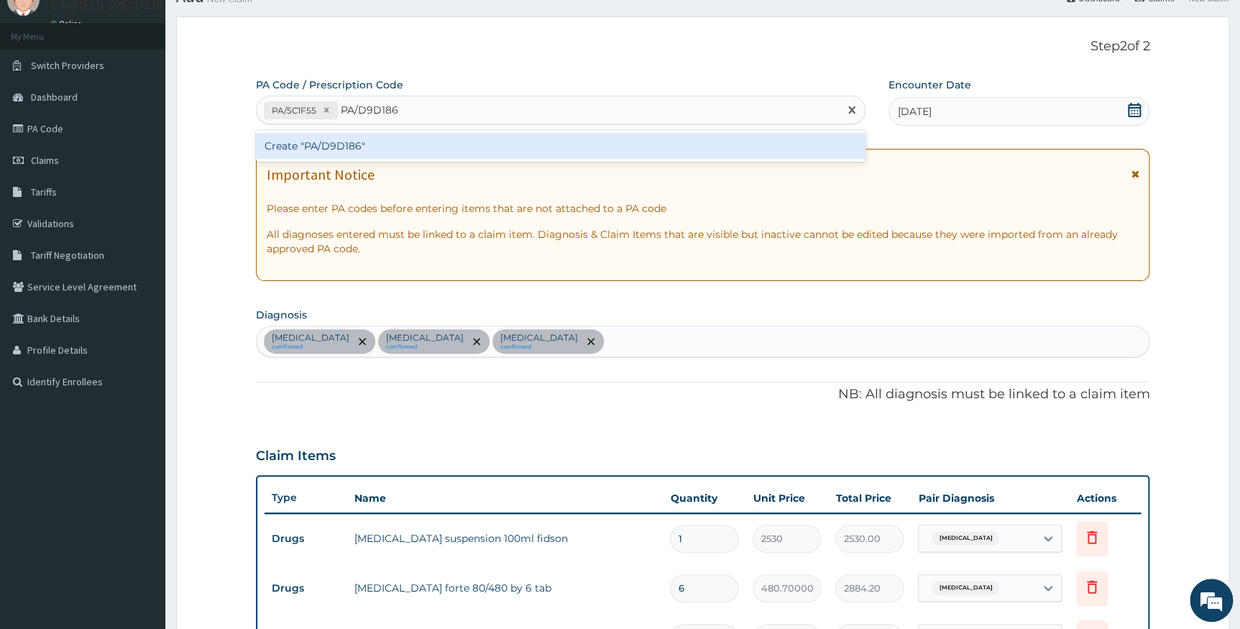
click at [358, 149] on div "Create "PA/D9D186"" at bounding box center [560, 146] width 609 height 26
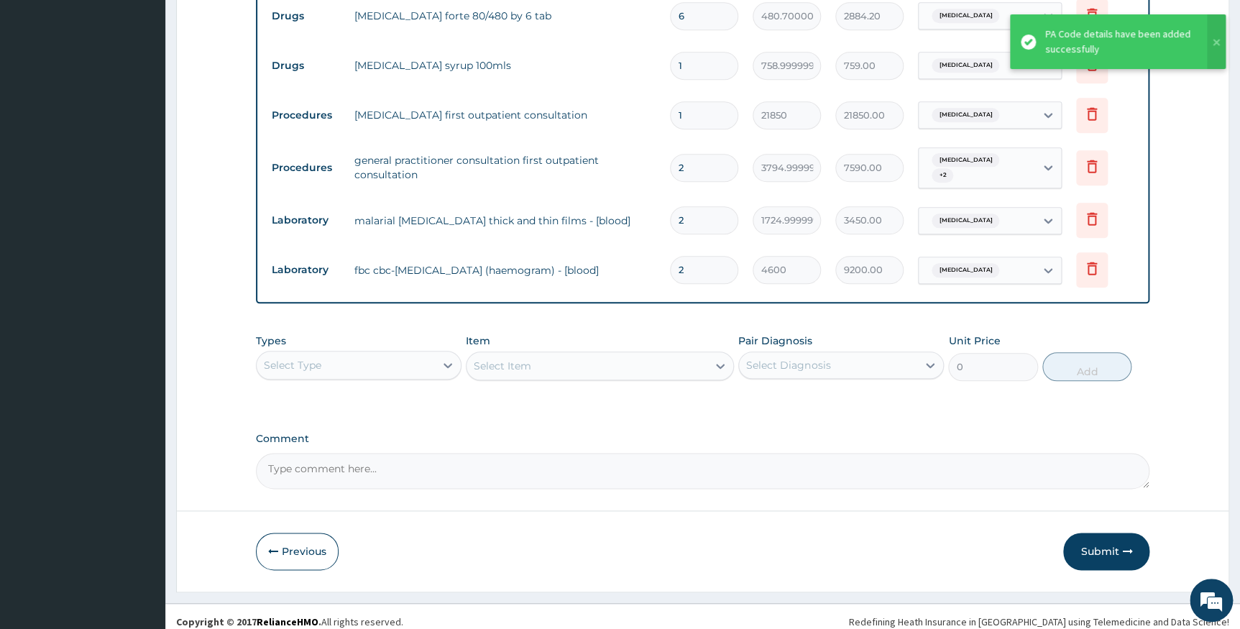
scroll to position [638, 0]
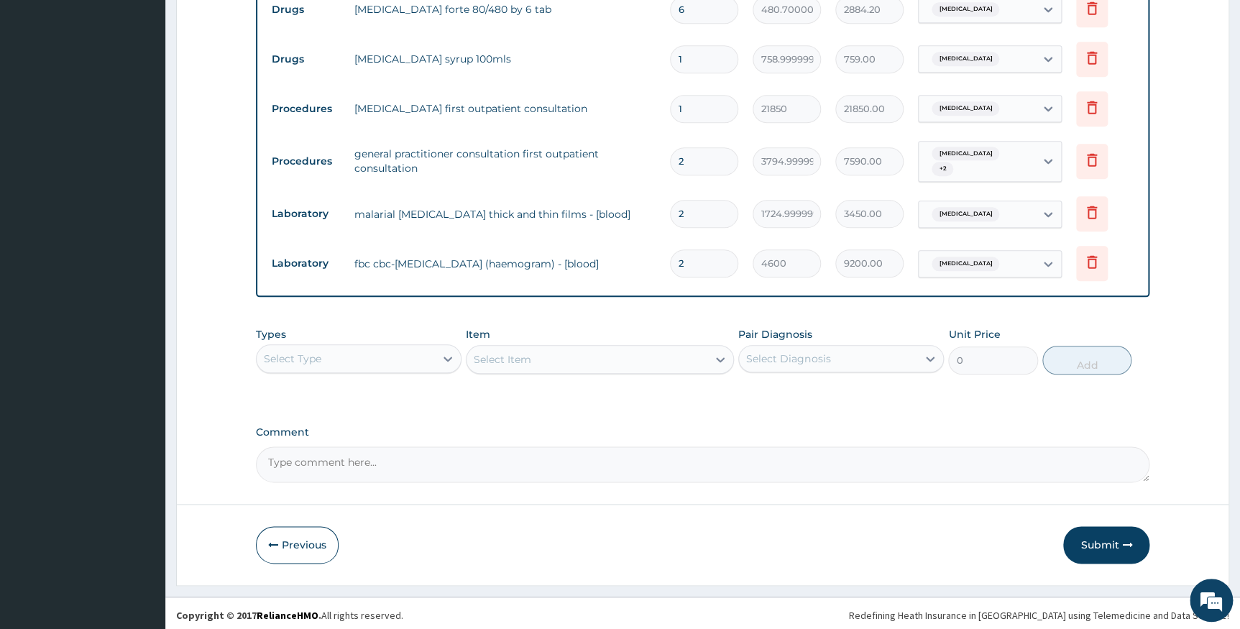
drag, startPoint x: 1102, startPoint y: 542, endPoint x: 1108, endPoint y: 528, distance: 14.8
click at [1103, 541] on button "Submit" at bounding box center [1106, 544] width 86 height 37
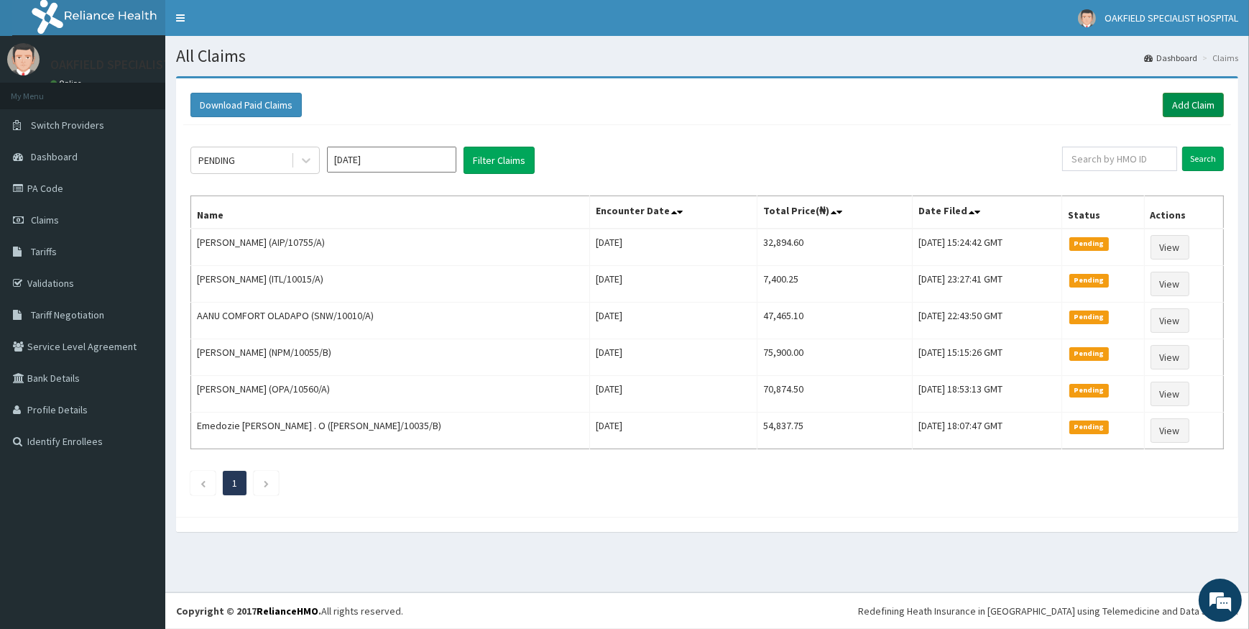
click at [1173, 108] on link "Add Claim" at bounding box center [1193, 105] width 61 height 24
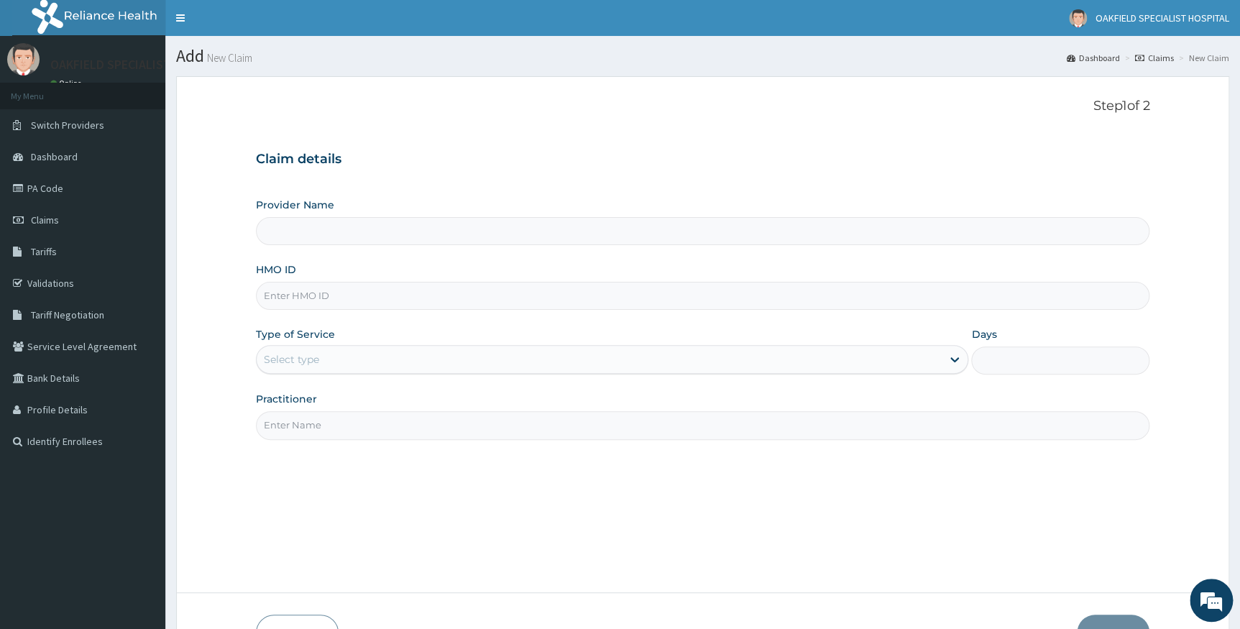
type input "Vinca Hospital Limited"
click at [281, 303] on input "HMO ID" at bounding box center [703, 296] width 894 height 28
paste input "TEN/10078/B"
type input "TEN/10078/B"
click at [297, 361] on div "Select type" at bounding box center [291, 359] width 55 height 14
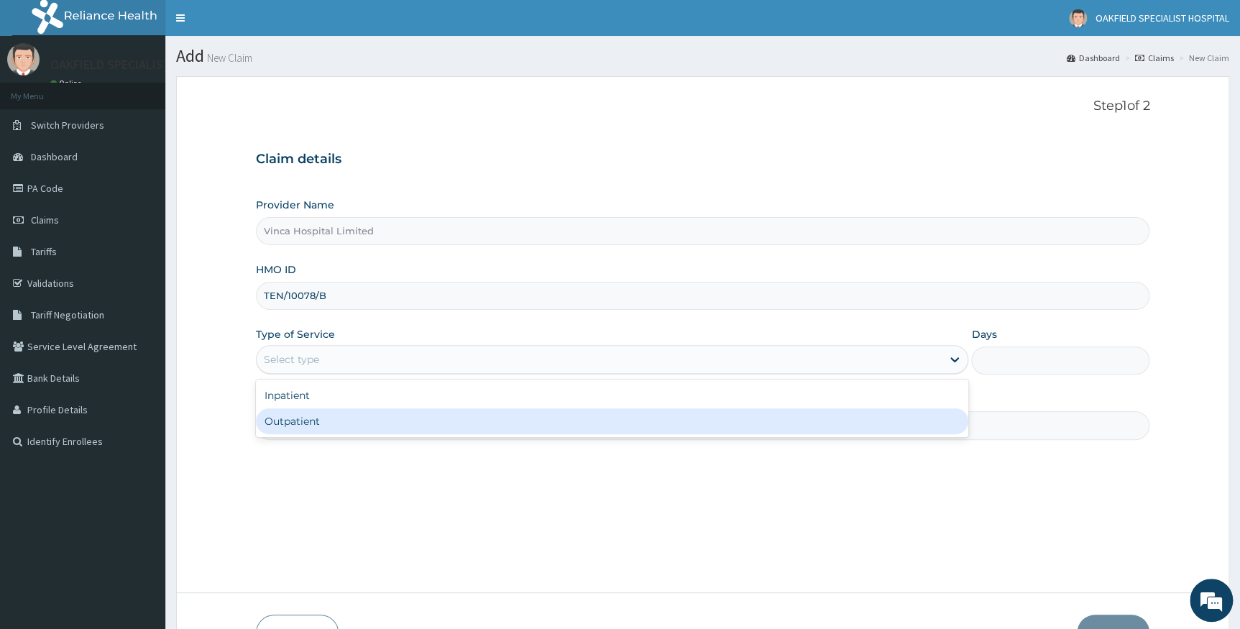
drag, startPoint x: 285, startPoint y: 425, endPoint x: 293, endPoint y: 429, distance: 9.6
click at [285, 427] on div "Outpatient" at bounding box center [612, 421] width 713 height 26
type input "1"
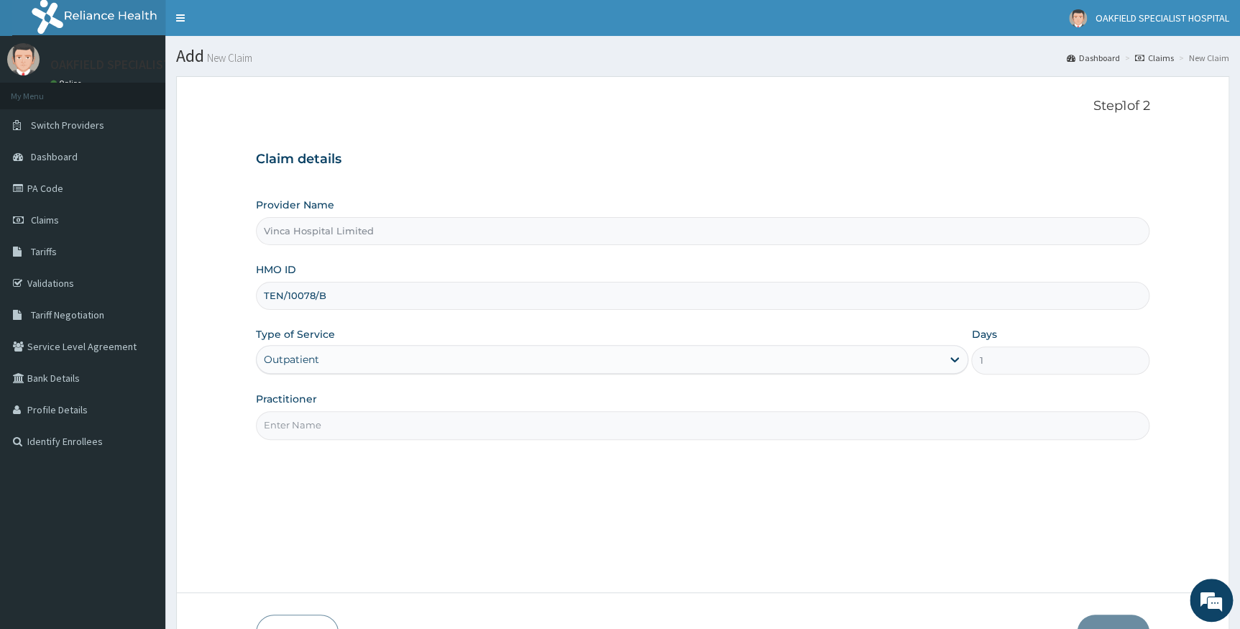
click at [295, 430] on input "Practitioner" at bounding box center [703, 425] width 894 height 28
type input "EFE"
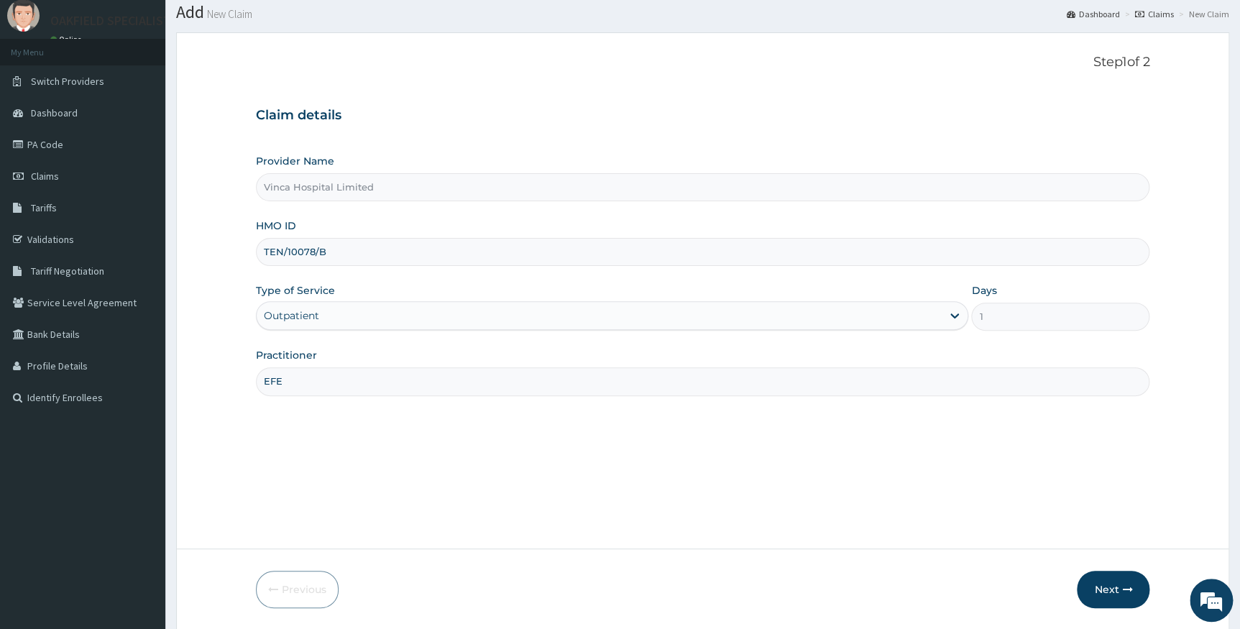
scroll to position [65, 0]
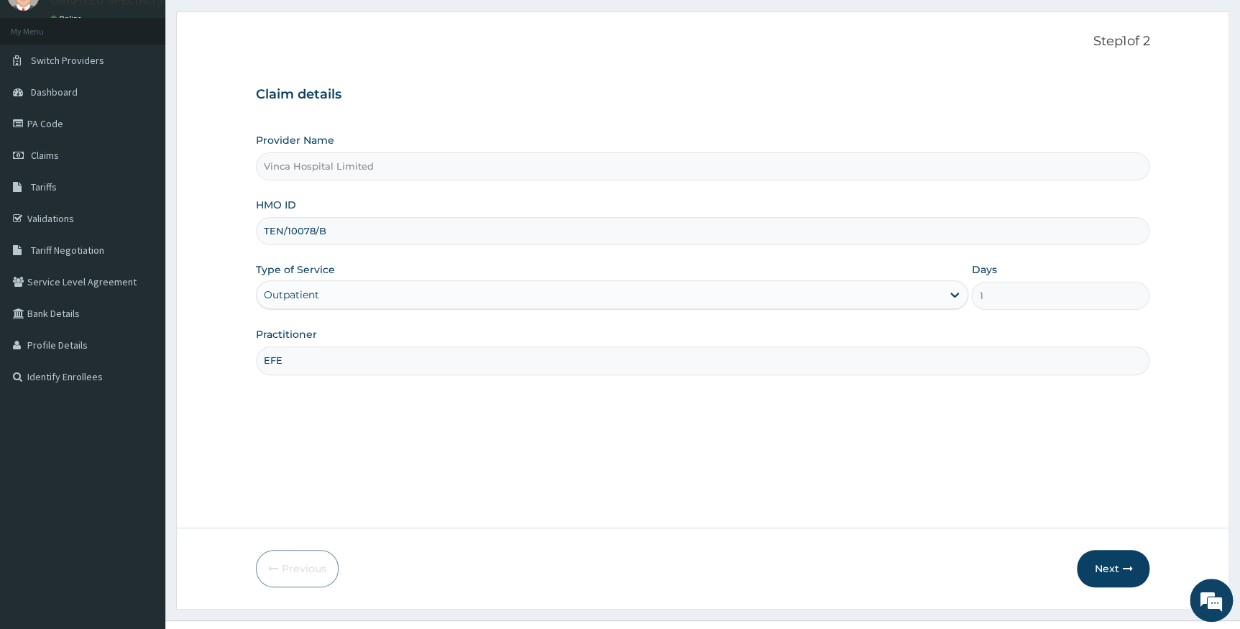
drag, startPoint x: 1112, startPoint y: 565, endPoint x: 981, endPoint y: 278, distance: 315.4
click at [1091, 527] on form "Step 1 of 2 Claim details Provider Name Vinca Hospital Limited HMO ID TEN/10078…" at bounding box center [702, 309] width 1053 height 597
click at [1094, 565] on button "Next" at bounding box center [1112, 568] width 73 height 37
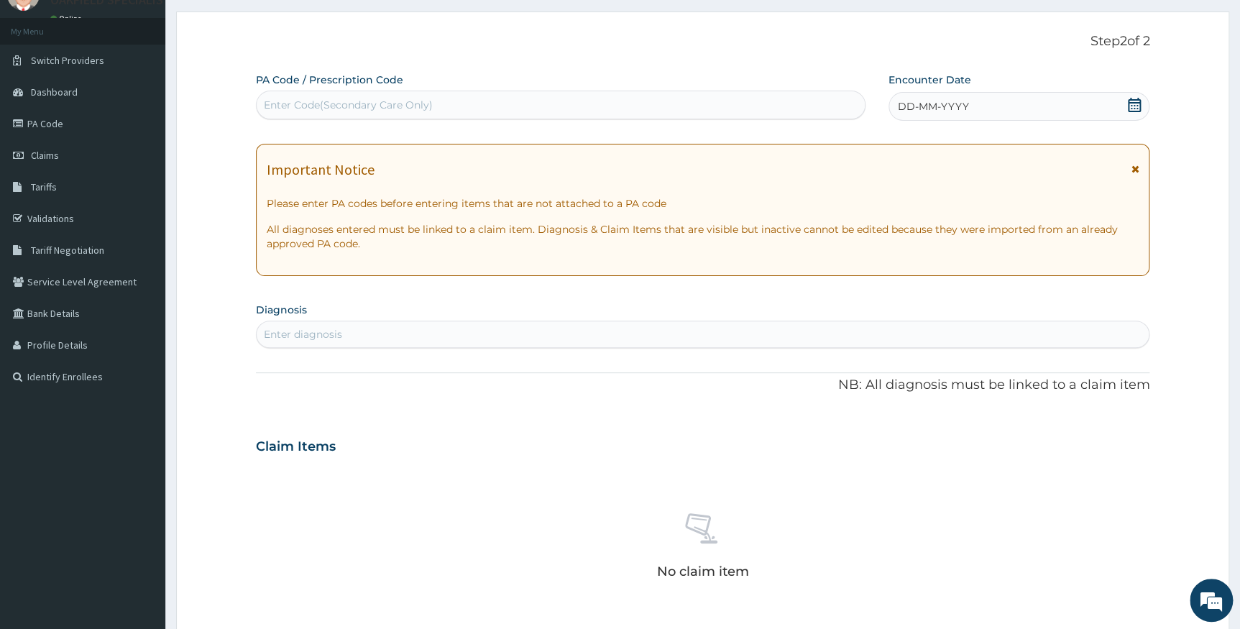
click at [434, 106] on div "Enter Code(Secondary Care Only)" at bounding box center [561, 104] width 608 height 23
paste input "PA/B623E9"
type input "PA/B623E9"
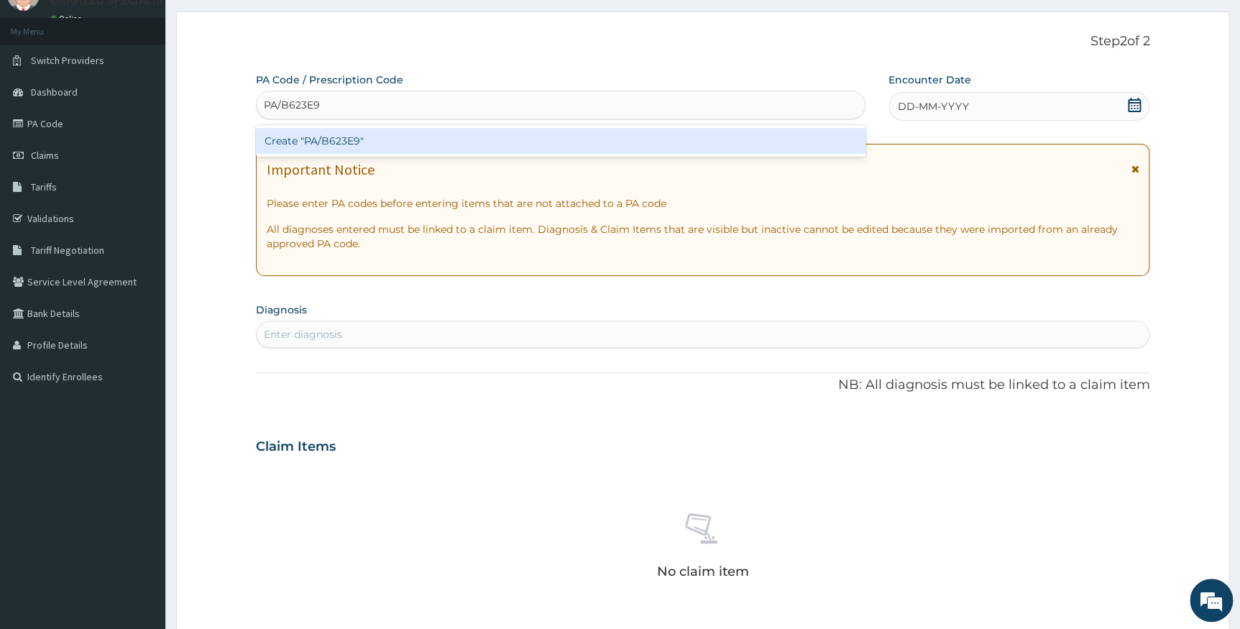
click at [352, 142] on div "Create "PA/B623E9"" at bounding box center [560, 141] width 609 height 26
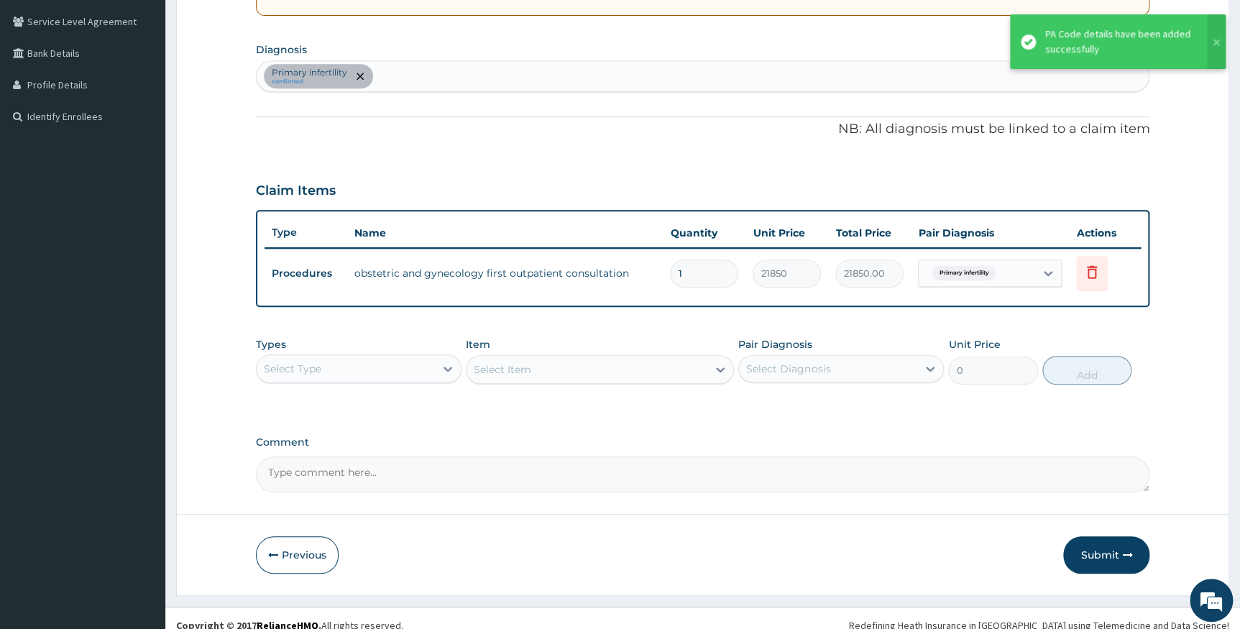
scroll to position [326, 0]
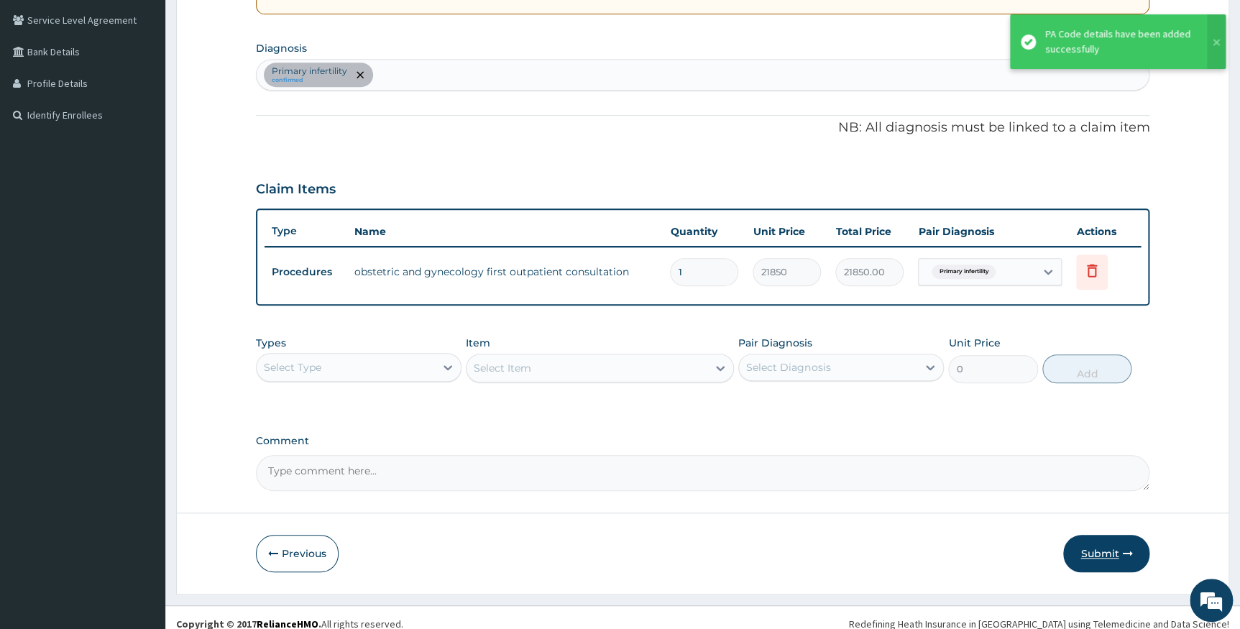
click at [1092, 550] on button "Submit" at bounding box center [1106, 553] width 86 height 37
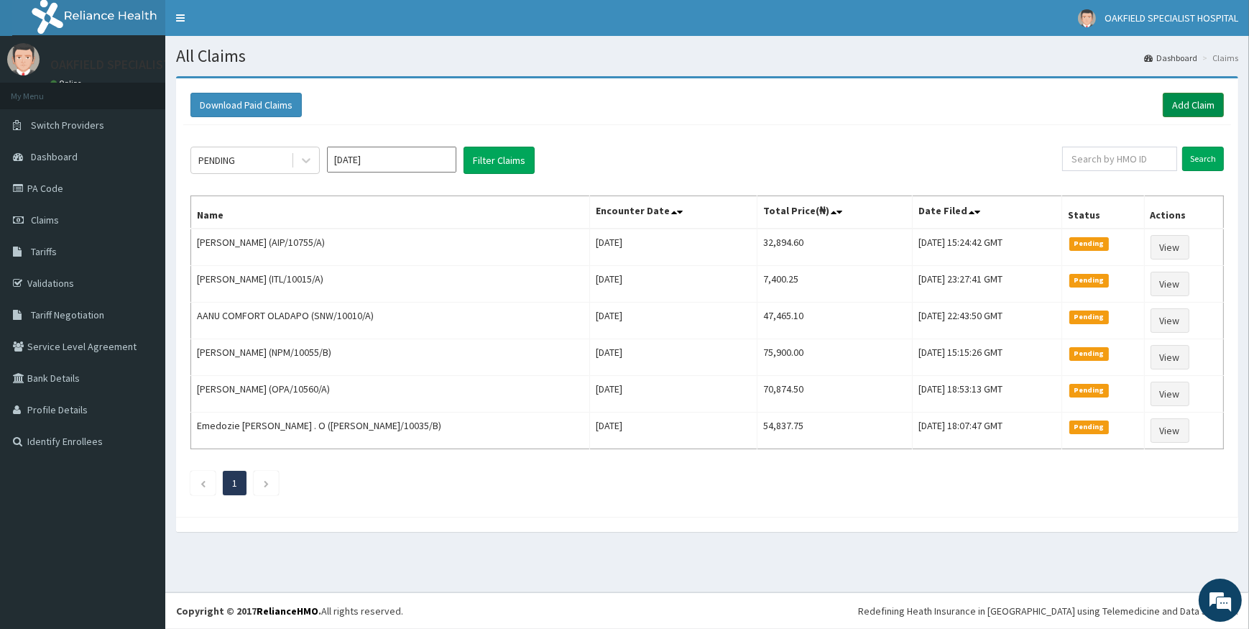
click at [1181, 99] on link "Add Claim" at bounding box center [1193, 105] width 61 height 24
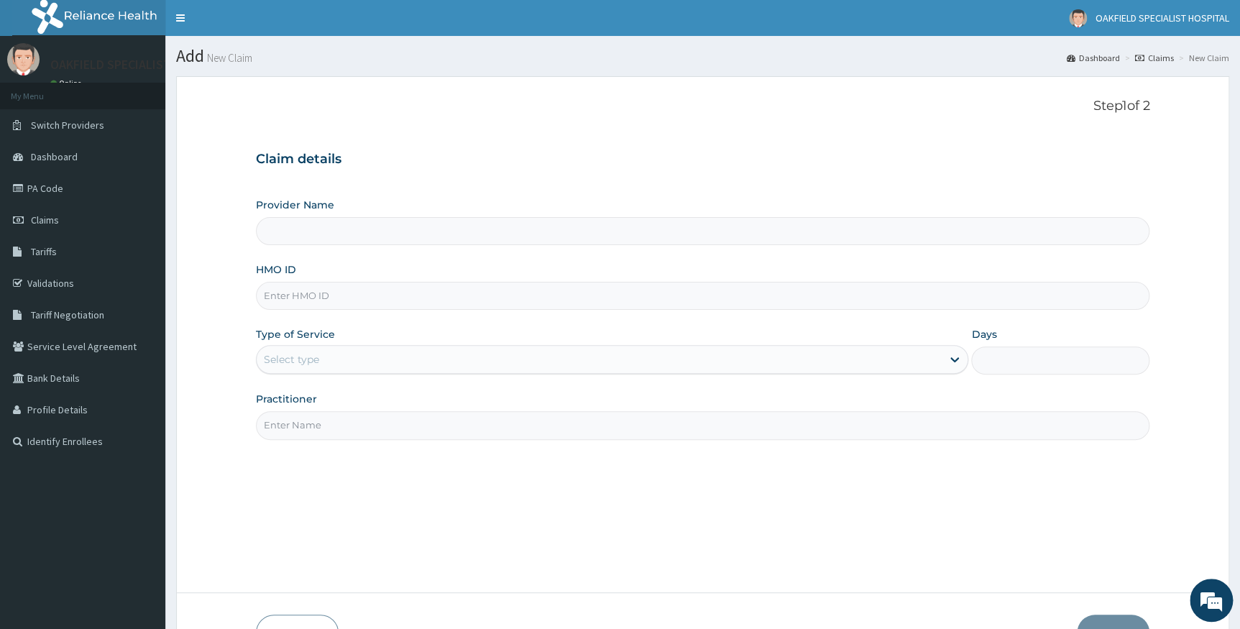
type input "Vinca Hospital Limited"
click at [298, 295] on input "HMO ID" at bounding box center [703, 296] width 894 height 28
paste input "NTD/10004/A"
type input "NTD/10004/A"
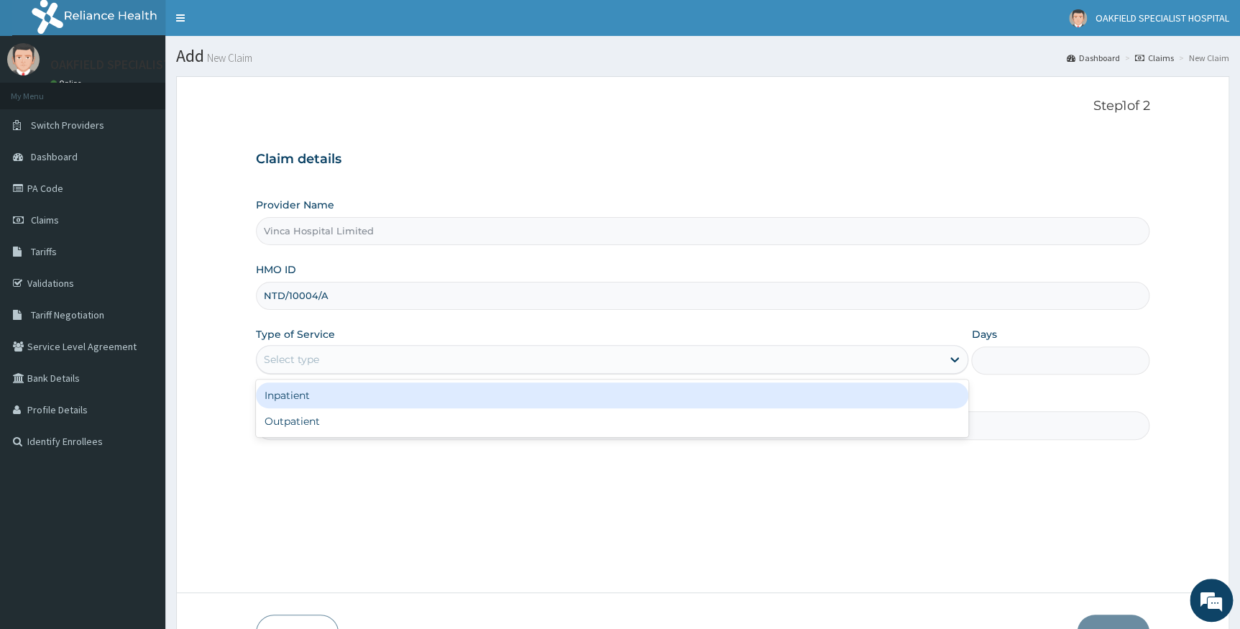
click at [305, 365] on div "Select type" at bounding box center [291, 359] width 55 height 14
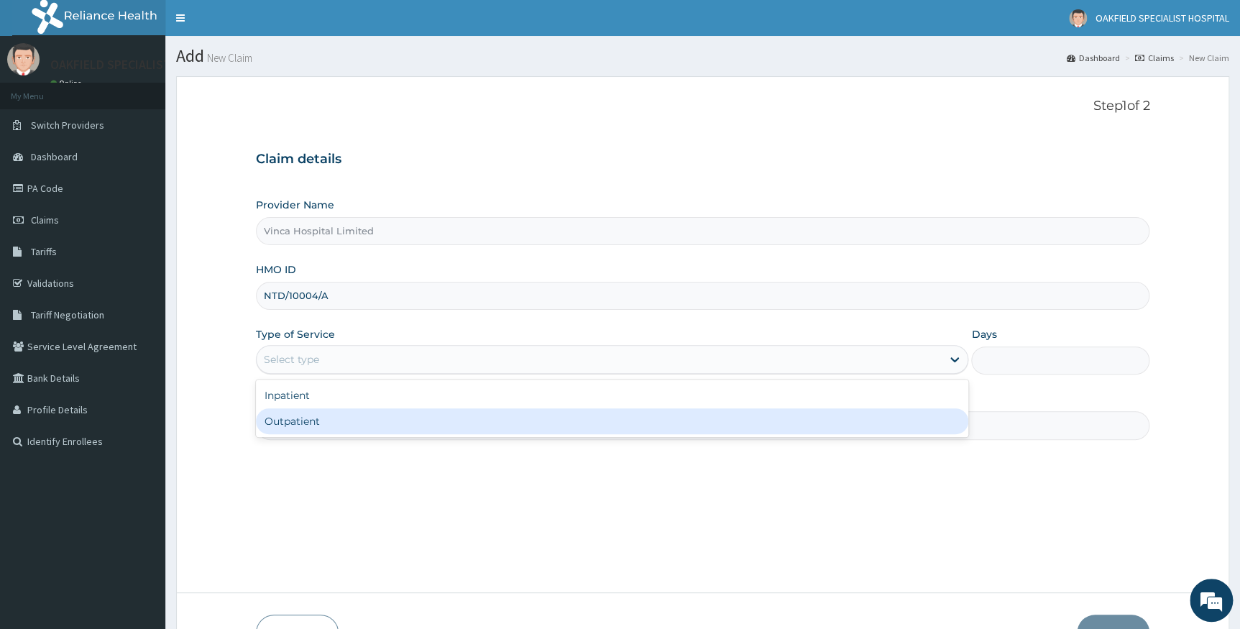
drag, startPoint x: 300, startPoint y: 421, endPoint x: 310, endPoint y: 425, distance: 10.9
click at [299, 422] on div "Outpatient" at bounding box center [612, 421] width 713 height 26
type input "1"
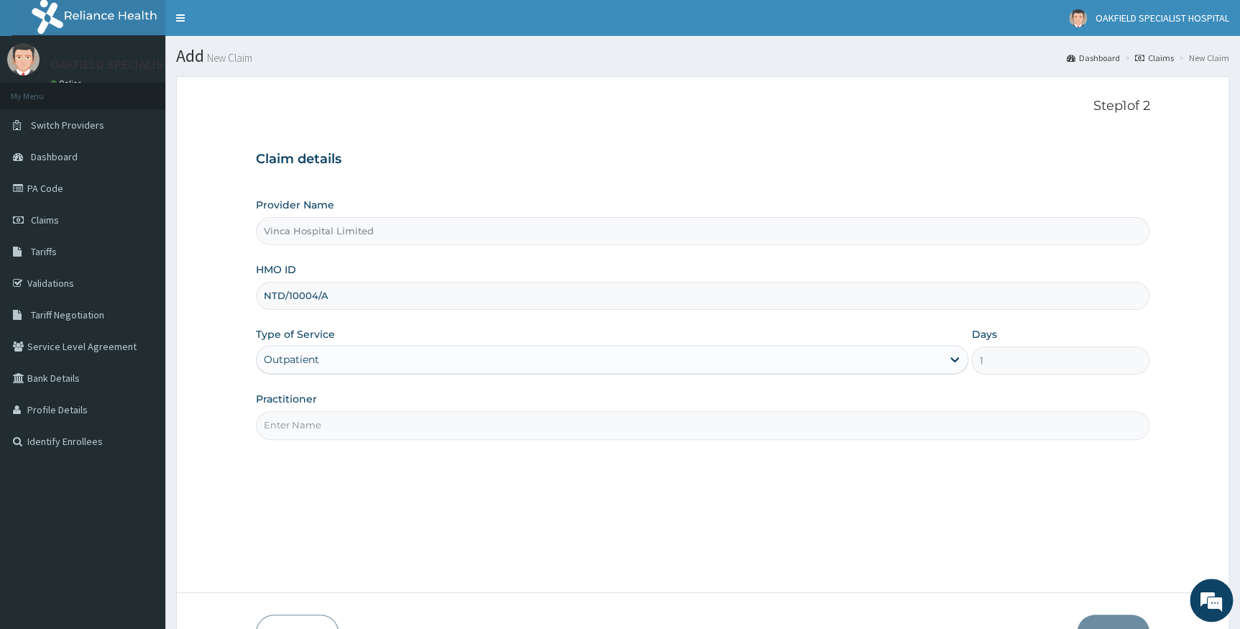
click at [310, 425] on input "Practitioner" at bounding box center [703, 425] width 894 height 28
type input "EFE"
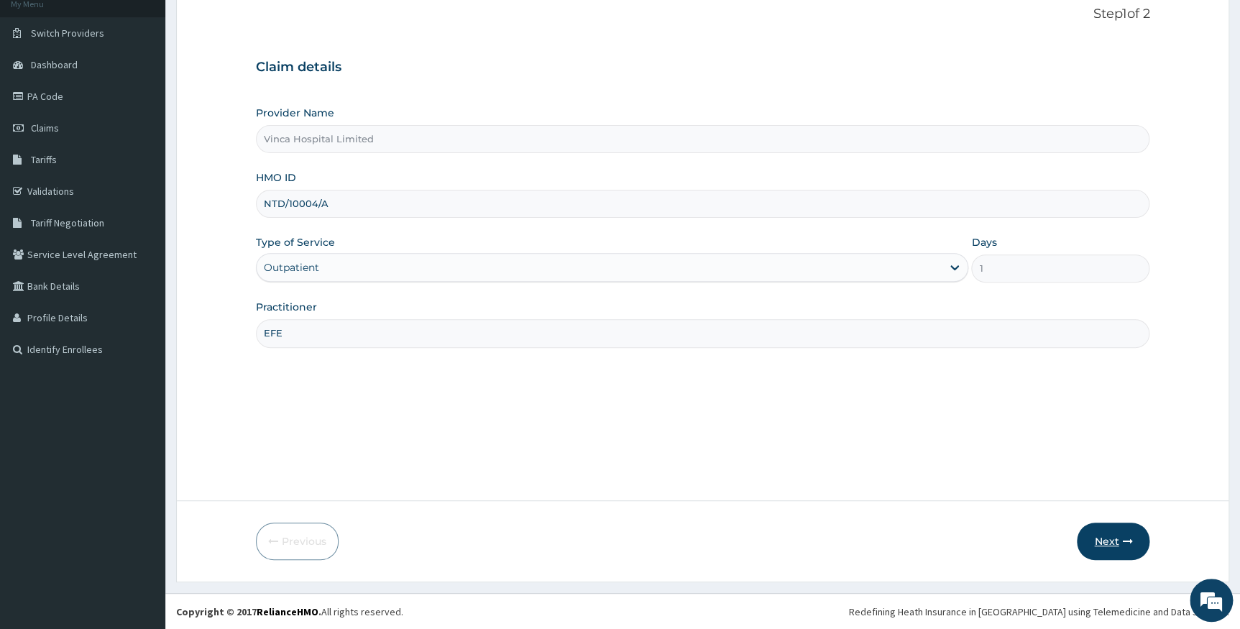
click at [1097, 535] on button "Next" at bounding box center [1112, 540] width 73 height 37
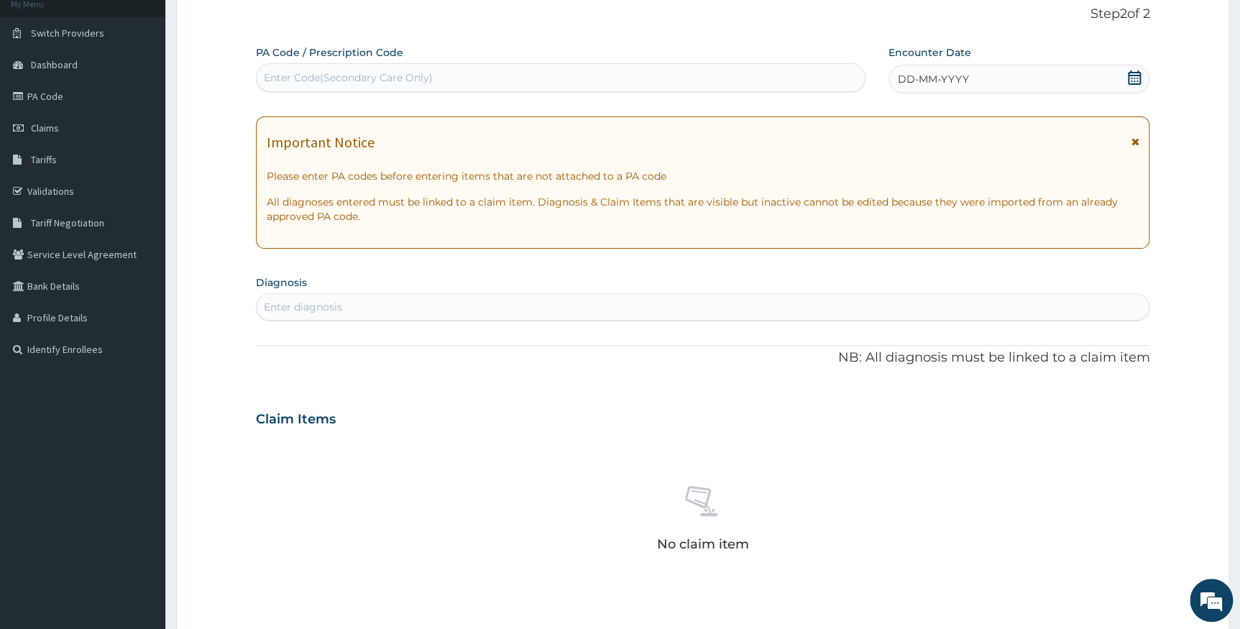
scroll to position [0, 0]
click at [376, 75] on div "Enter Code(Secondary Care Only)" at bounding box center [348, 77] width 169 height 14
paste input "PA/C0E67E"
type input "PA/C0E67E"
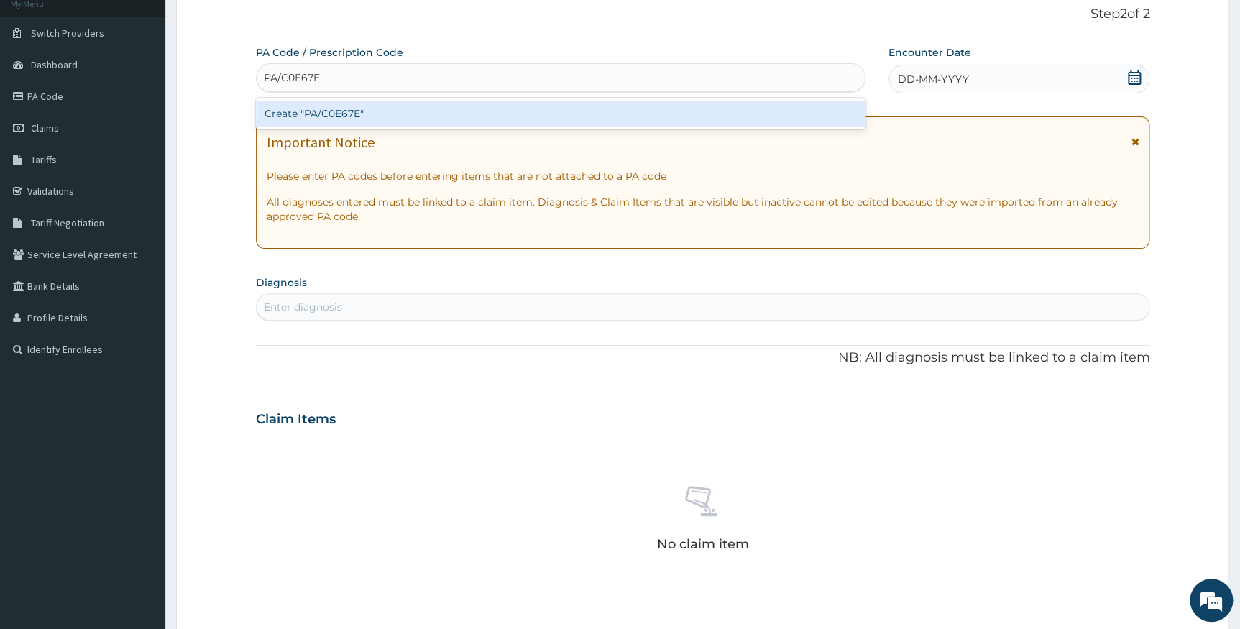
click at [343, 109] on div "Create "PA/C0E67E"" at bounding box center [560, 114] width 609 height 26
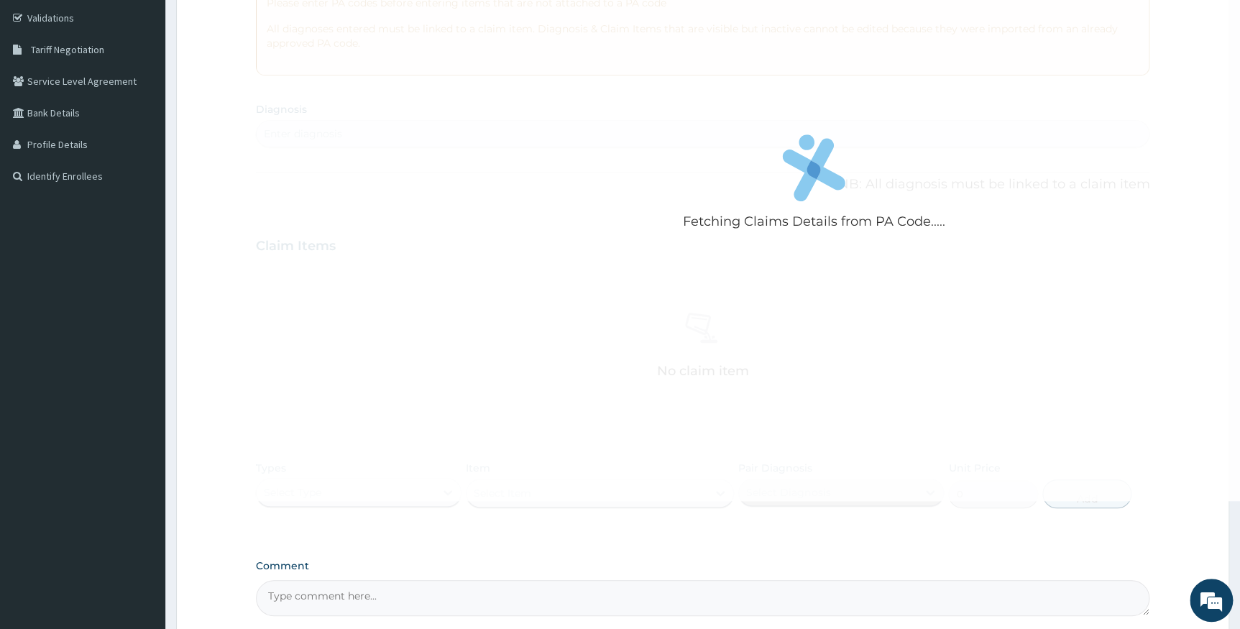
scroll to position [287, 0]
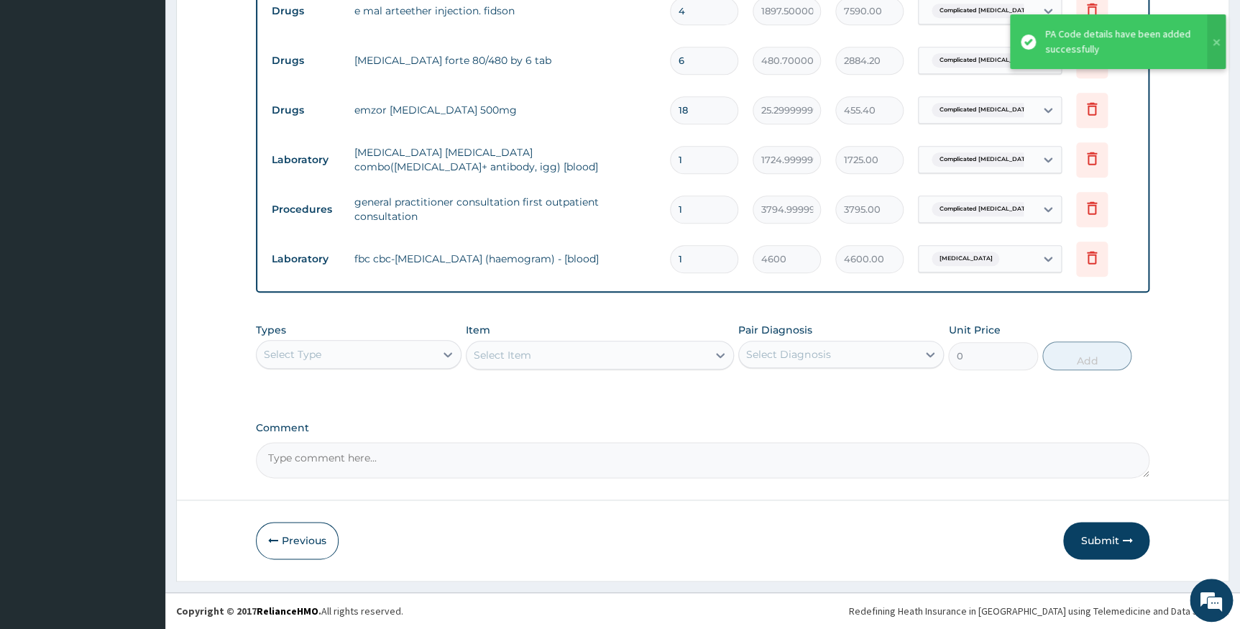
click at [1102, 540] on button "Submit" at bounding box center [1106, 540] width 86 height 37
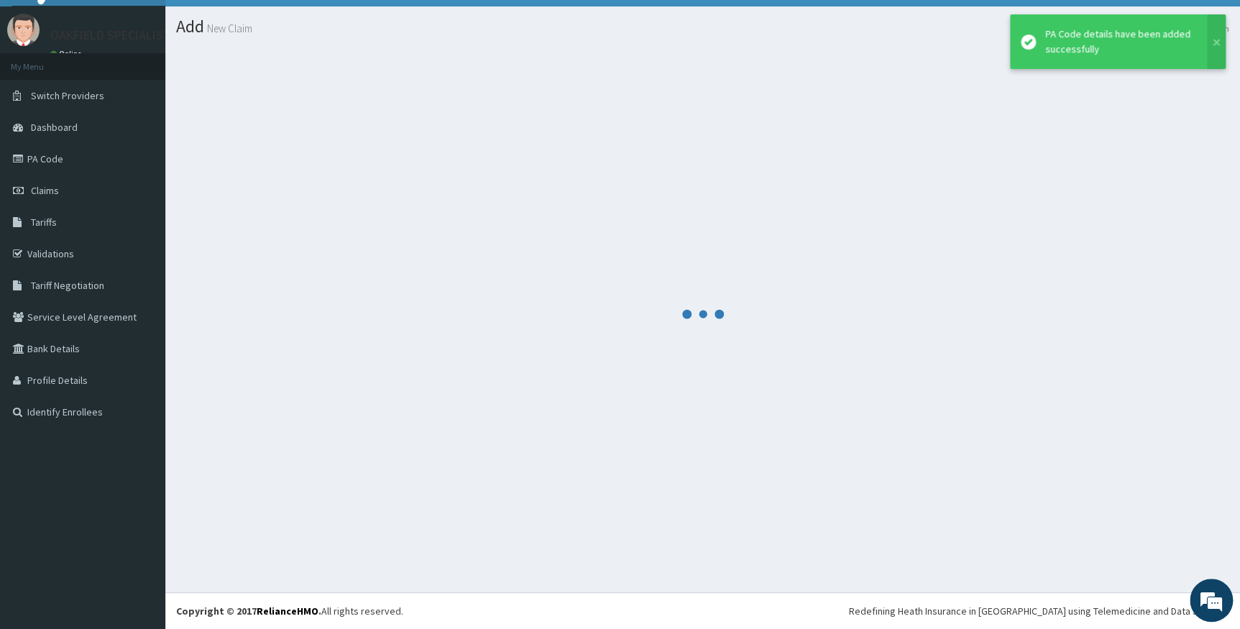
scroll to position [29, 0]
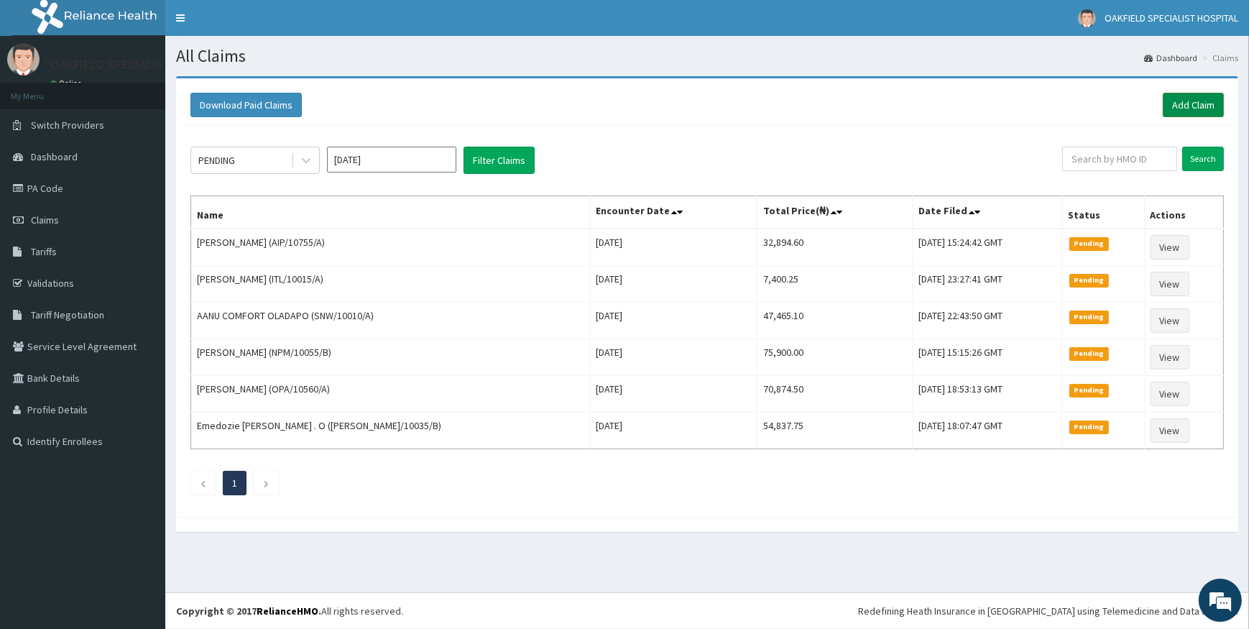
click at [1182, 107] on link "Add Claim" at bounding box center [1193, 105] width 61 height 24
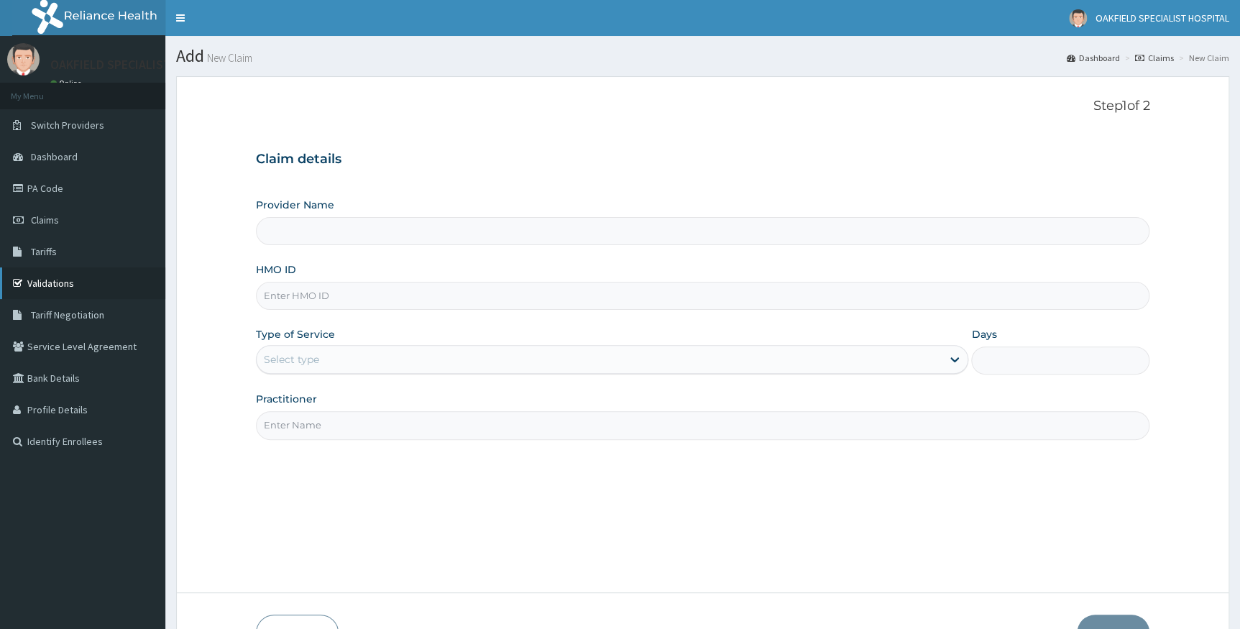
type input "Vinca Hospital Limited"
click at [285, 305] on input "HMO ID" at bounding box center [703, 296] width 894 height 28
paste input "NTD/10004/E"
type input "NTD/10004/E"
click at [292, 354] on div "Select type" at bounding box center [291, 359] width 55 height 14
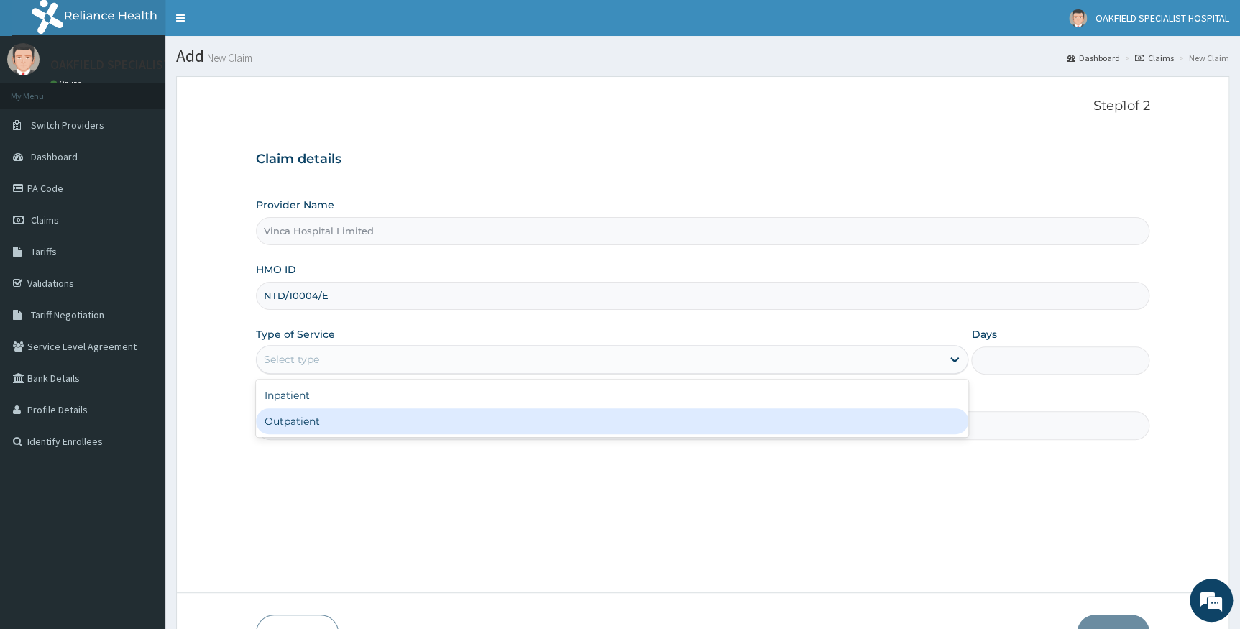
click at [305, 417] on div "Outpatient" at bounding box center [612, 421] width 713 height 26
type input "1"
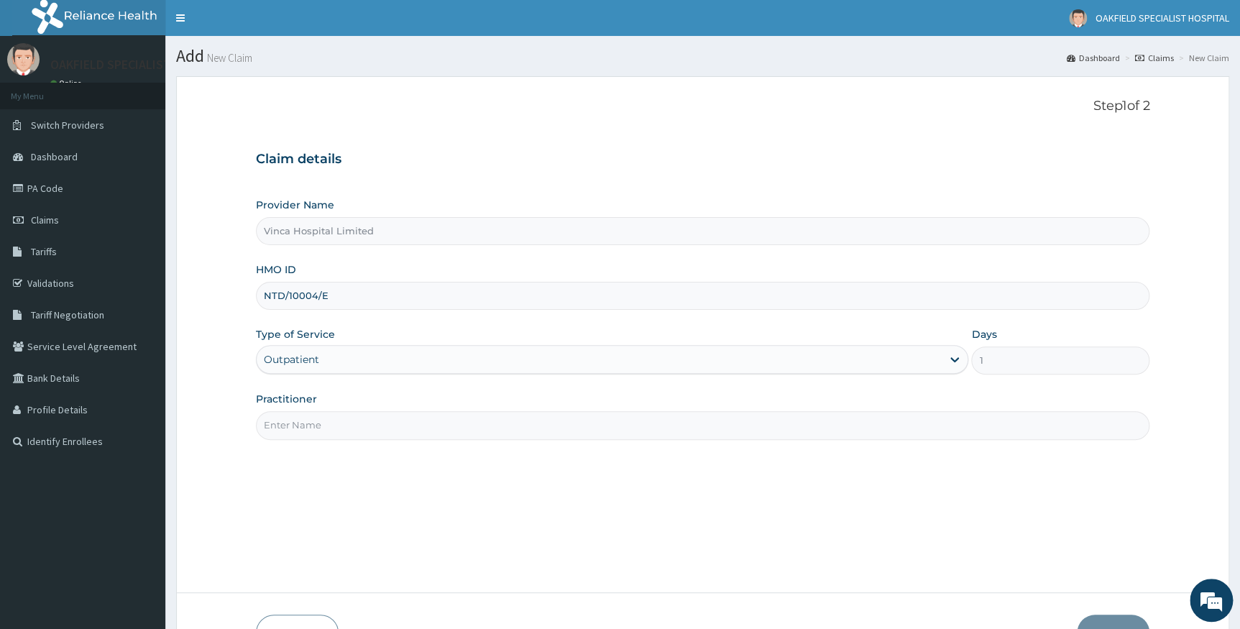
click at [329, 412] on input "Practitioner" at bounding box center [703, 425] width 894 height 28
paste input "PA/C9BCCB"
type input "PA/C9BCCB"
drag, startPoint x: 384, startPoint y: 435, endPoint x: 216, endPoint y: 432, distance: 168.2
click at [216, 432] on form "Step 1 of 2 Claim details Provider Name Vinca Hospital Limited HMO ID NTD/10004…" at bounding box center [702, 374] width 1053 height 597
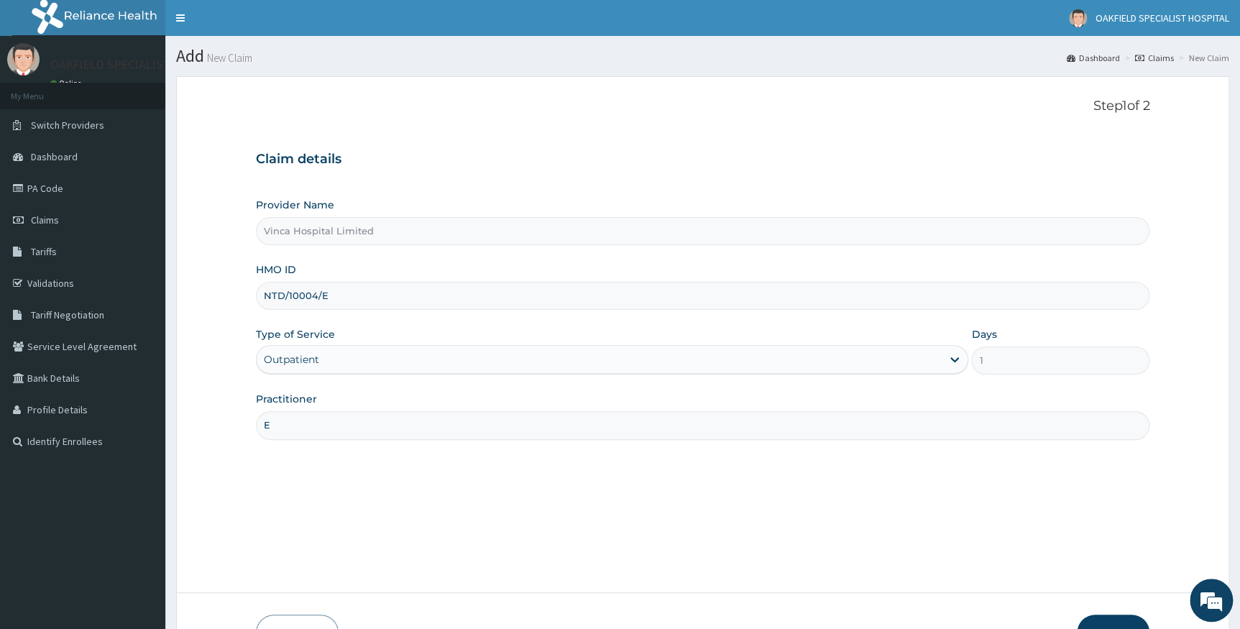
type input "EFE"
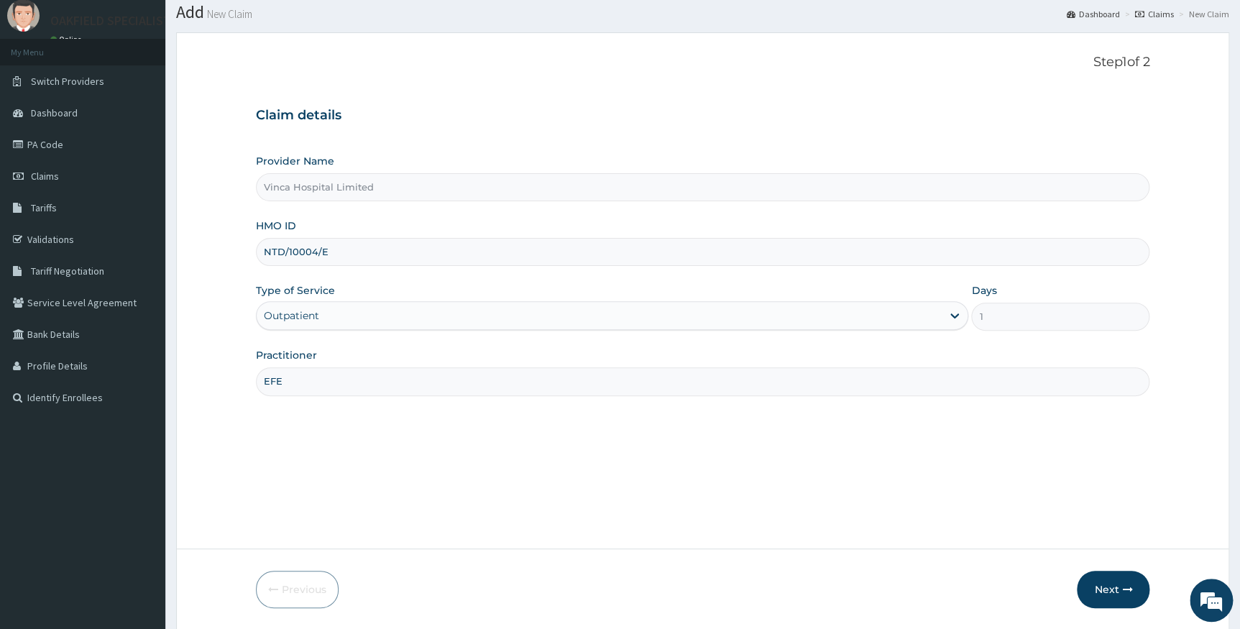
scroll to position [92, 0]
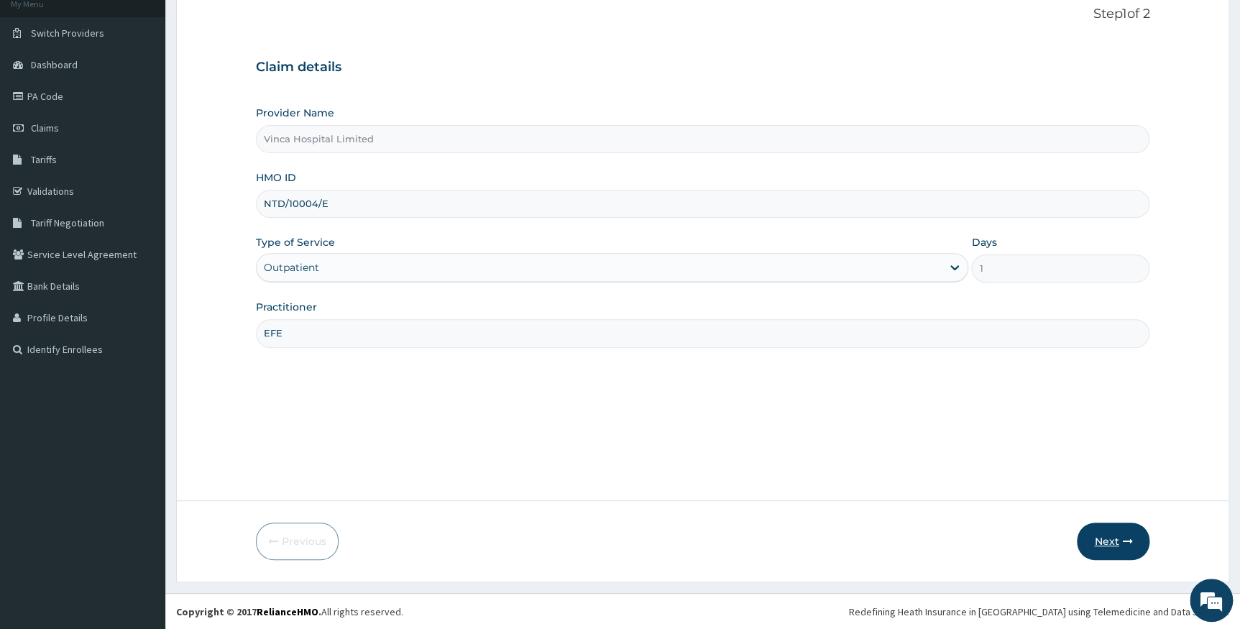
click at [1097, 546] on button "Next" at bounding box center [1112, 540] width 73 height 37
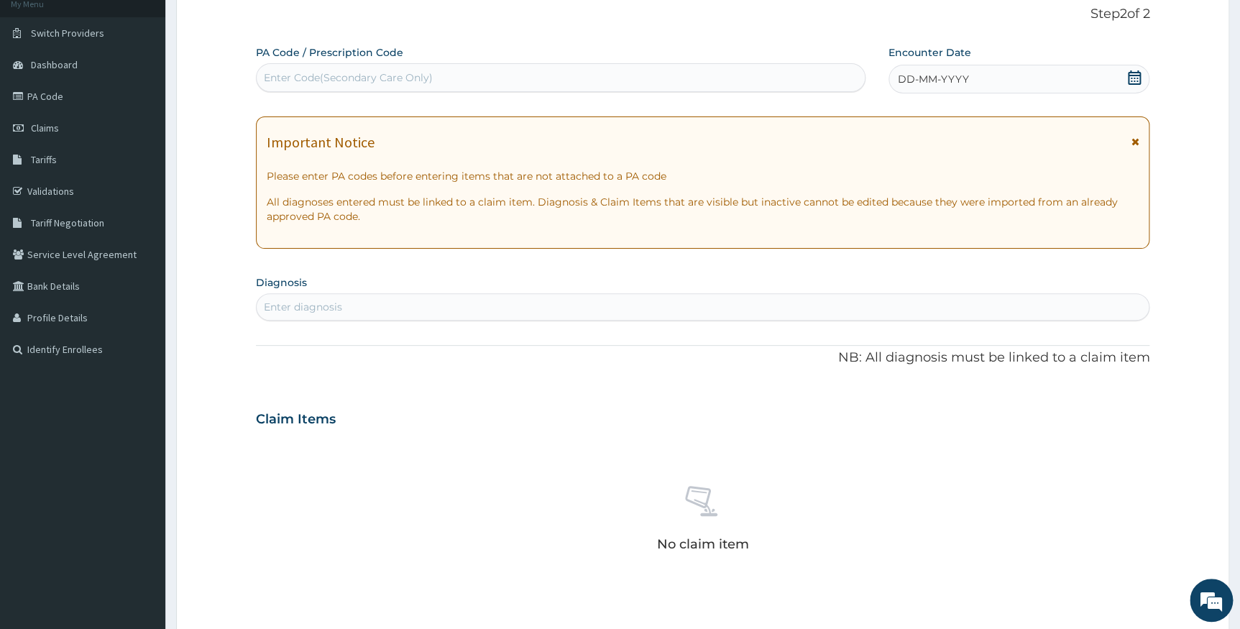
click at [332, 75] on div "Enter Code(Secondary Care Only)" at bounding box center [348, 77] width 169 height 14
paste input "PA/C9BCCB"
type input "PA/C9BCCB"
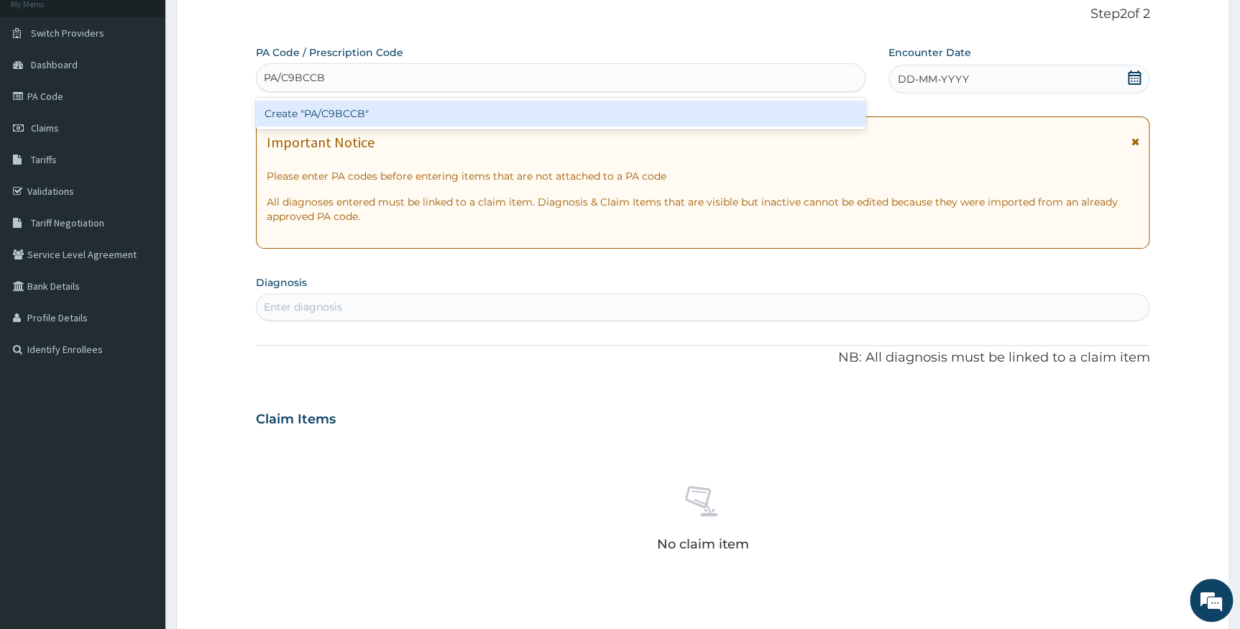
click at [327, 110] on div "Create "PA/C9BCCB"" at bounding box center [560, 114] width 609 height 26
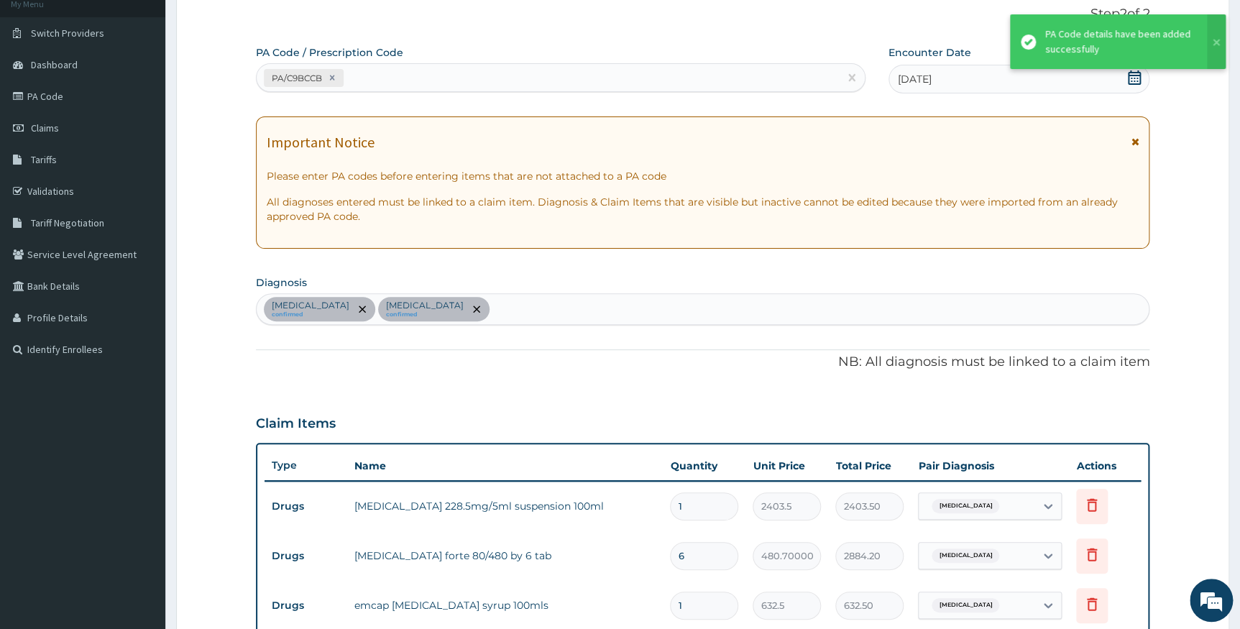
scroll to position [532, 0]
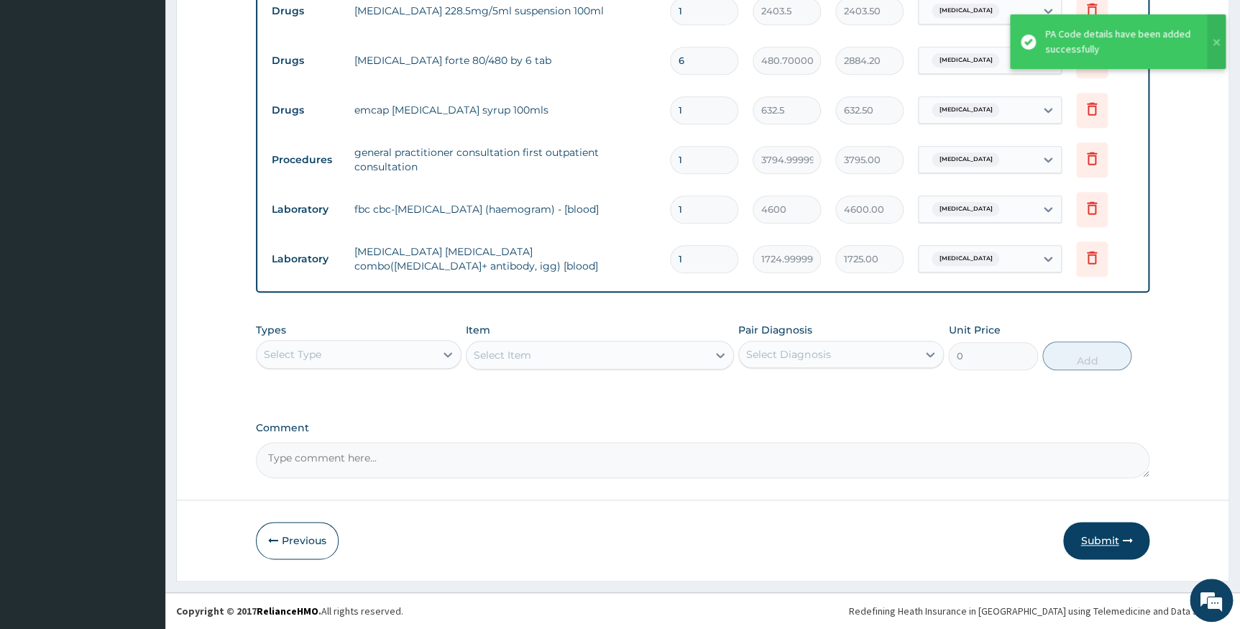
click at [1107, 534] on button "Submit" at bounding box center [1106, 540] width 86 height 37
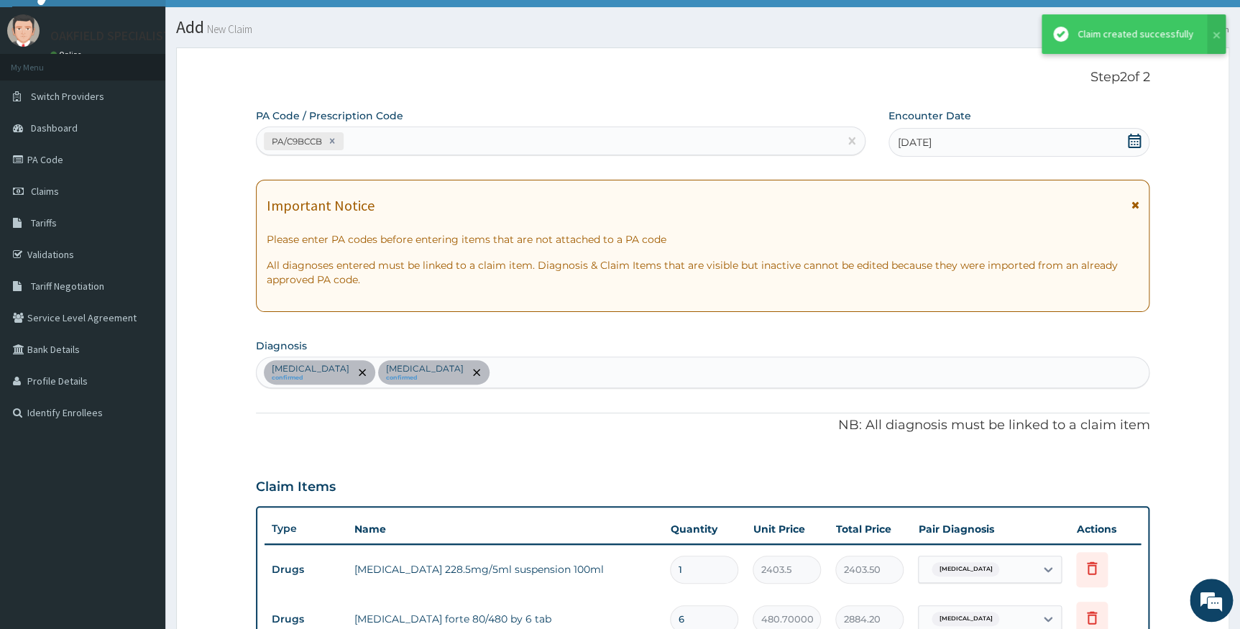
scroll to position [588, 0]
